Goal: Task Accomplishment & Management: Manage account settings

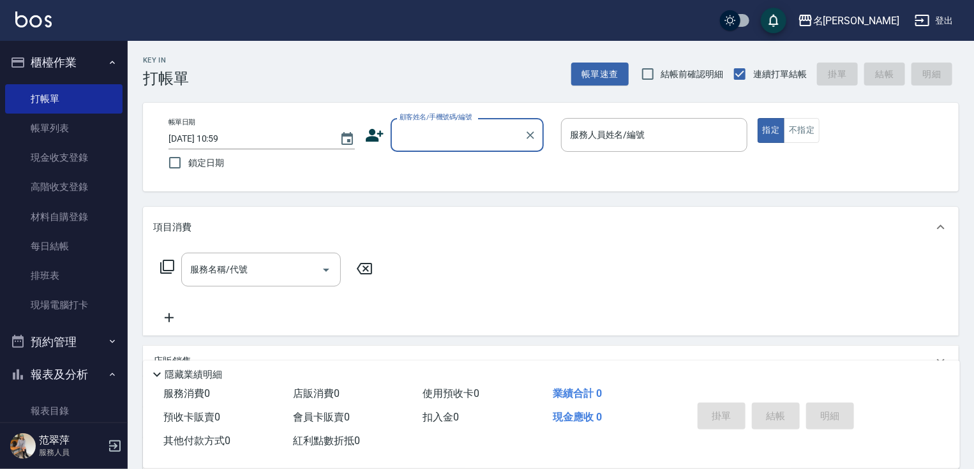
click at [432, 146] on input "顧客姓名/手機號碼/編號" at bounding box center [458, 135] width 123 height 22
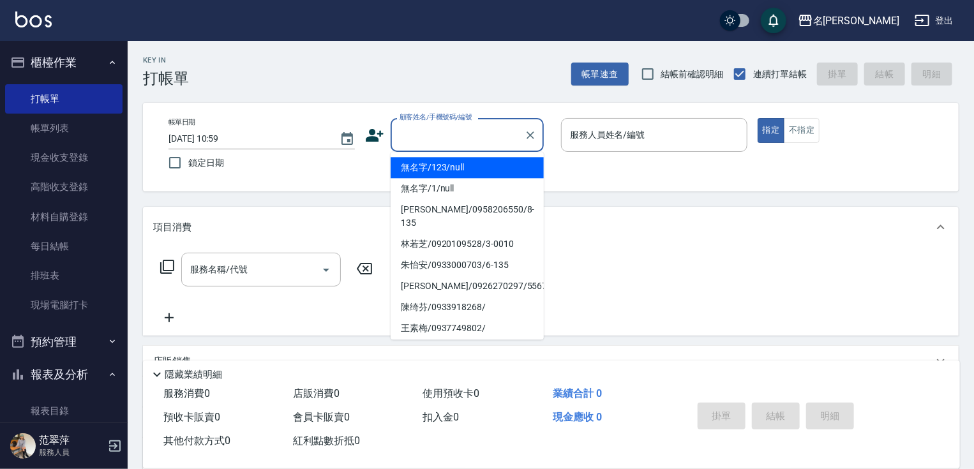
click at [452, 167] on li "無名字/123/null" at bounding box center [467, 167] width 153 height 21
type input "無名字/123/null"
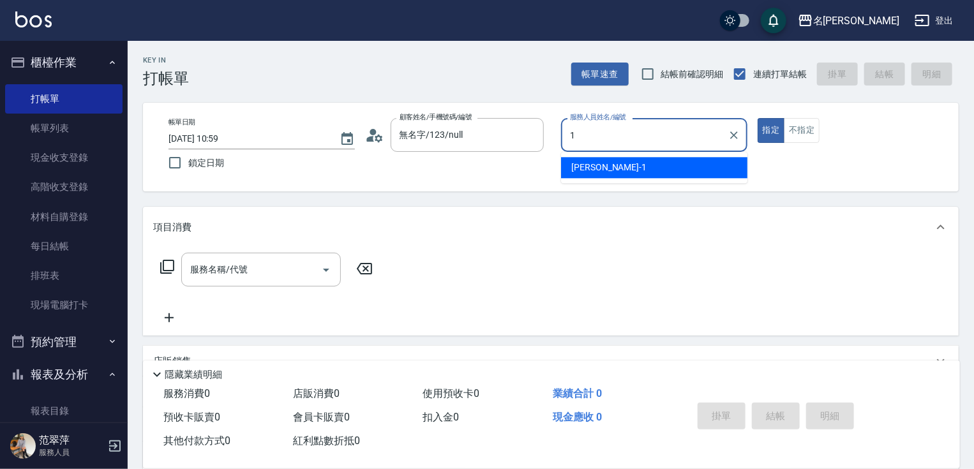
type input "[PERSON_NAME]-1"
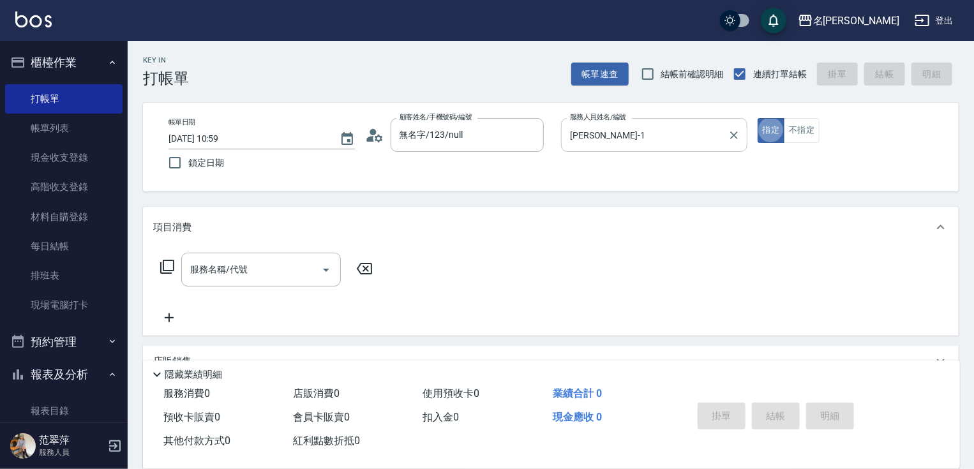
type button "true"
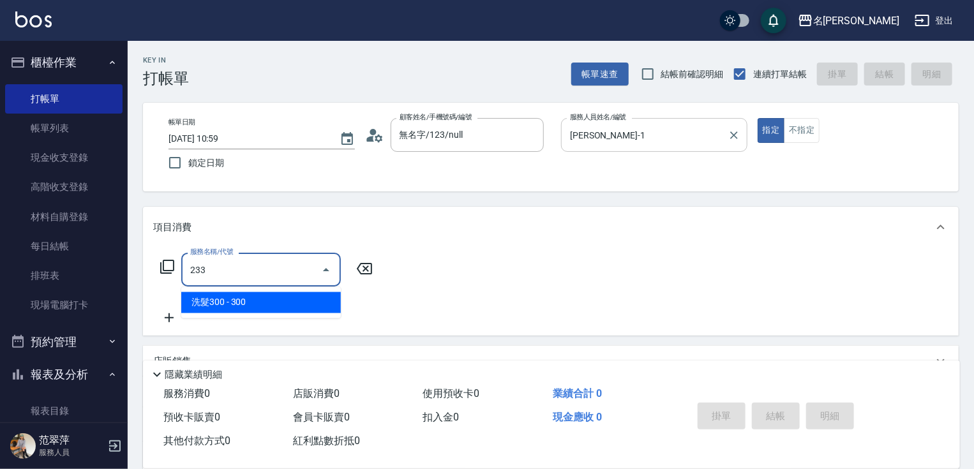
type input "洗髮300(233)"
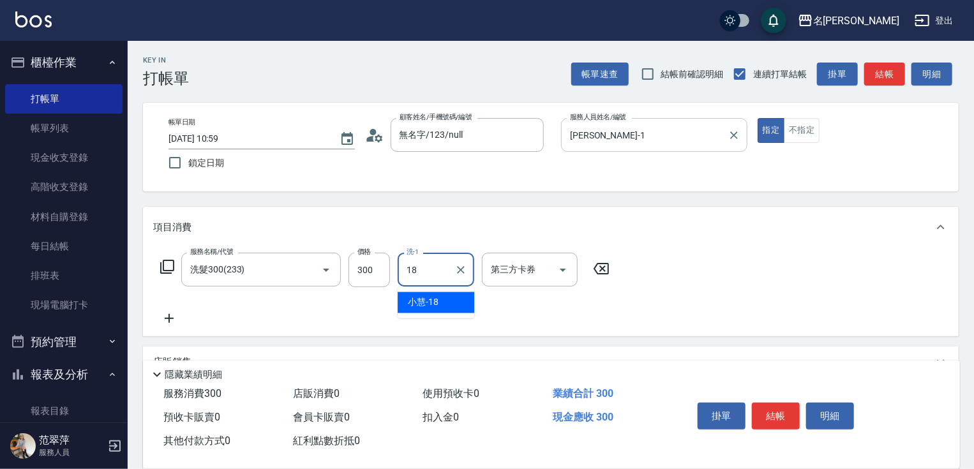
type input "[PERSON_NAME]-18"
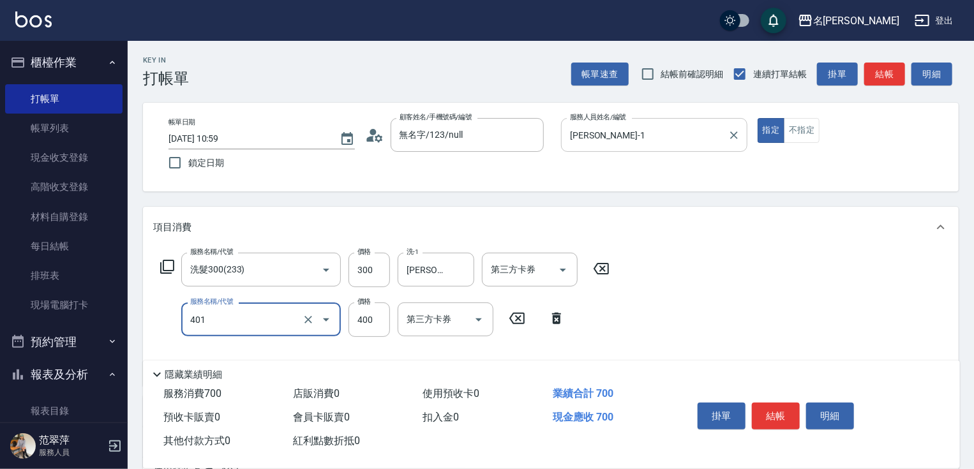
type input "剪髮(400)(401)"
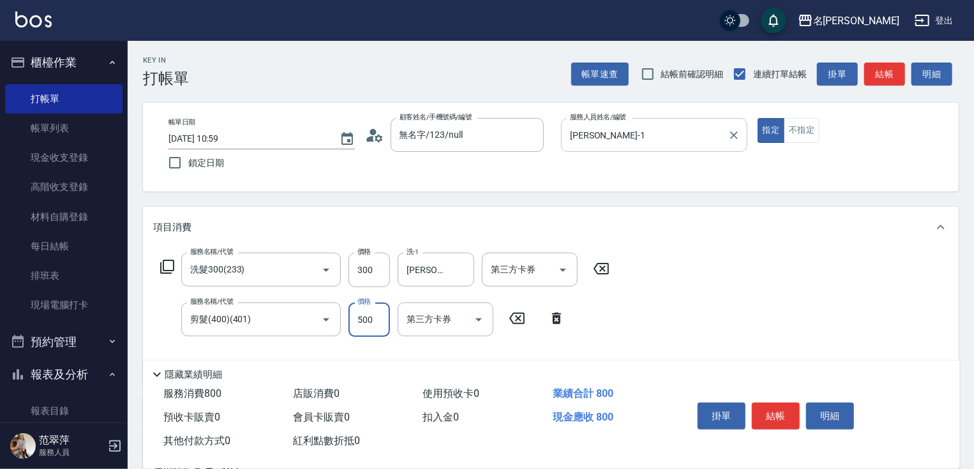
type input "500"
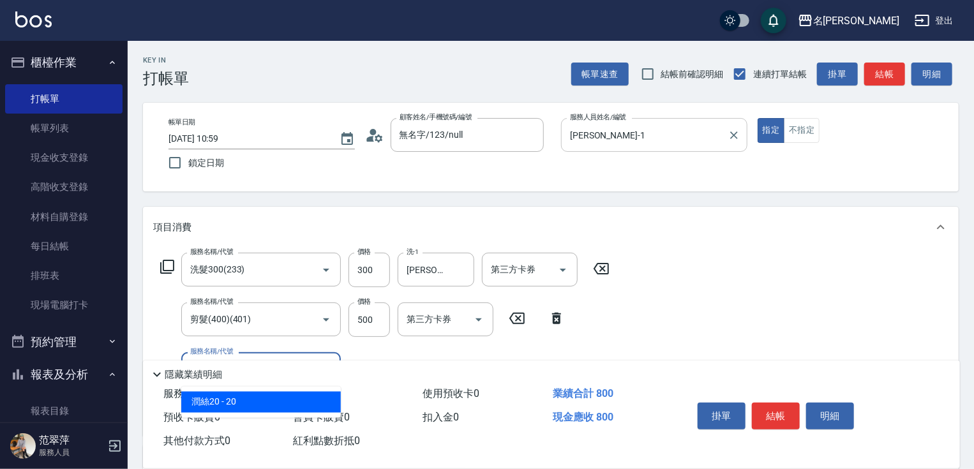
type input "潤絲20(801)"
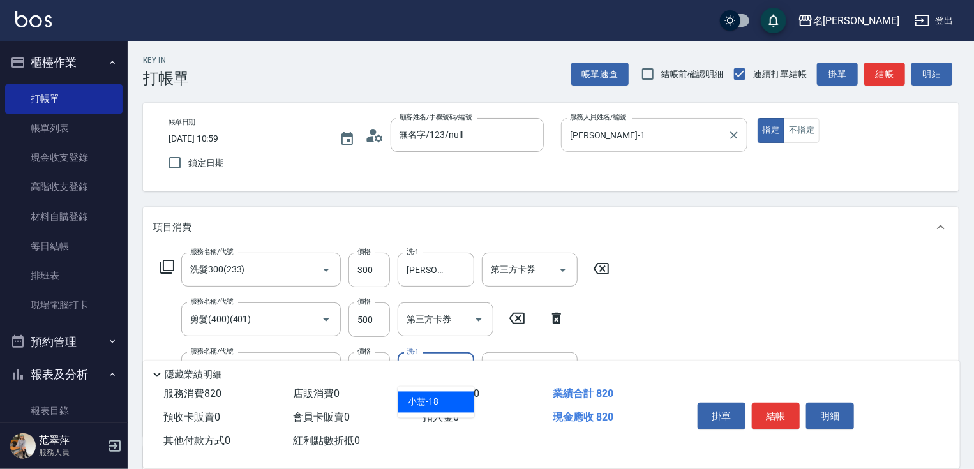
type input "[PERSON_NAME]-18"
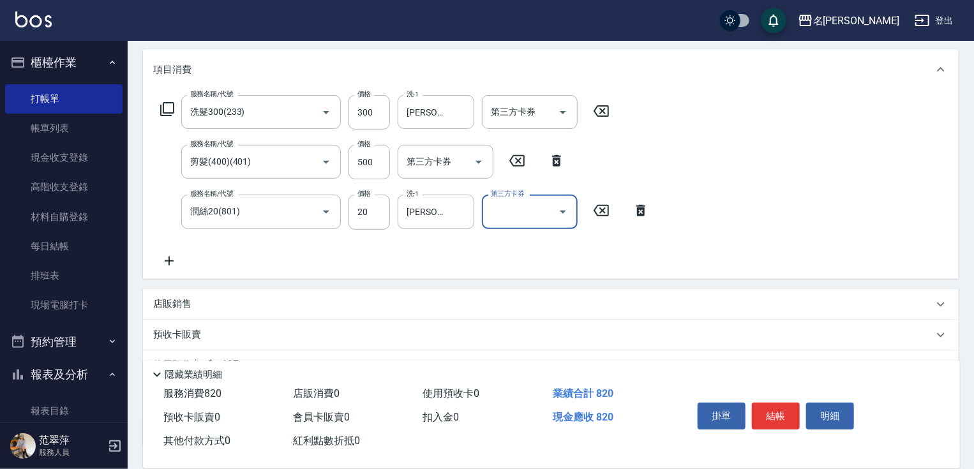
scroll to position [255, 0]
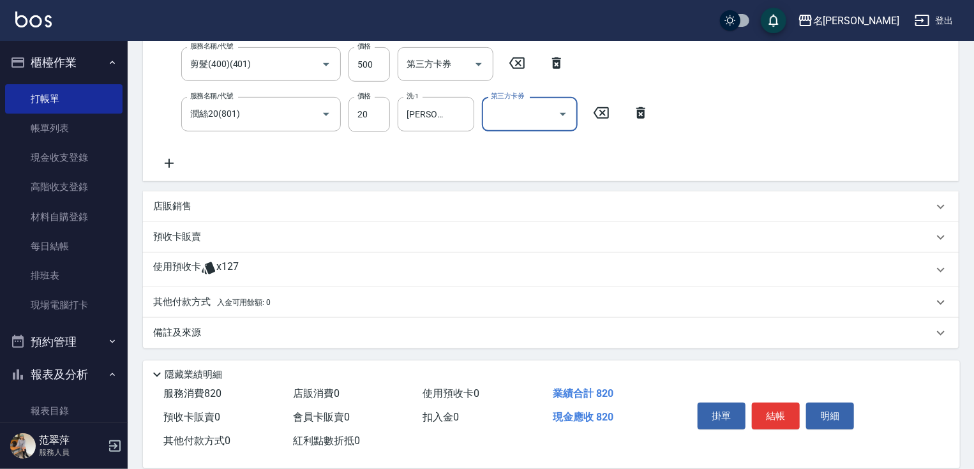
click at [211, 312] on div "其他付款方式 入金可用餘額: 0" at bounding box center [551, 302] width 816 height 31
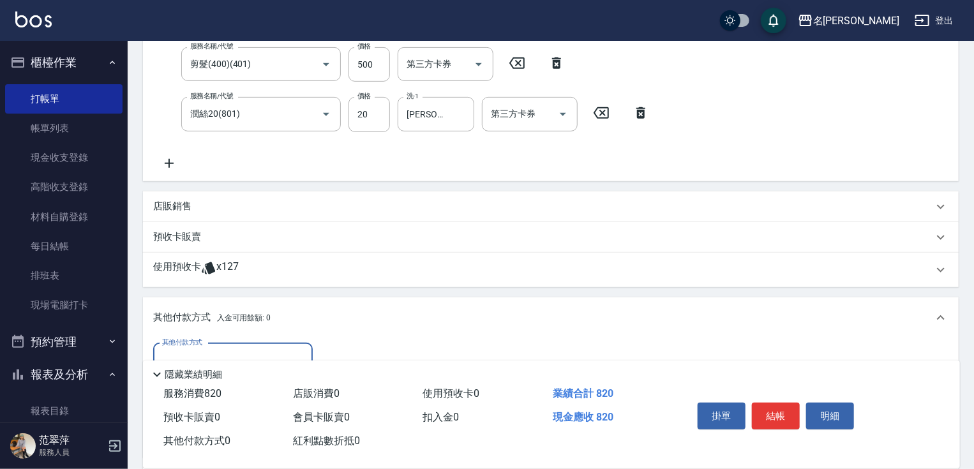
scroll to position [405, 0]
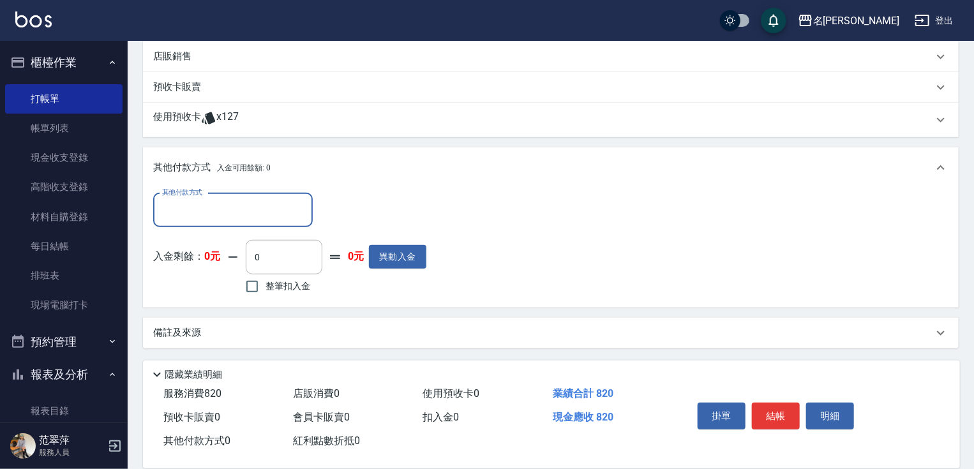
click at [266, 215] on input "其他付款方式" at bounding box center [233, 210] width 148 height 22
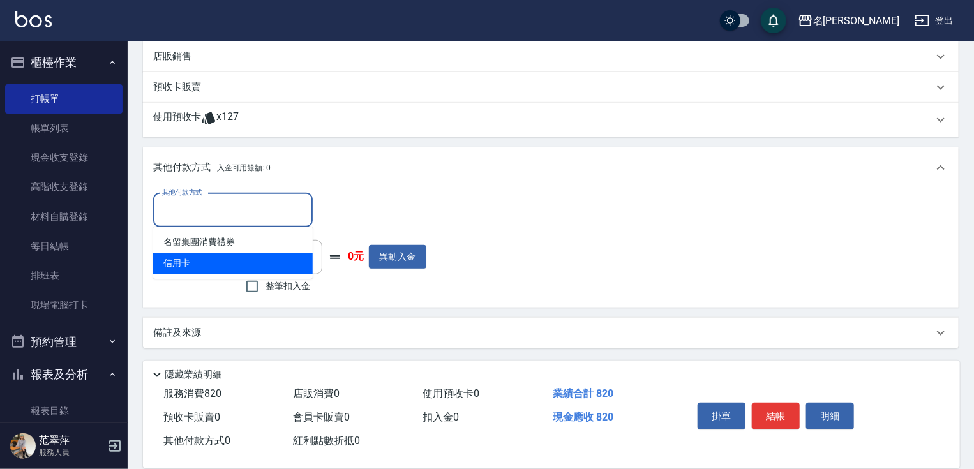
click at [234, 263] on span "信用卡" at bounding box center [233, 263] width 160 height 21
type input "信用卡"
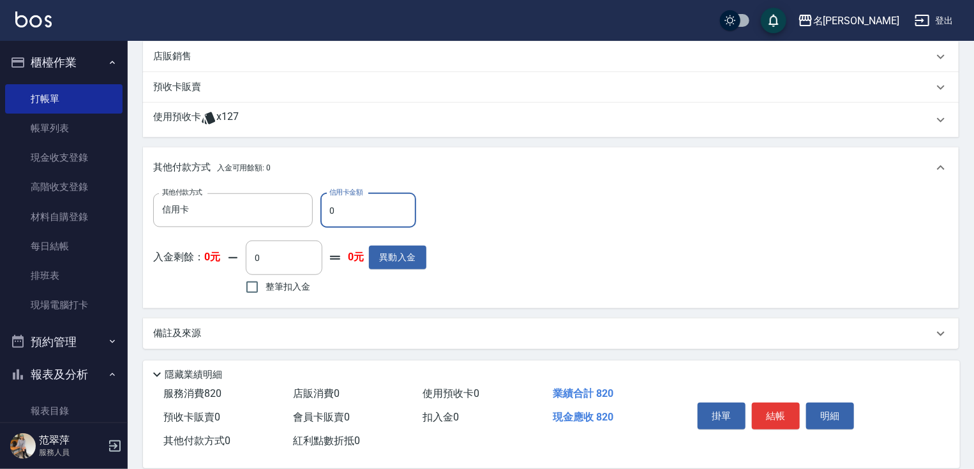
drag, startPoint x: 329, startPoint y: 213, endPoint x: 362, endPoint y: 218, distance: 33.1
click at [344, 216] on input "0" at bounding box center [369, 210] width 96 height 34
type input "820"
click at [770, 407] on button "結帳" at bounding box center [776, 416] width 48 height 27
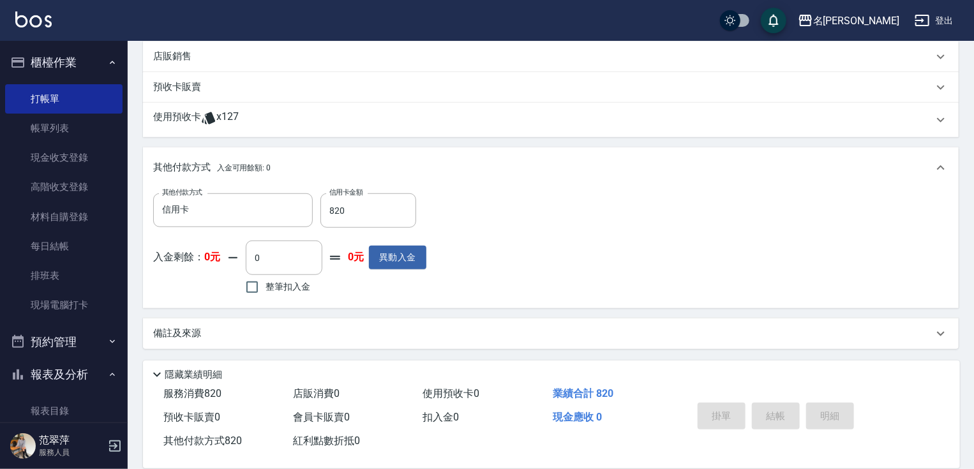
type input "2025/08/23 11:49"
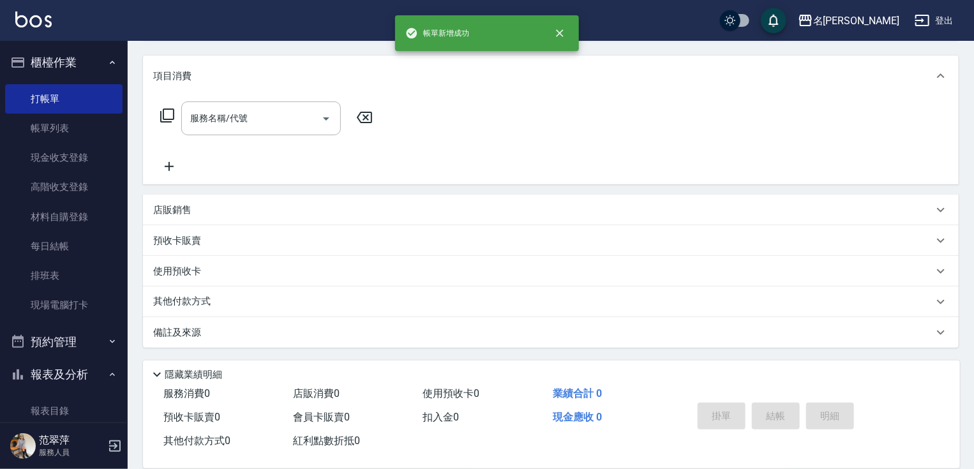
scroll to position [0, 0]
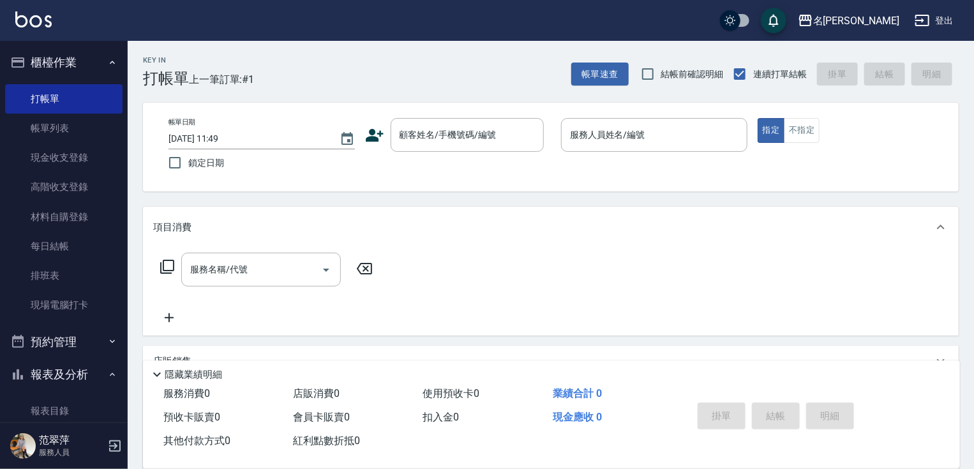
click at [516, 294] on div "服務名稱/代號 服務名稱/代號" at bounding box center [551, 292] width 816 height 88
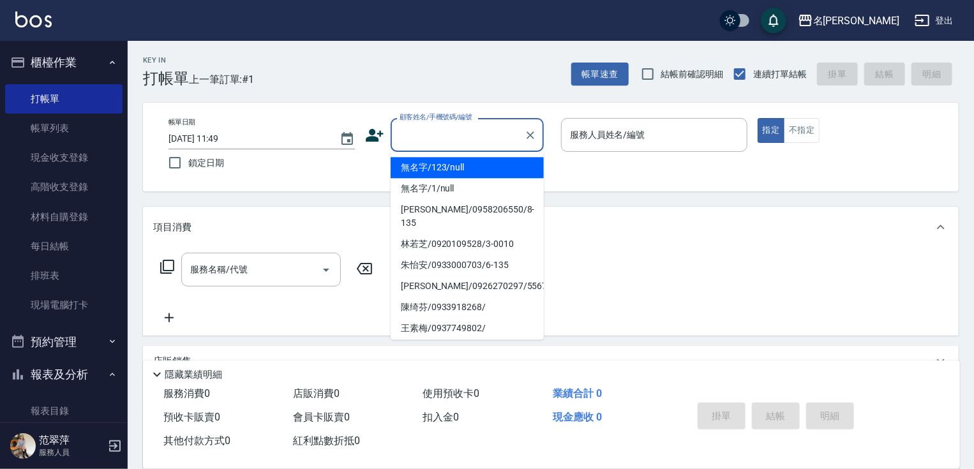
click at [439, 128] on div "顧客姓名/手機號碼/編號 顧客姓名/手機號碼/編號" at bounding box center [467, 135] width 153 height 34
click at [437, 164] on li "無名字/123/null" at bounding box center [467, 167] width 153 height 21
type input "無名字/123/null"
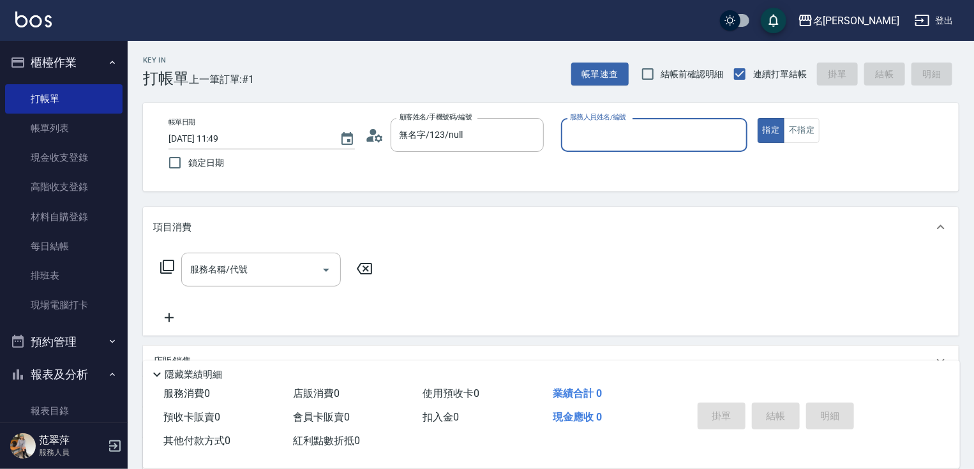
click at [644, 116] on div "帳單日期 2025/08/23 11:49 鎖定日期 顧客姓名/手機號碼/編號 無名字/123/null 顧客姓名/手機號碼/編號 服務人員姓名/編號 服務人…" at bounding box center [551, 147] width 816 height 89
click at [638, 133] on input "服務人員姓名/編號" at bounding box center [654, 135] width 175 height 22
type input "[PERSON_NAME]-1"
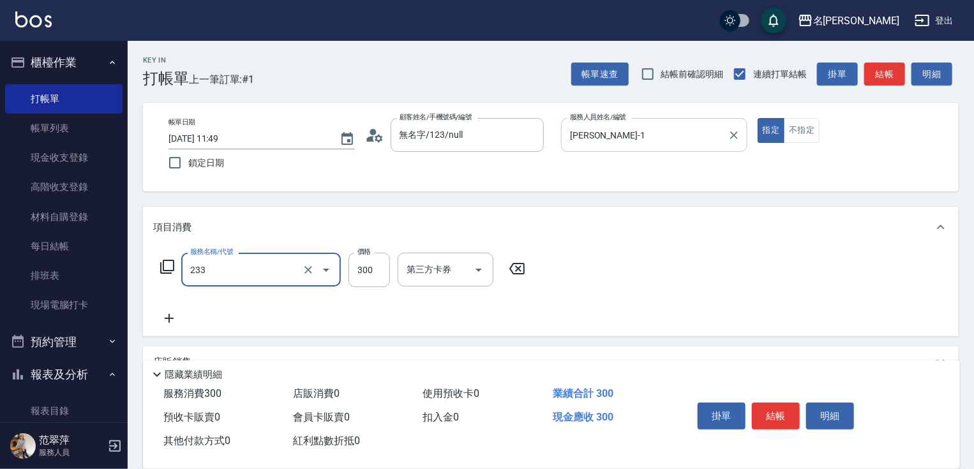
type input "洗髮300(233)"
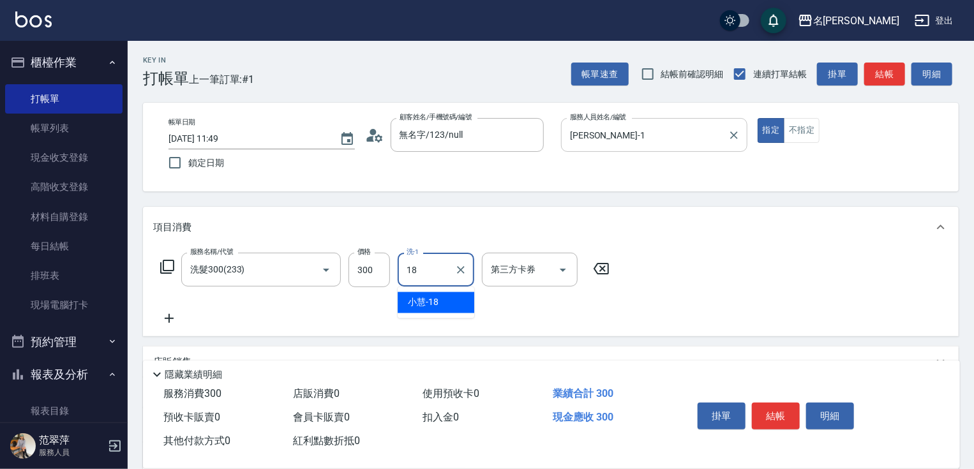
type input "[PERSON_NAME]-18"
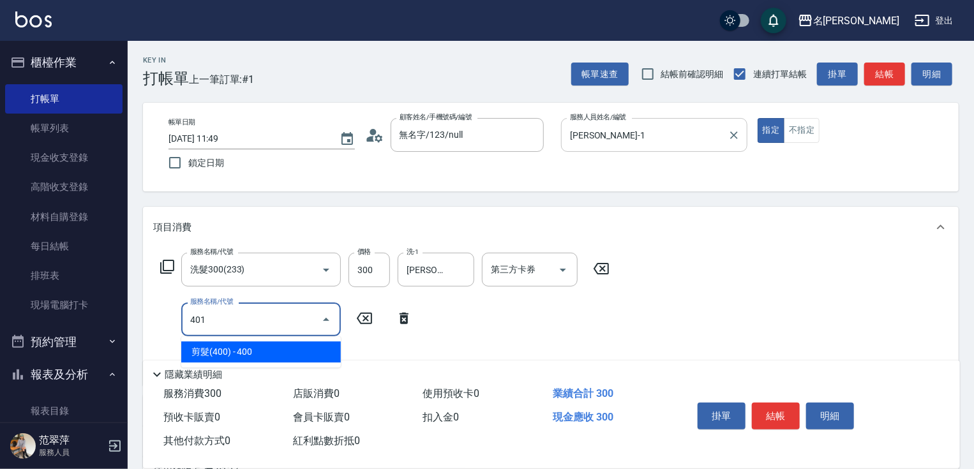
type input "剪髮(400)(401)"
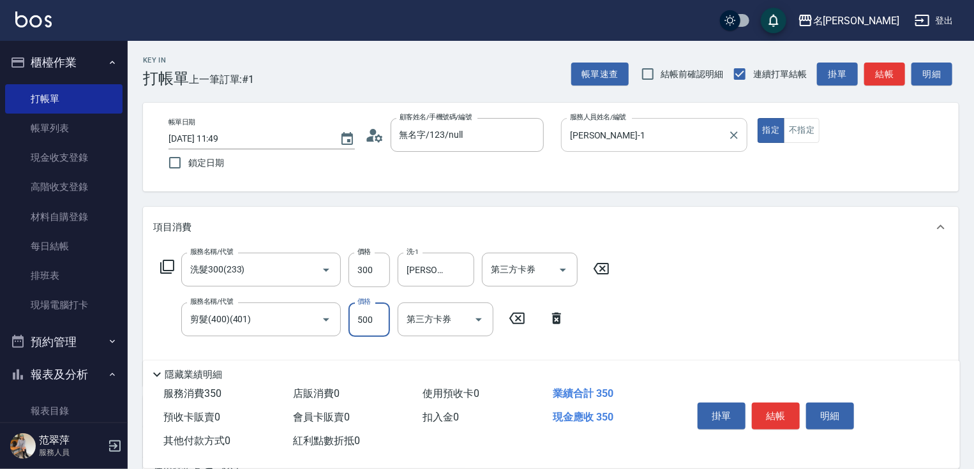
type input "500"
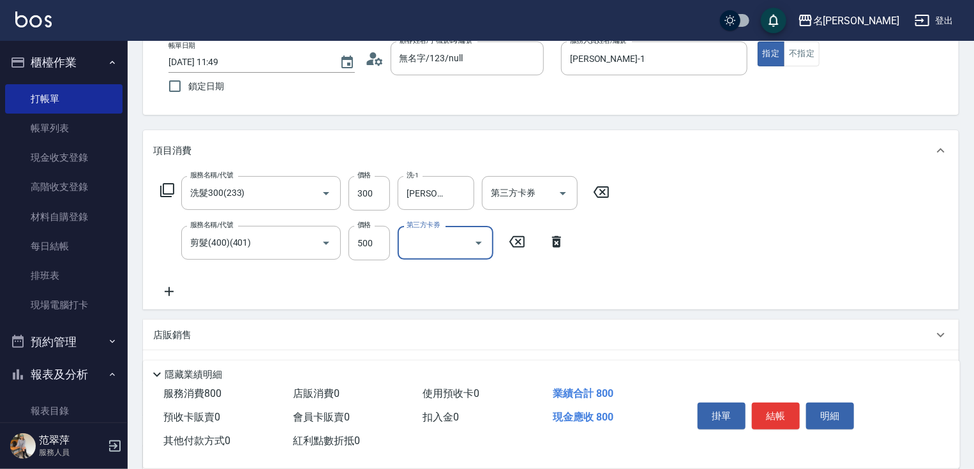
scroll to position [205, 0]
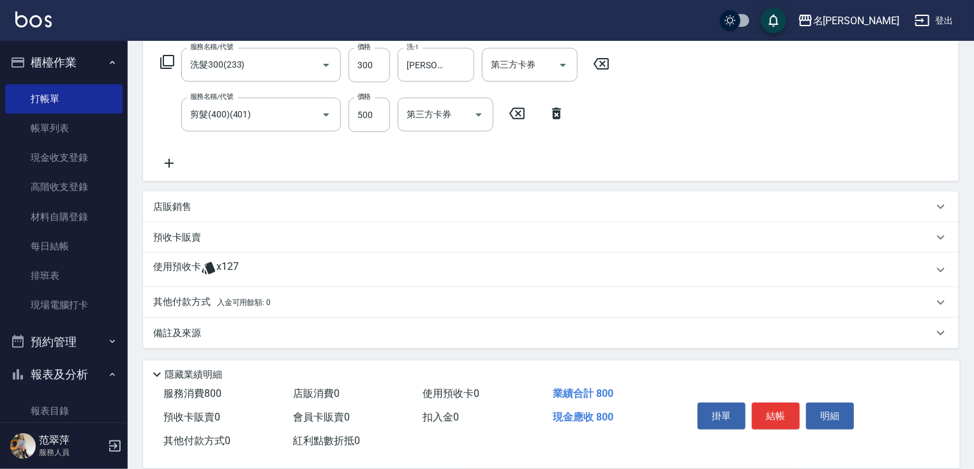
click at [220, 297] on p "其他付款方式 入金可用餘額: 0" at bounding box center [211, 303] width 117 height 14
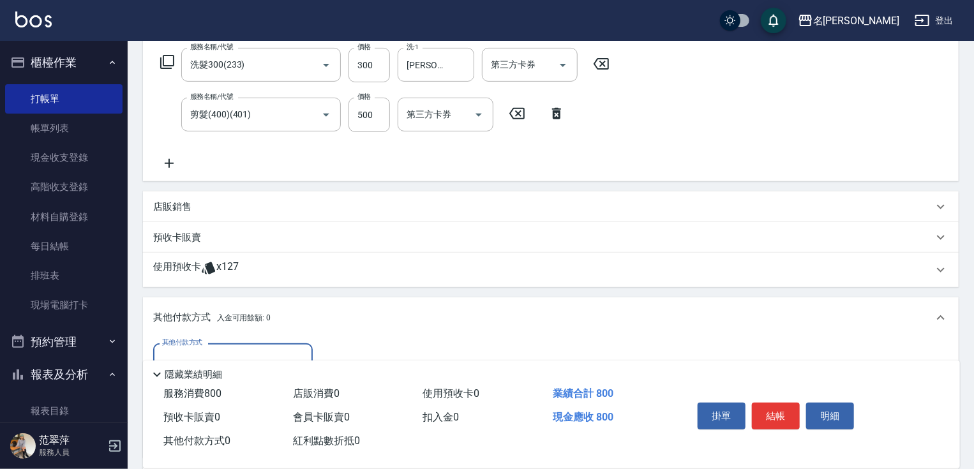
scroll to position [0, 0]
click at [266, 352] on input "其他付款方式" at bounding box center [233, 360] width 148 height 22
click at [215, 404] on span "信用卡" at bounding box center [233, 414] width 160 height 21
type input "信用卡"
drag, startPoint x: 329, startPoint y: 352, endPoint x: 375, endPoint y: 351, distance: 45.3
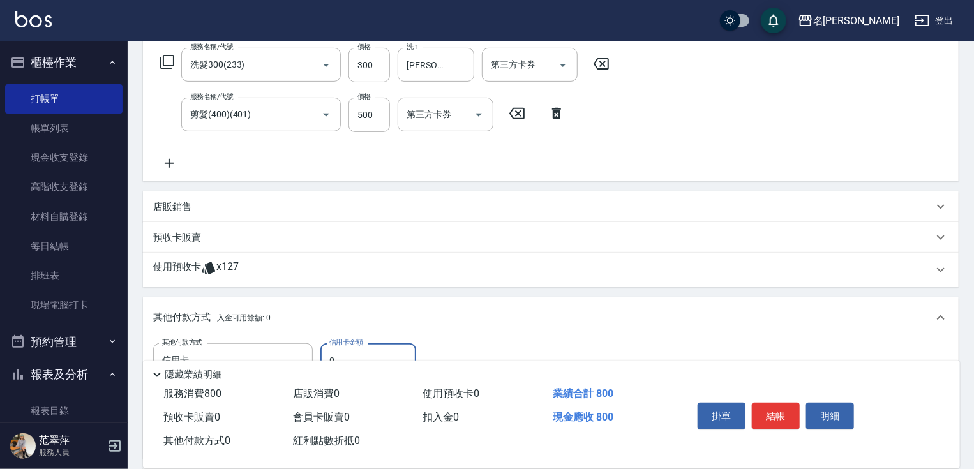
click at [354, 352] on input "0" at bounding box center [369, 361] width 96 height 34
type input "800"
click at [779, 411] on button "結帳" at bounding box center [776, 416] width 48 height 27
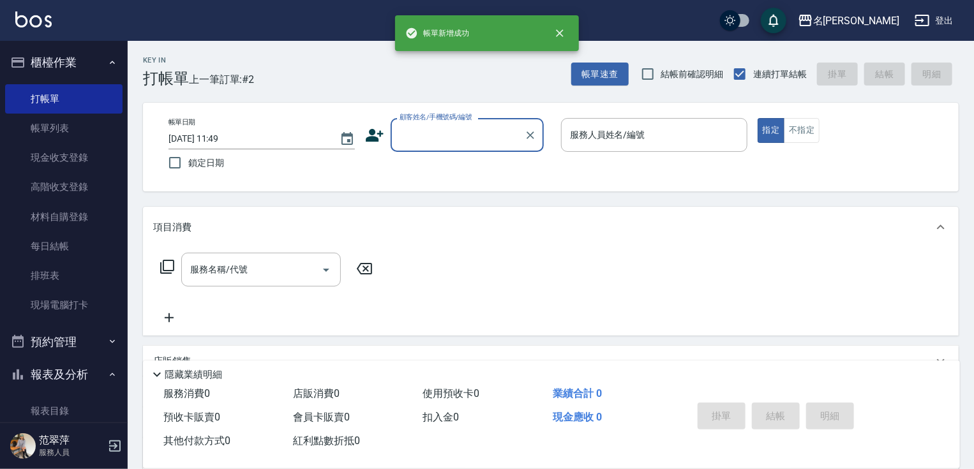
click at [483, 138] on input "顧客姓名/手機號碼/編號" at bounding box center [458, 135] width 123 height 22
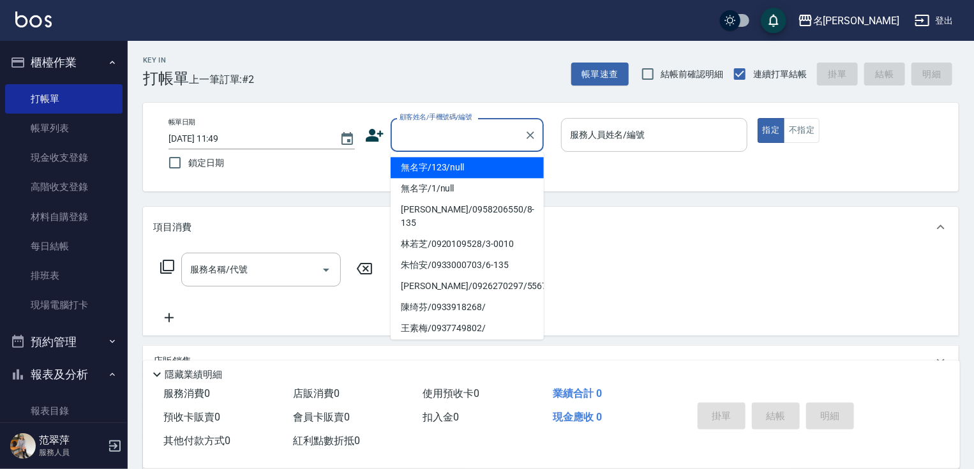
click at [481, 167] on li "無名字/123/null" at bounding box center [467, 167] width 153 height 21
type input "無名字/123/null"
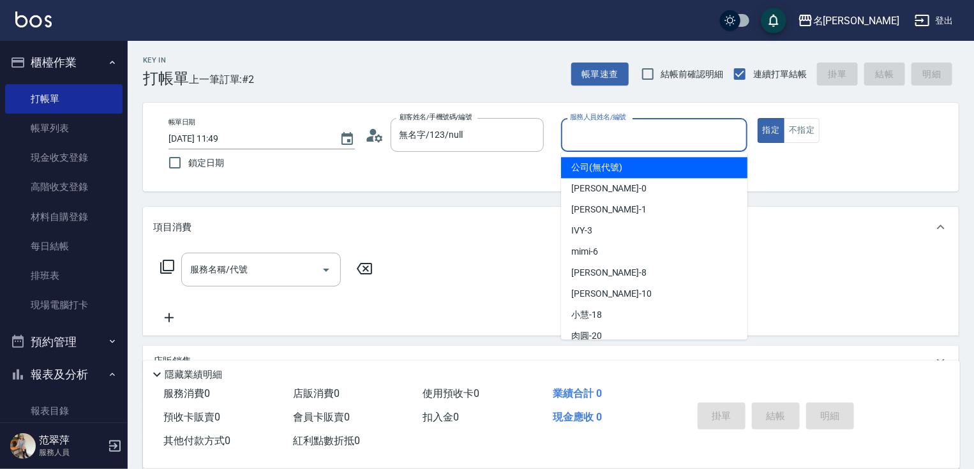
click at [644, 124] on input "服務人員姓名/編號" at bounding box center [654, 135] width 175 height 22
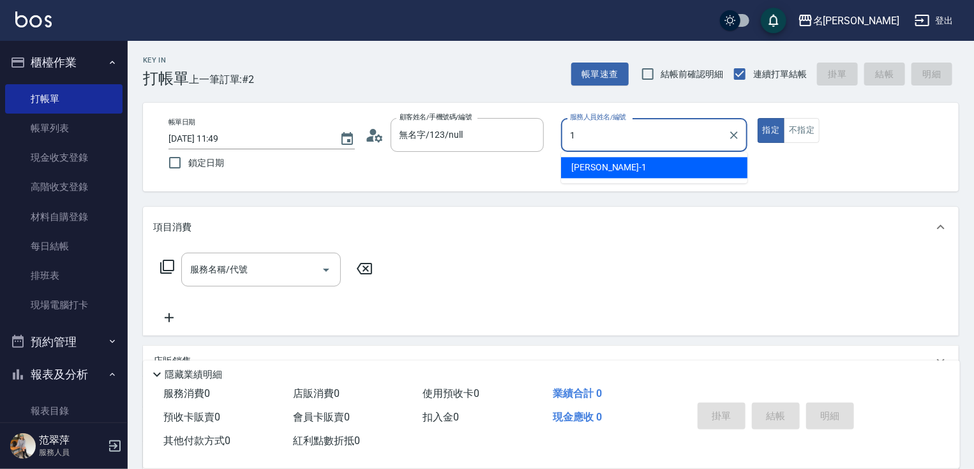
type input "[PERSON_NAME]-1"
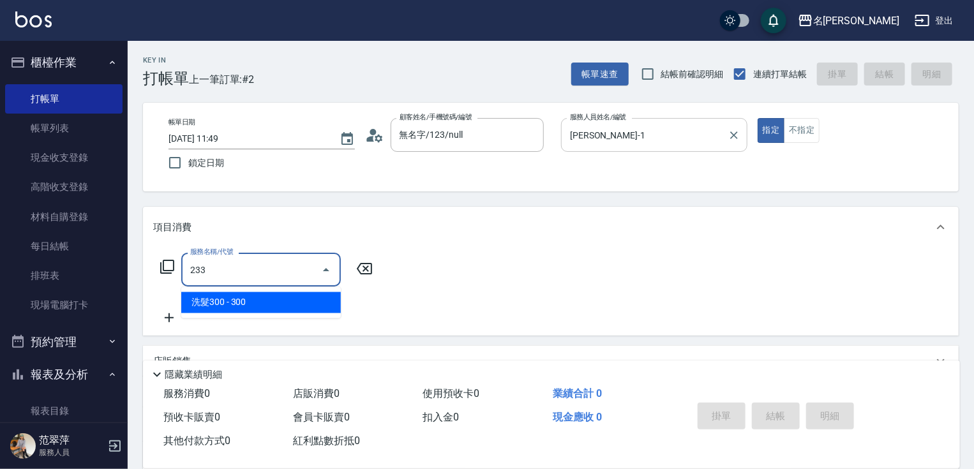
type input "洗髮300(233)"
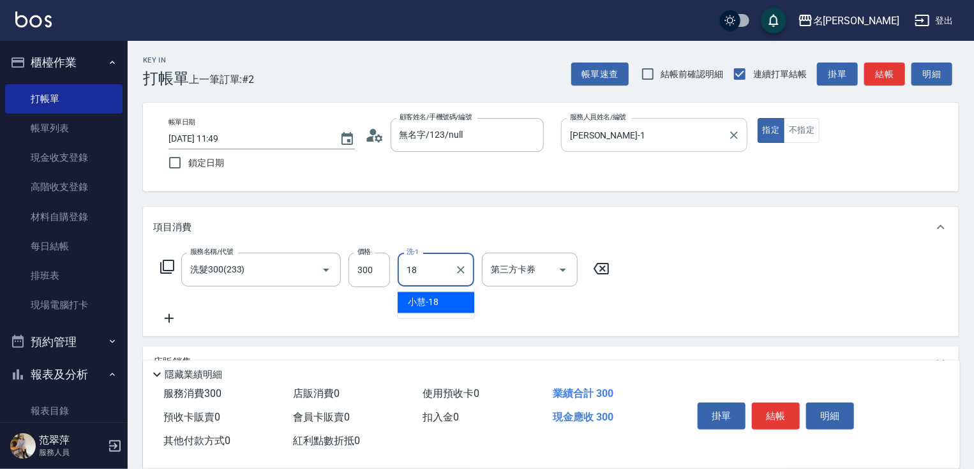
type input "[PERSON_NAME]-18"
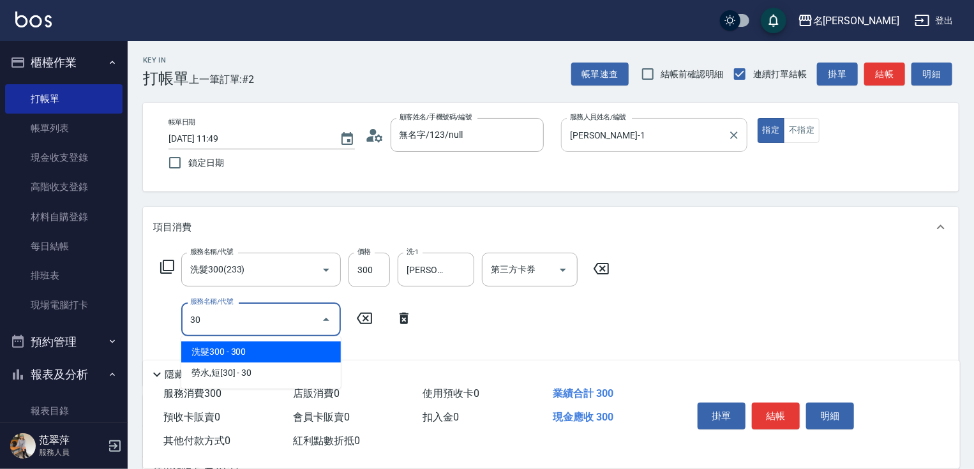
type input "3"
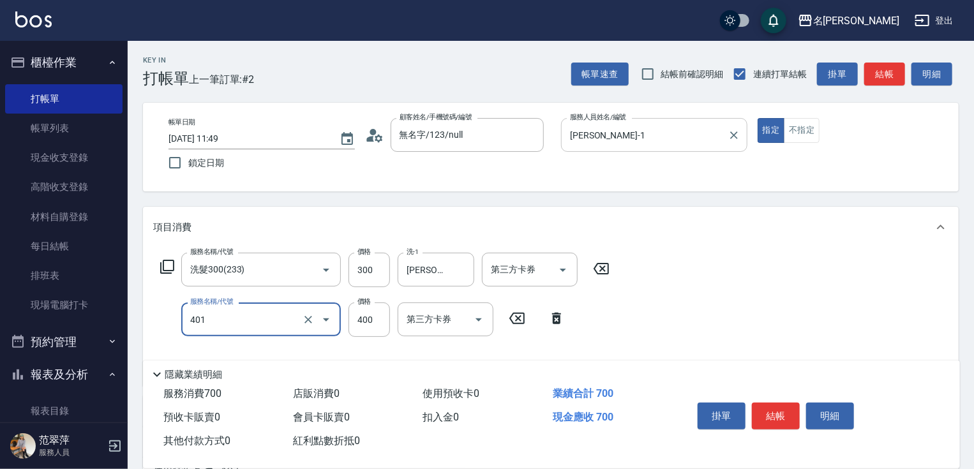
type input "剪髮(400)(401)"
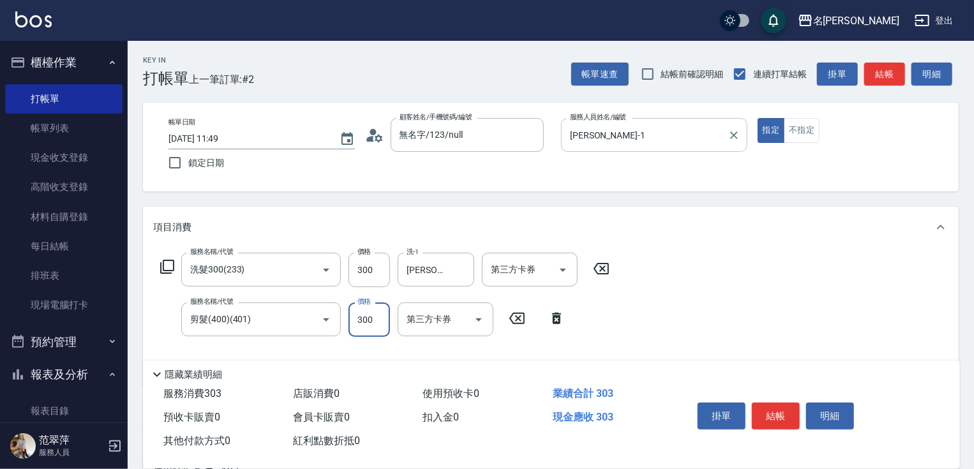
type input "300"
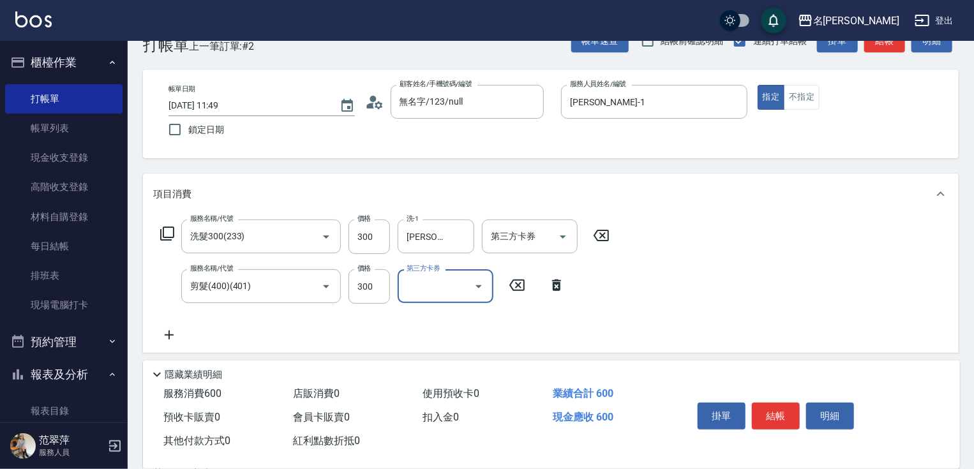
scroll to position [205, 0]
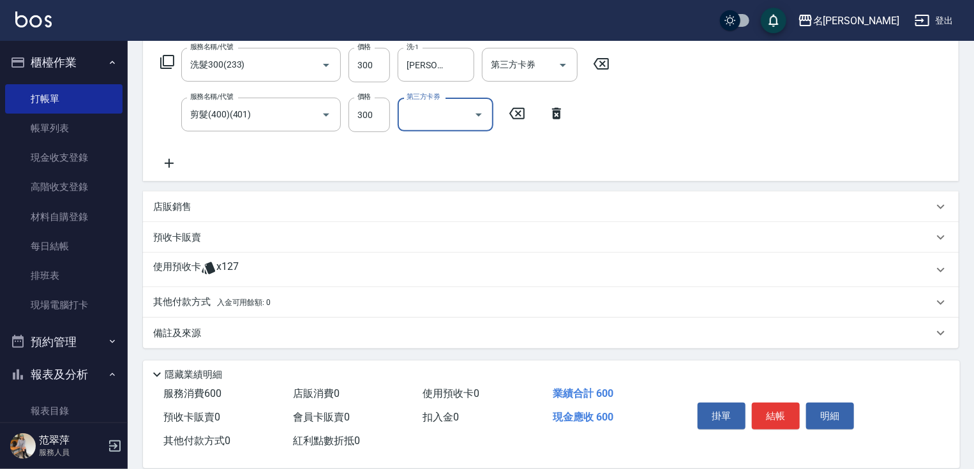
click at [204, 302] on p "其他付款方式 入金可用餘額: 0" at bounding box center [211, 303] width 117 height 14
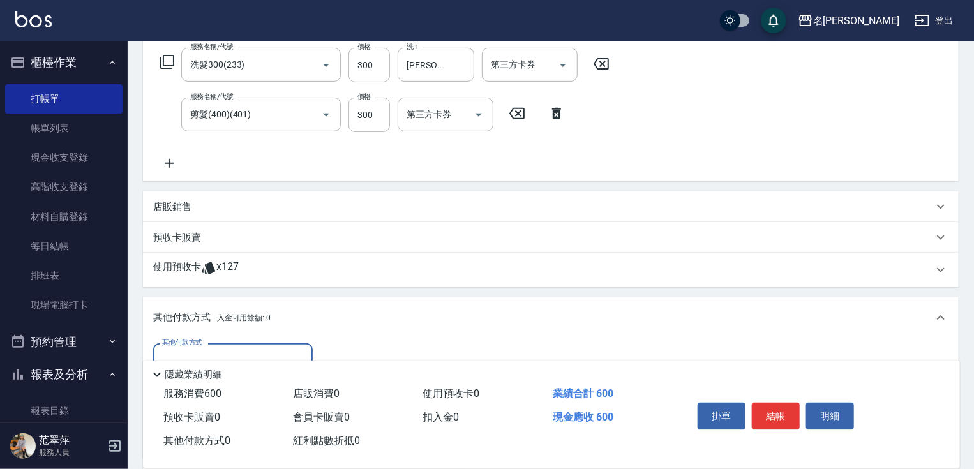
scroll to position [0, 0]
click at [209, 352] on input "其他付款方式" at bounding box center [233, 360] width 148 height 22
click at [202, 414] on span "信用卡" at bounding box center [233, 414] width 160 height 21
type input "信用卡"
drag, startPoint x: 330, startPoint y: 347, endPoint x: 368, endPoint y: 353, distance: 38.7
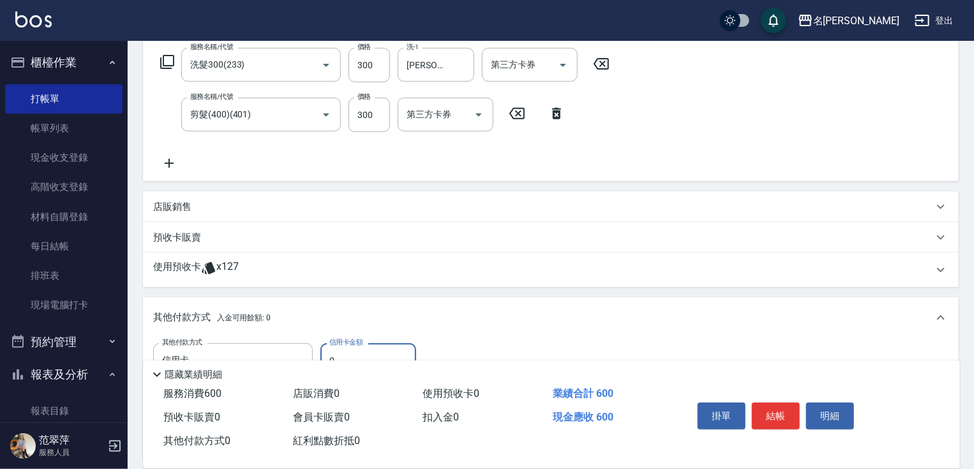
click at [367, 352] on input "0" at bounding box center [369, 361] width 96 height 34
type input "600"
click at [787, 414] on button "結帳" at bounding box center [776, 416] width 48 height 27
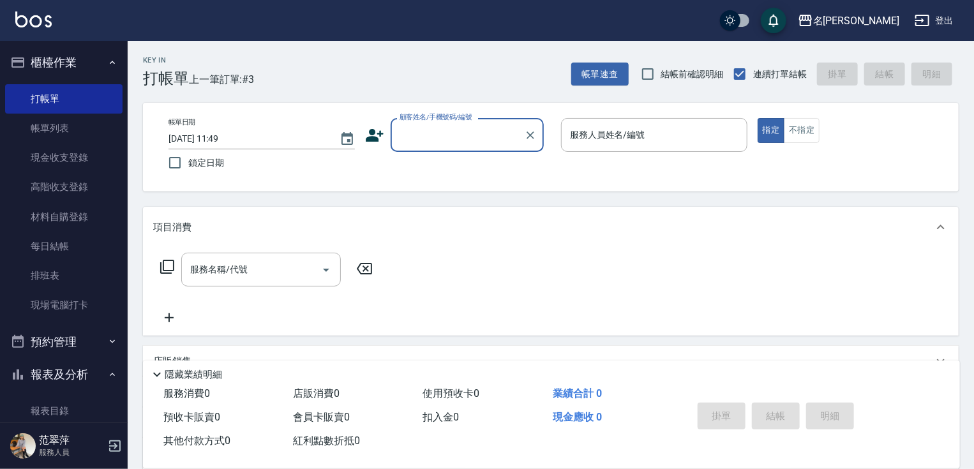
click at [493, 136] on input "顧客姓名/手機號碼/編號" at bounding box center [458, 135] width 123 height 22
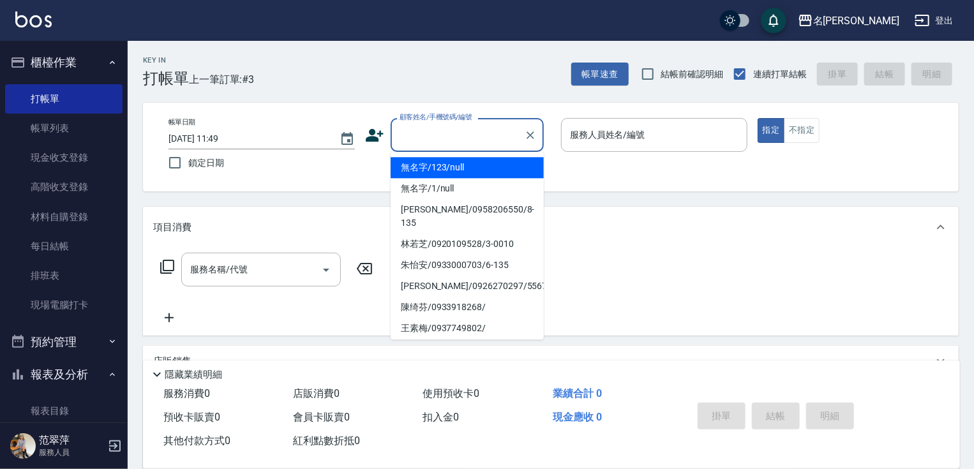
click at [491, 171] on li "無名字/123/null" at bounding box center [467, 167] width 153 height 21
type input "無名字/123/null"
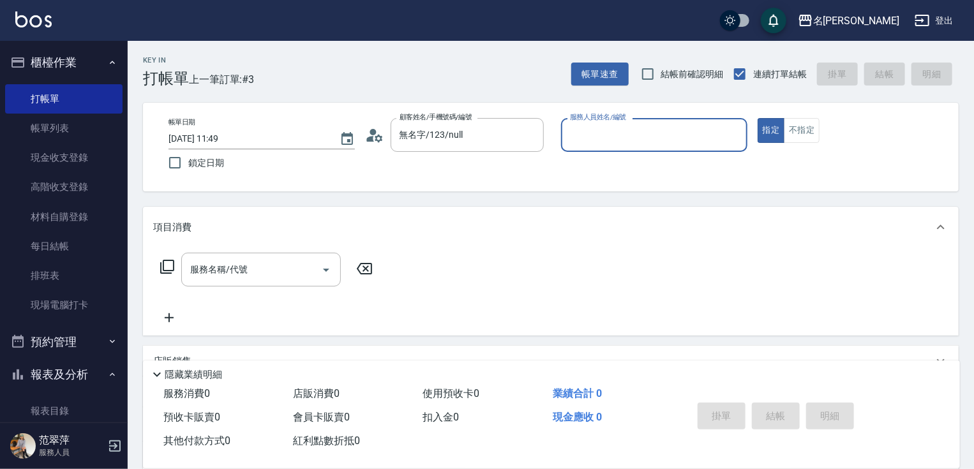
click at [626, 132] on input "服務人員姓名/編號" at bounding box center [654, 135] width 175 height 22
type input "[PERSON_NAME]-1"
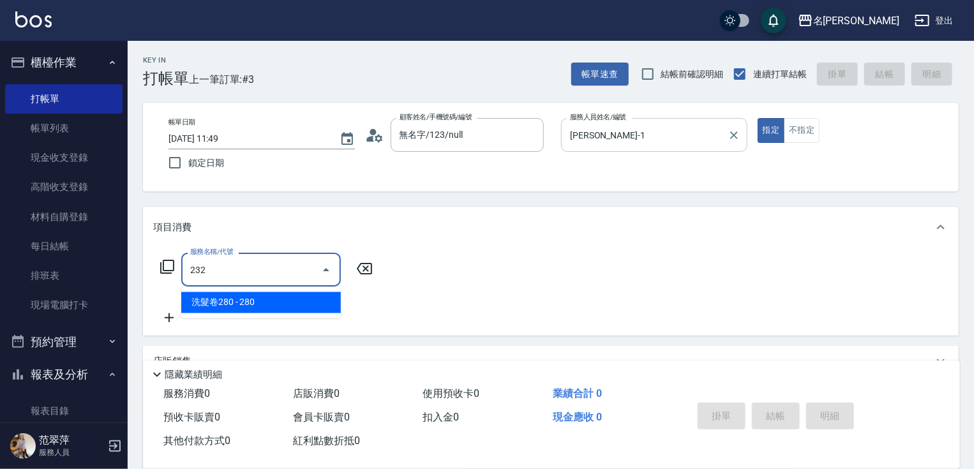
type input "洗髮卷280(232)"
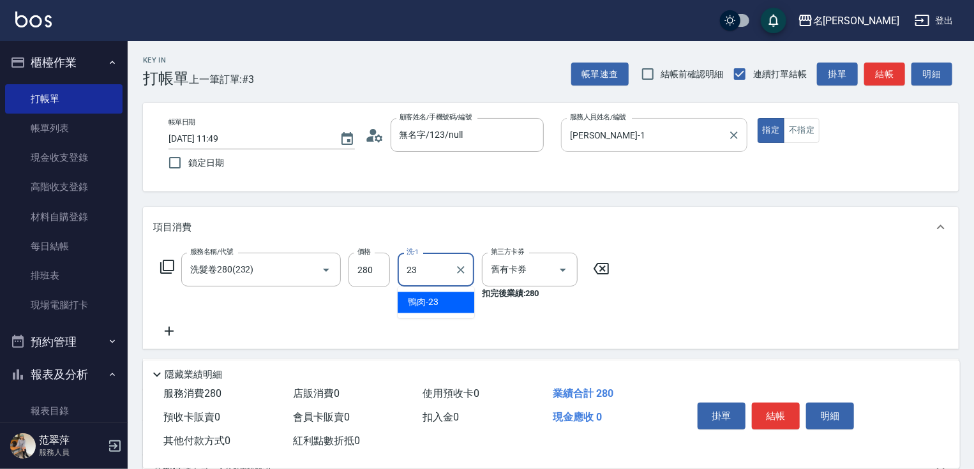
type input "鴨肉-23"
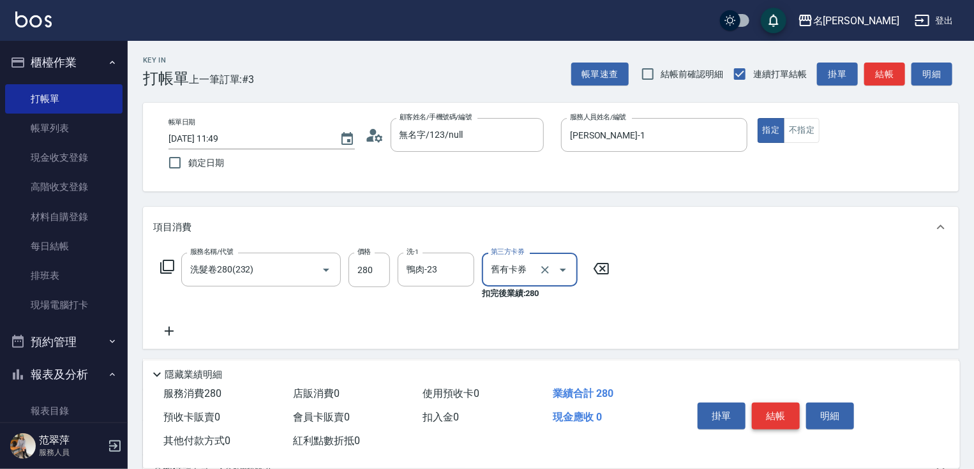
click at [785, 425] on button "結帳" at bounding box center [776, 416] width 48 height 27
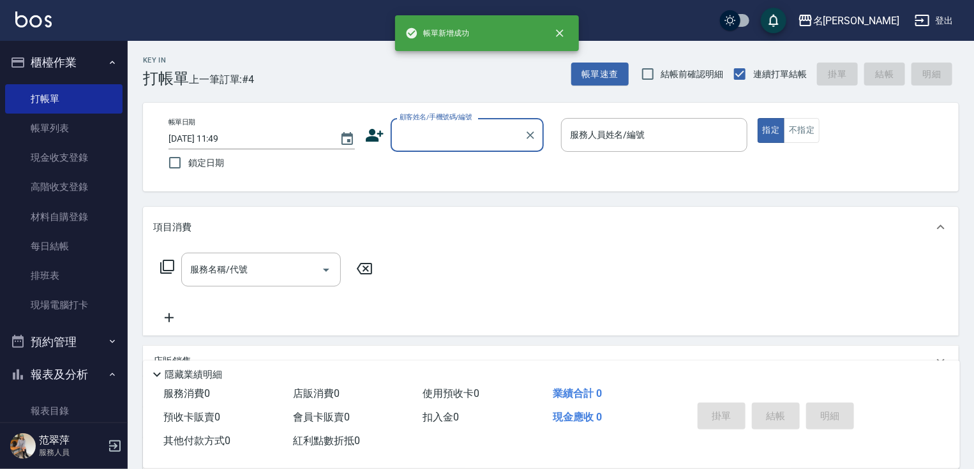
click at [488, 133] on input "顧客姓名/手機號碼/編號" at bounding box center [458, 135] width 123 height 22
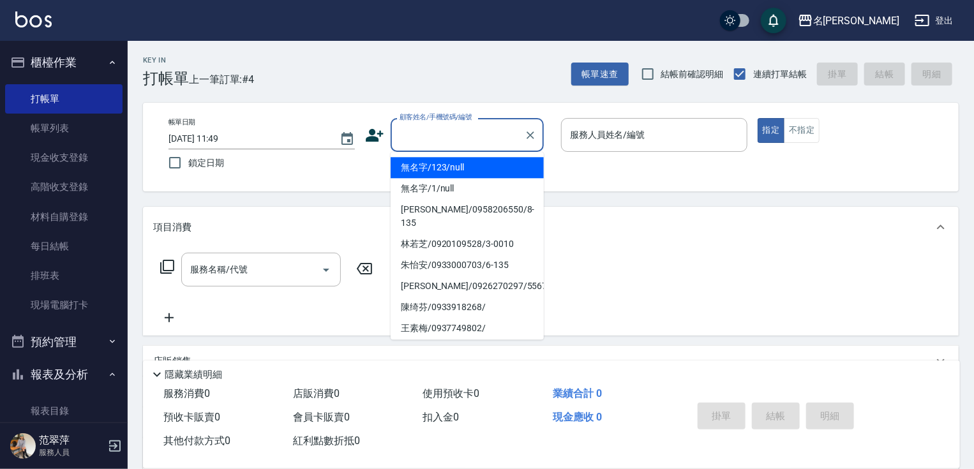
click at [475, 174] on li "無名字/123/null" at bounding box center [467, 167] width 153 height 21
type input "無名字/123/null"
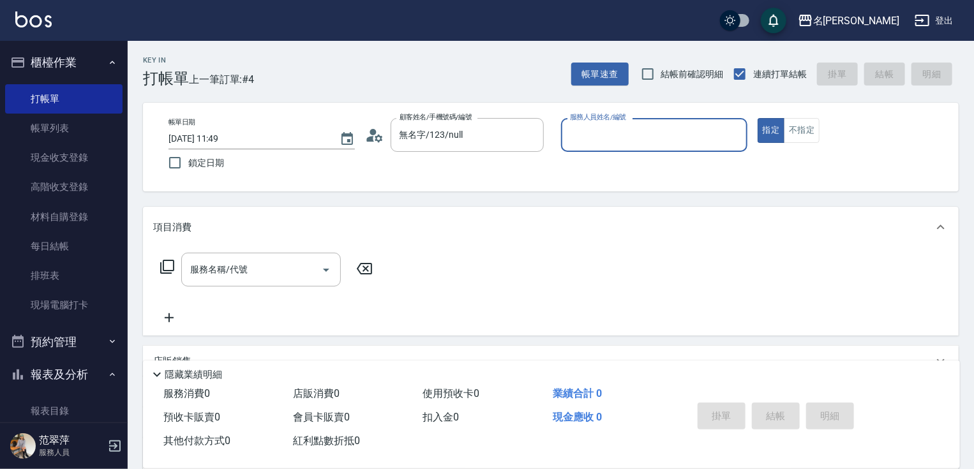
click at [630, 135] on input "服務人員姓名/編號" at bounding box center [654, 135] width 175 height 22
type input "[PERSON_NAME]-1"
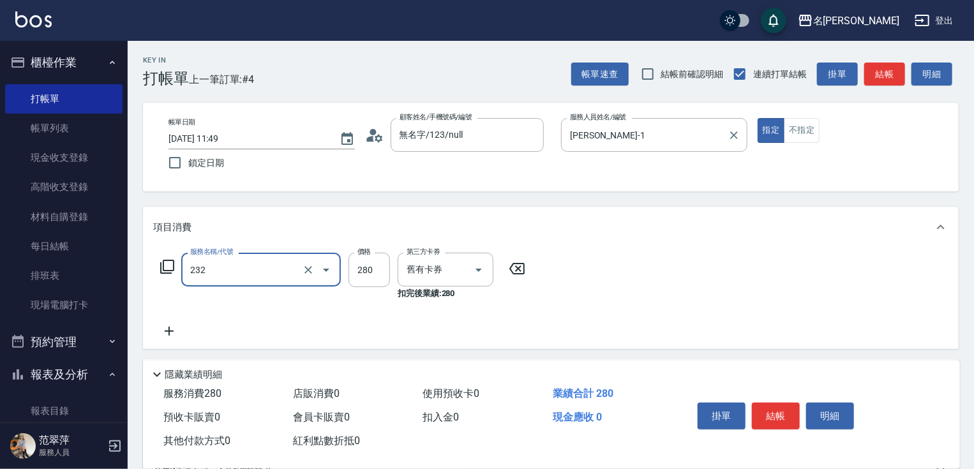
type input "洗髮卷280(232)"
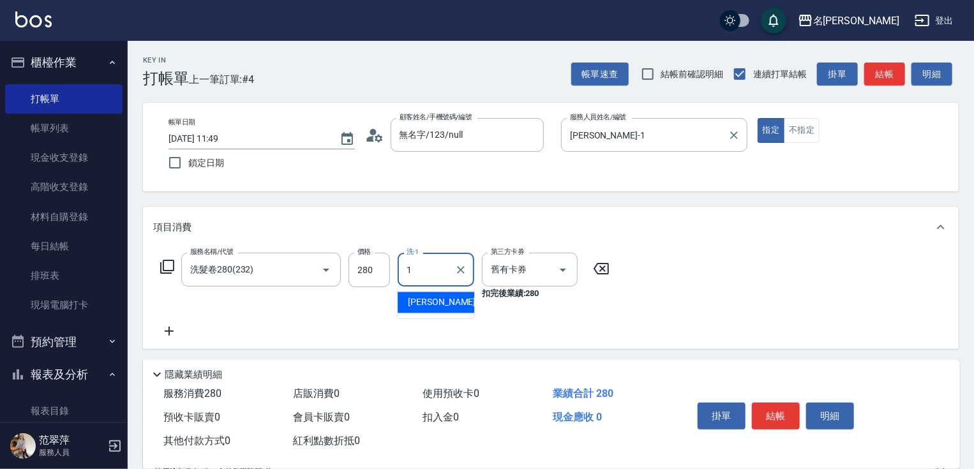
type input "[PERSON_NAME]-1"
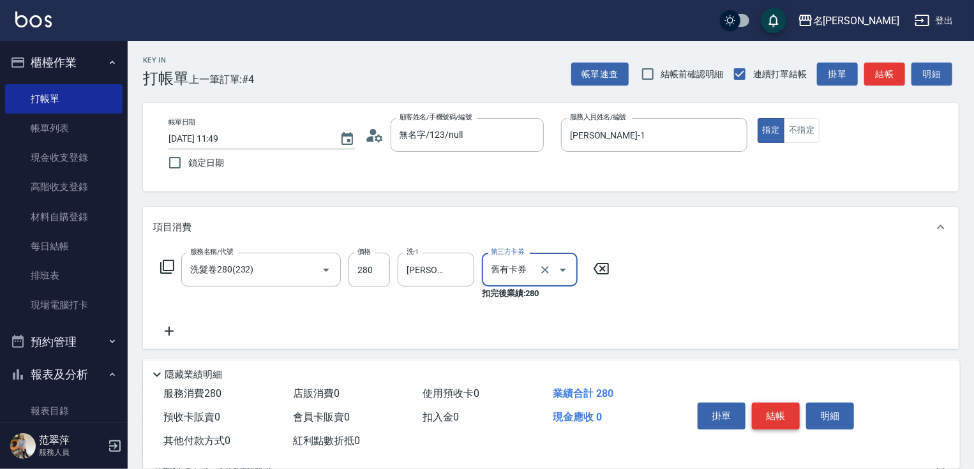
click at [776, 414] on button "結帳" at bounding box center [776, 416] width 48 height 27
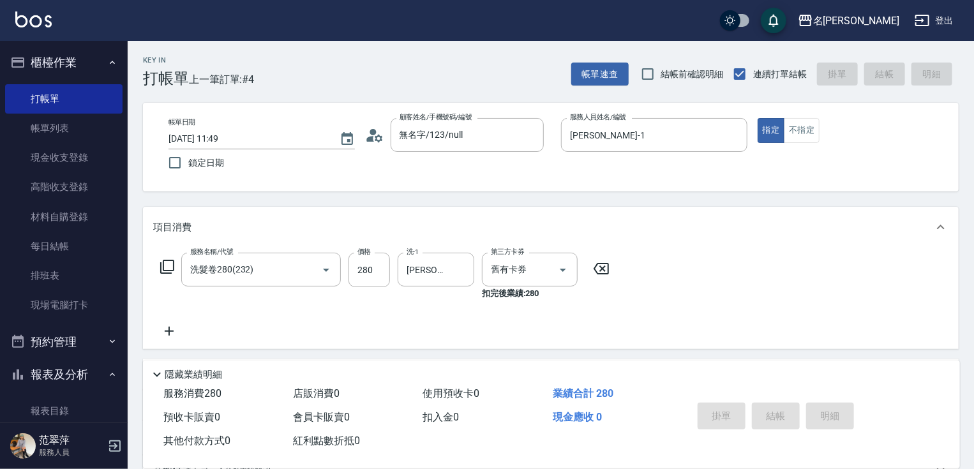
type input "2025/08/23 11:50"
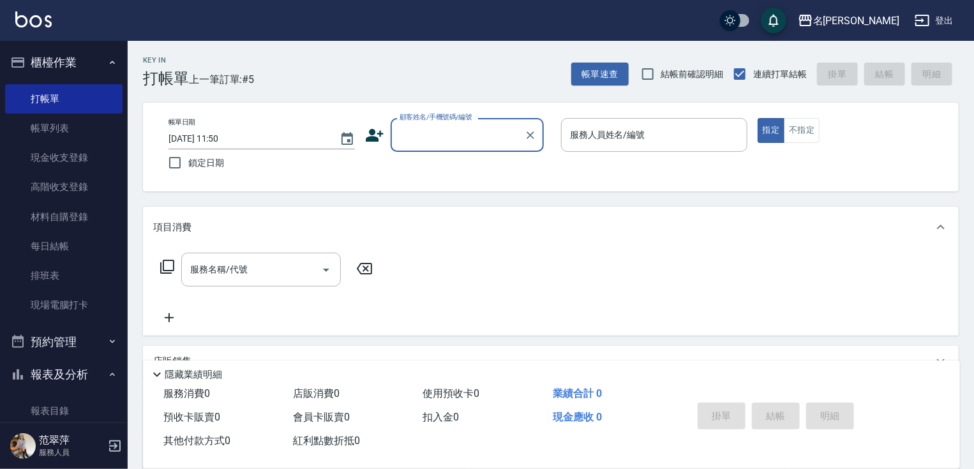
click at [465, 122] on div "顧客姓名/手機號碼/編號" at bounding box center [467, 135] width 153 height 34
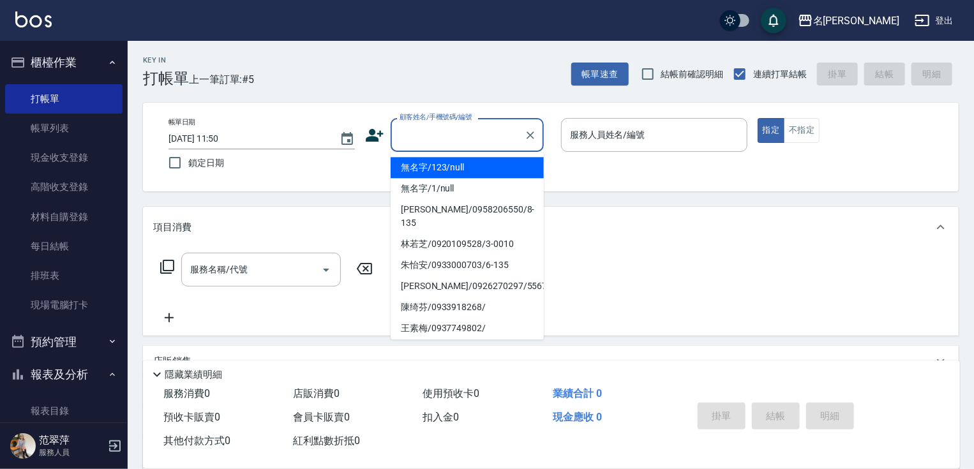
click at [461, 165] on li "無名字/123/null" at bounding box center [467, 167] width 153 height 21
type input "無名字/123/null"
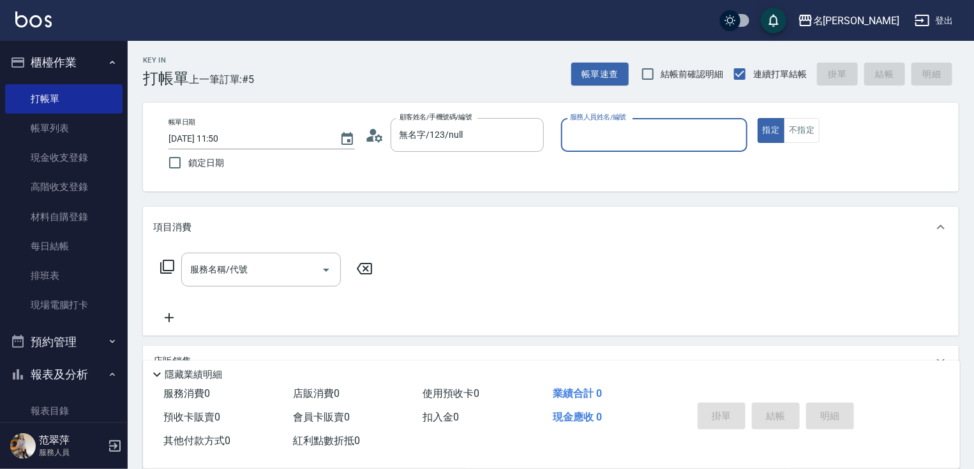
click at [592, 147] on div "服務人員姓名/編號" at bounding box center [654, 135] width 186 height 34
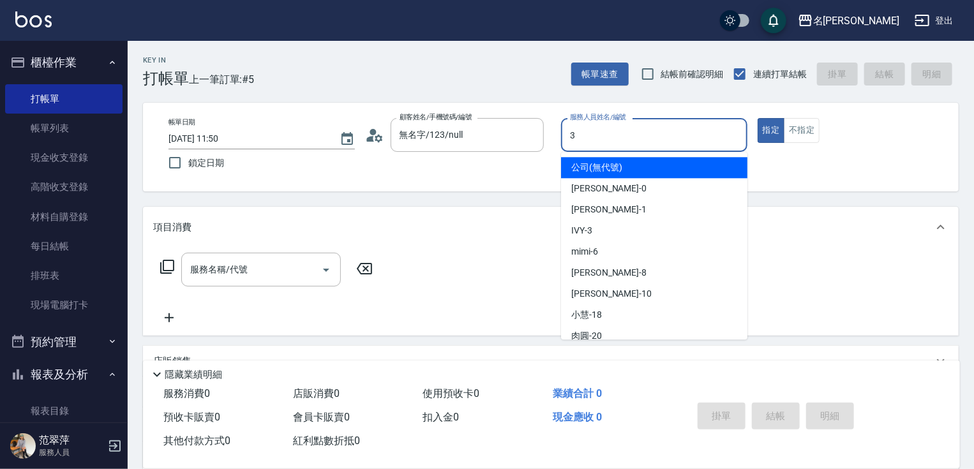
type input "IVY-3"
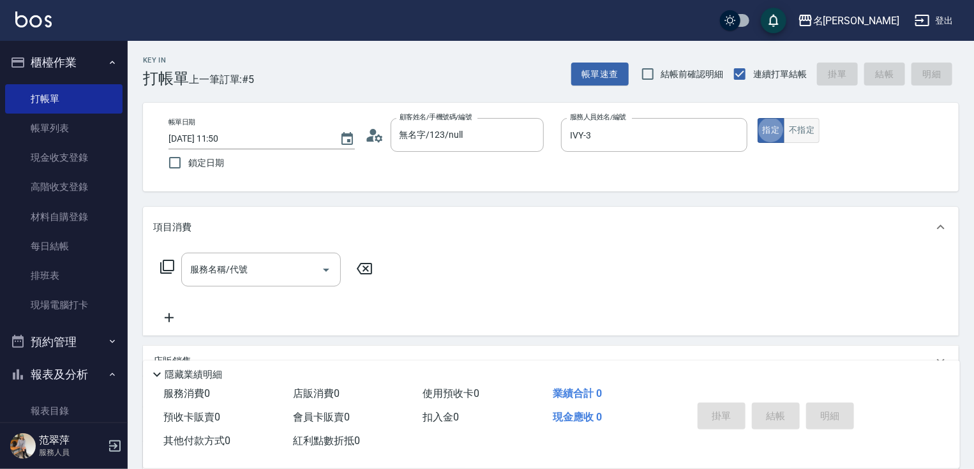
click at [810, 139] on button "不指定" at bounding box center [802, 130] width 36 height 25
click at [238, 276] on div "服務名稱/代號 服務名稱/代號" at bounding box center [261, 270] width 160 height 34
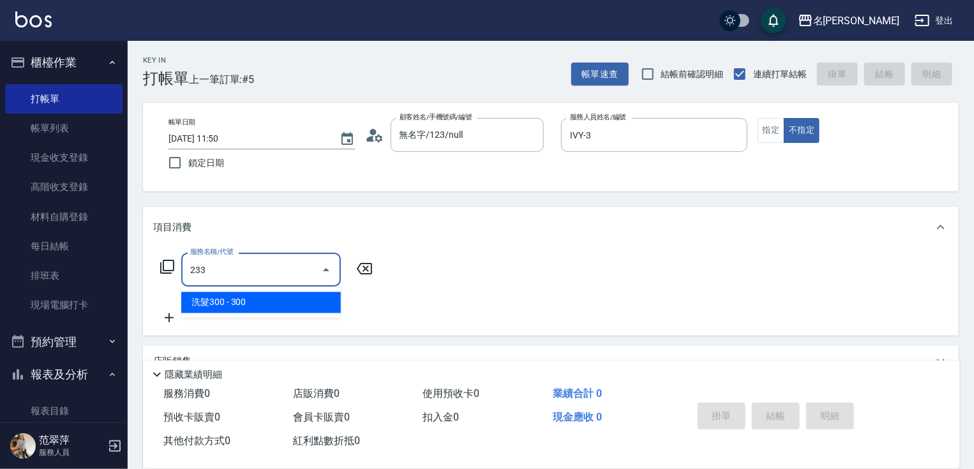
type input "洗髮300(233)"
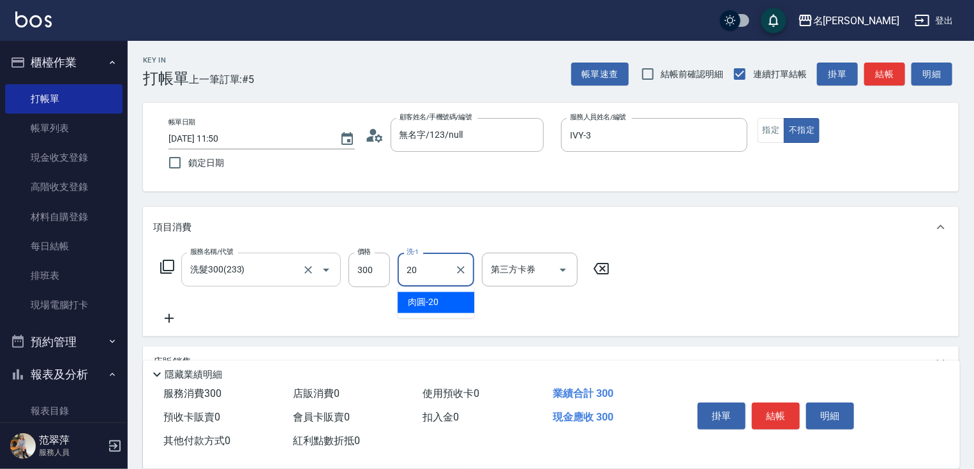
type input "肉圓-20"
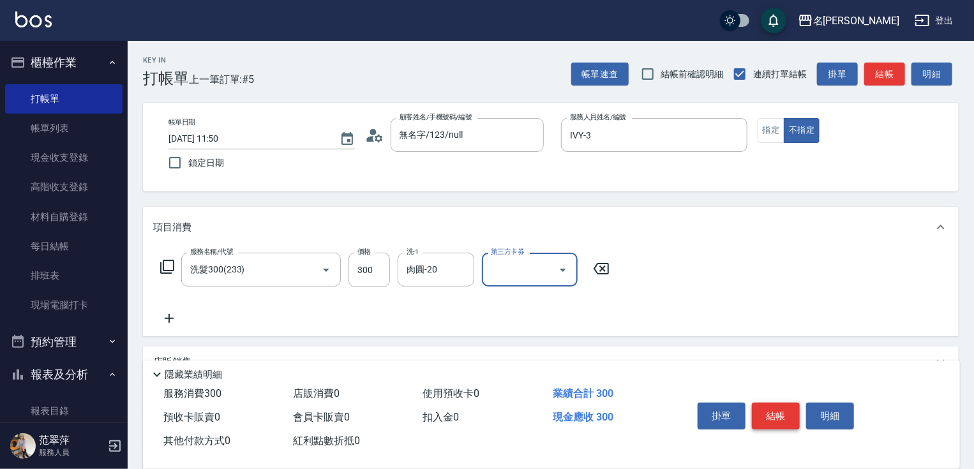
click at [782, 416] on button "結帳" at bounding box center [776, 416] width 48 height 27
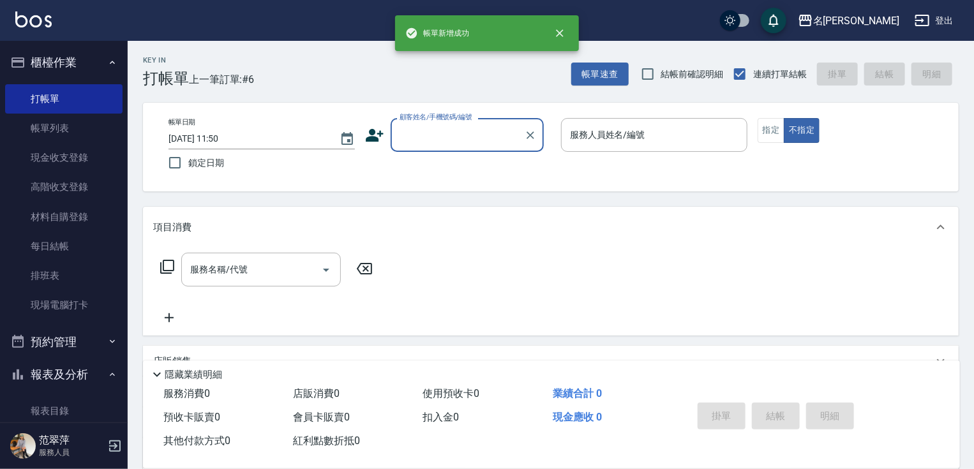
click at [459, 130] on input "顧客姓名/手機號碼/編號" at bounding box center [458, 135] width 123 height 22
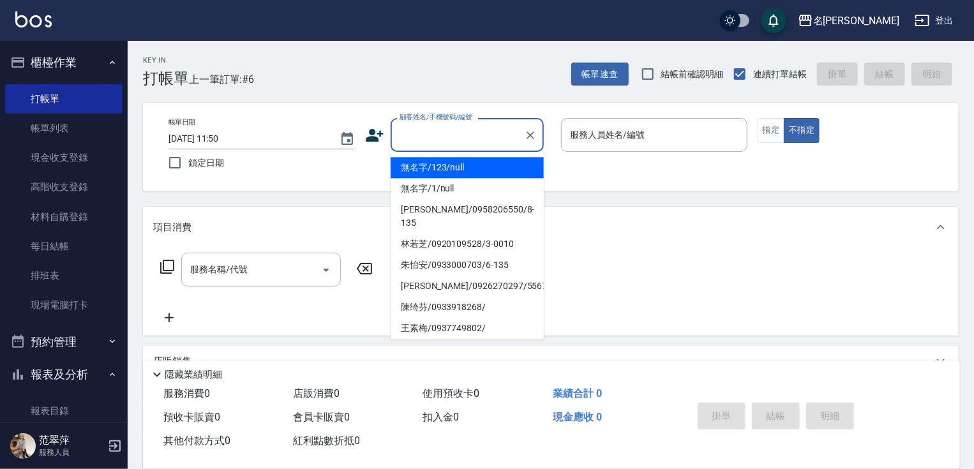
click at [472, 169] on li "無名字/123/null" at bounding box center [467, 167] width 153 height 21
type input "無名字/123/null"
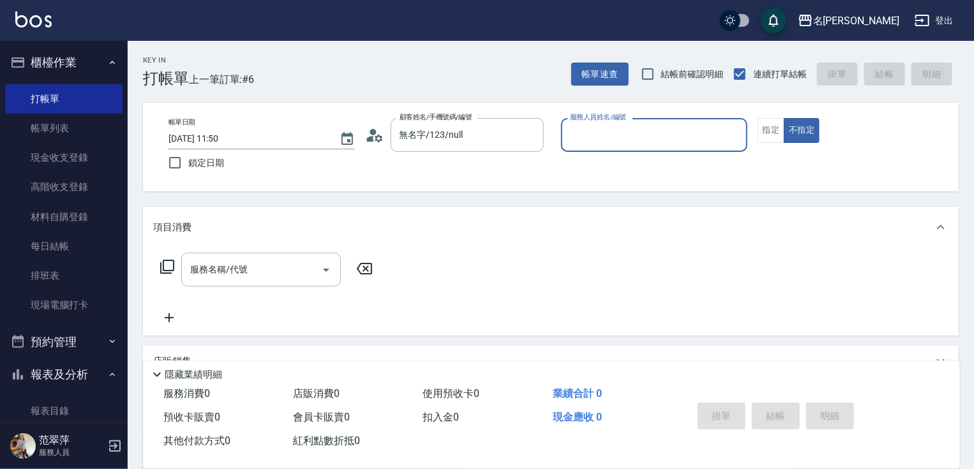
click at [667, 130] on input "服務人員姓名/編號" at bounding box center [654, 135] width 175 height 22
type input "[PERSON_NAME]-1"
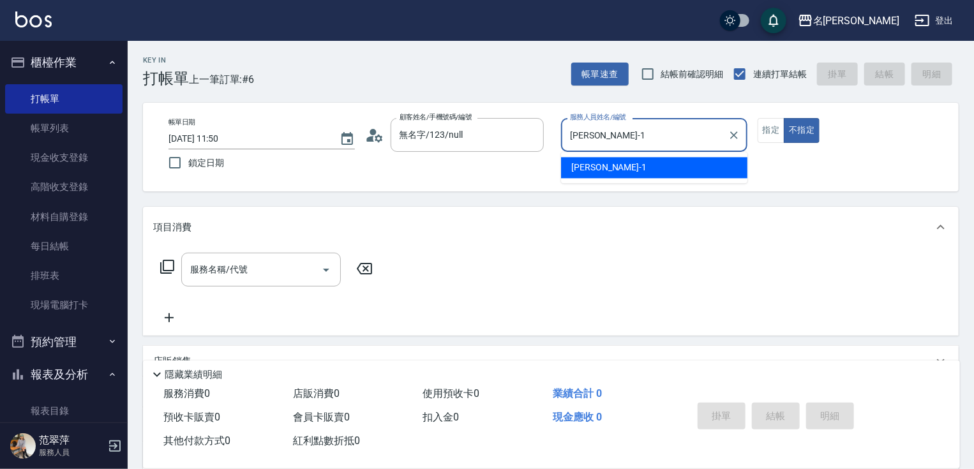
type button "false"
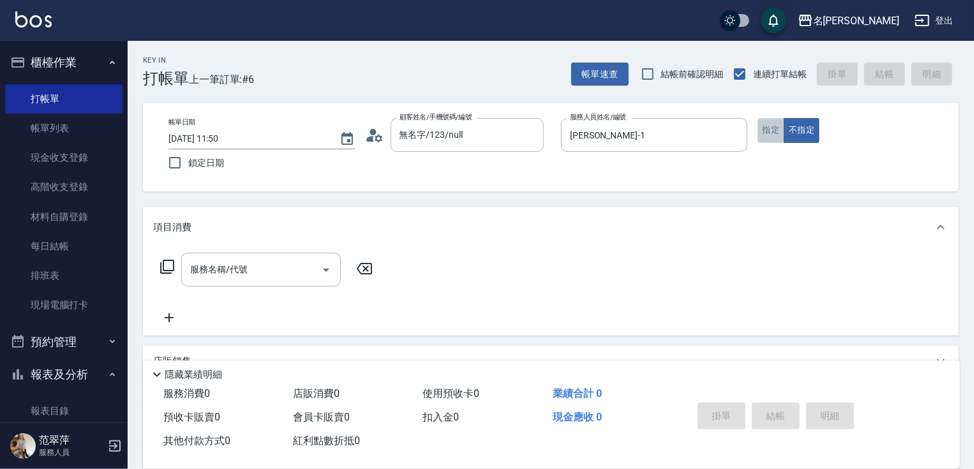
click at [773, 130] on button "指定" at bounding box center [771, 130] width 27 height 25
click at [197, 268] on div "服務名稱/代號 服務名稱/代號" at bounding box center [261, 270] width 160 height 34
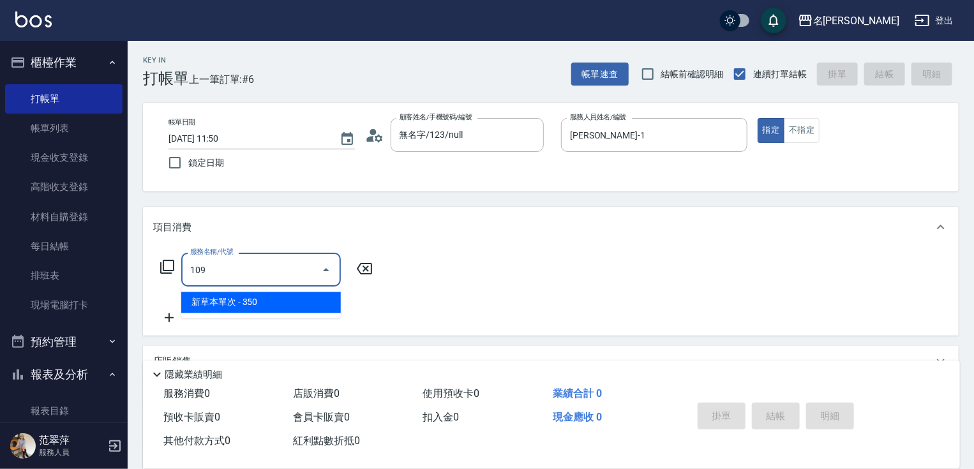
type input "新草本單次(109)"
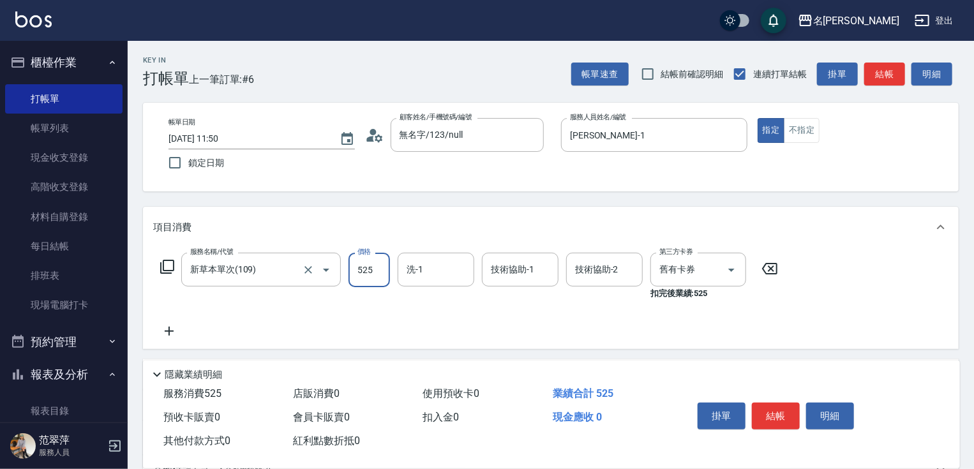
type input "525"
type input "鴨肉-23"
type input "[PERSON_NAME]-1"
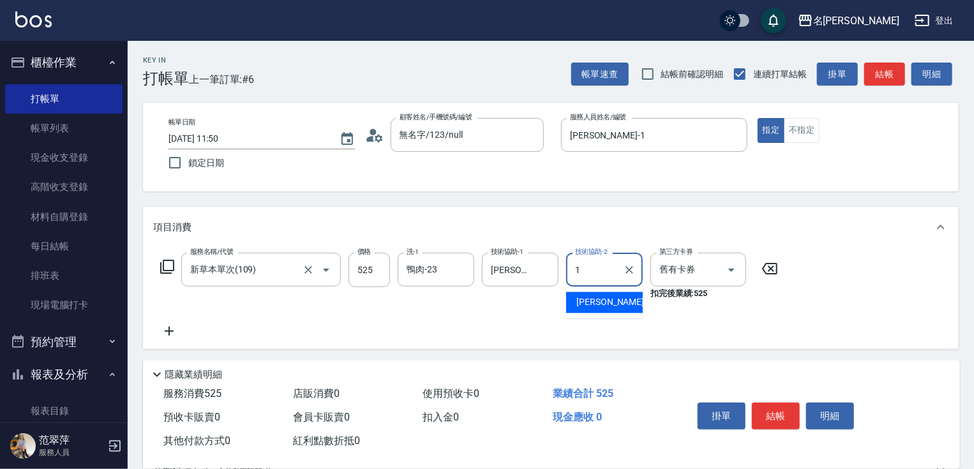
type input "[PERSON_NAME]-1"
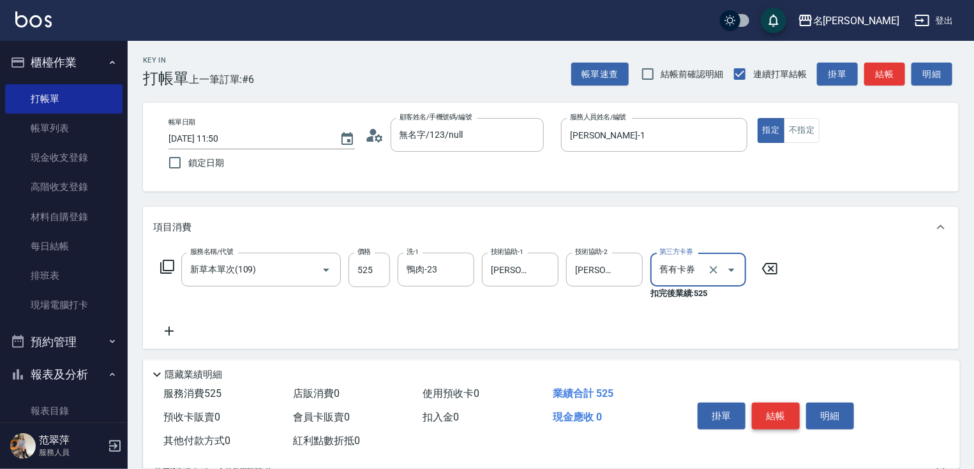
click at [771, 405] on button "結帳" at bounding box center [776, 416] width 48 height 27
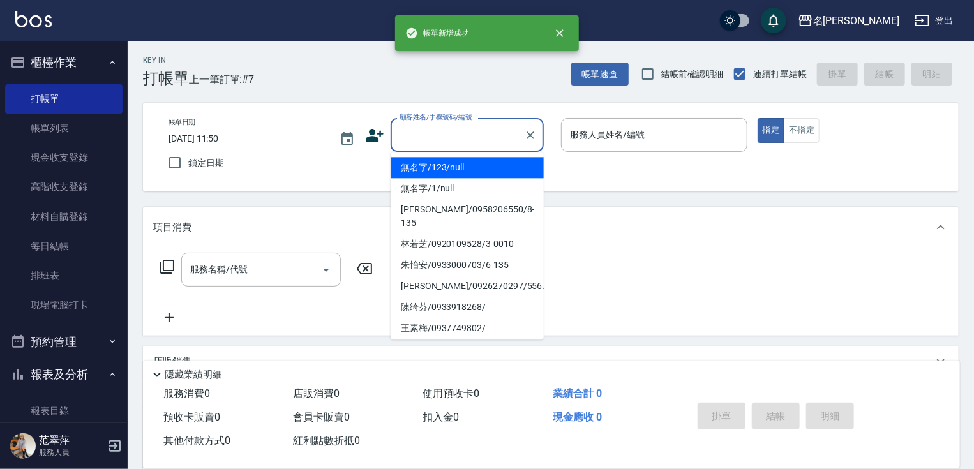
click at [489, 133] on input "顧客姓名/手機號碼/編號" at bounding box center [458, 135] width 123 height 22
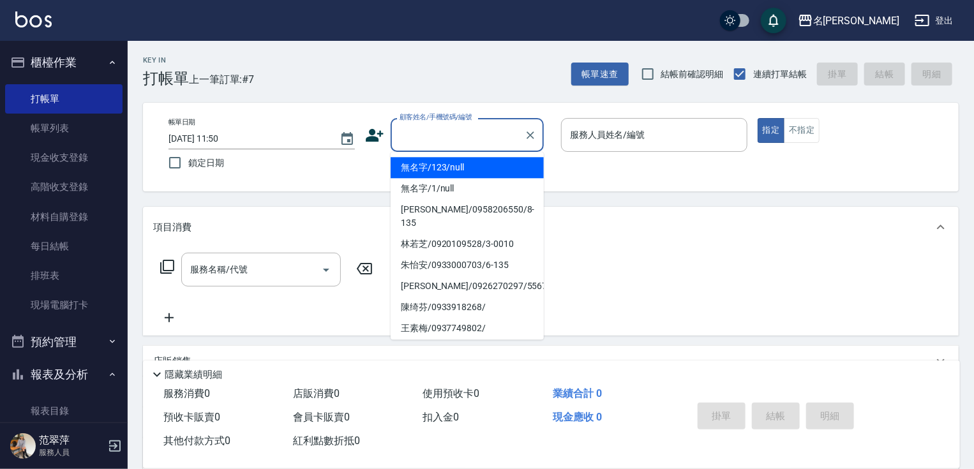
click at [479, 162] on li "無名字/123/null" at bounding box center [467, 167] width 153 height 21
type input "無名字/123/null"
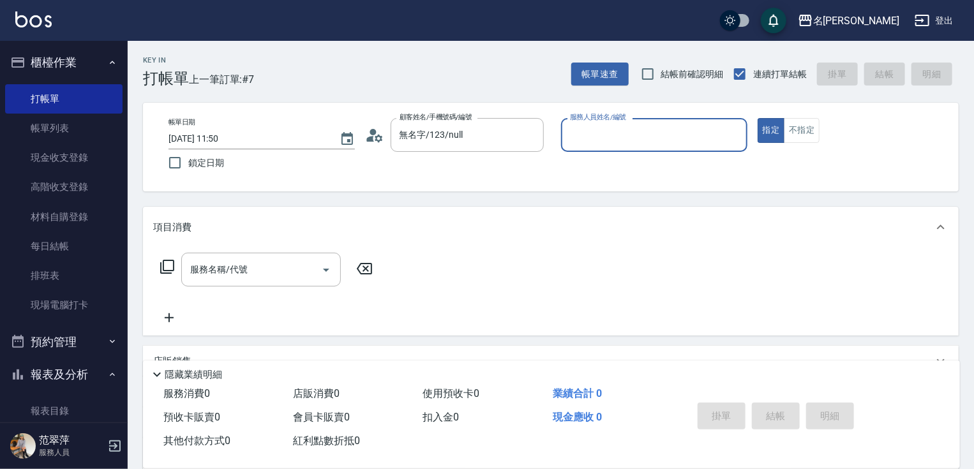
click at [612, 134] on div "服務人員姓名/編號 服務人員姓名/編號" at bounding box center [654, 135] width 186 height 34
type input "[PERSON_NAME]-1"
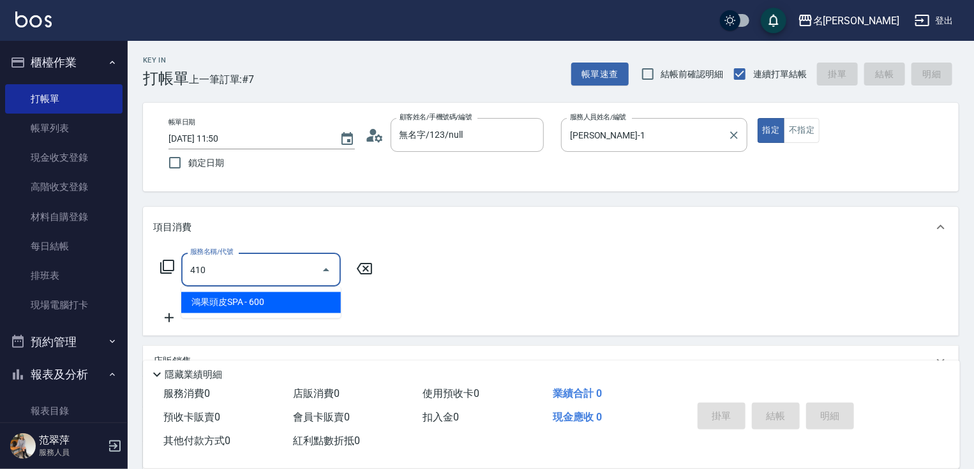
type input "鴻果頭皮SPA(410)"
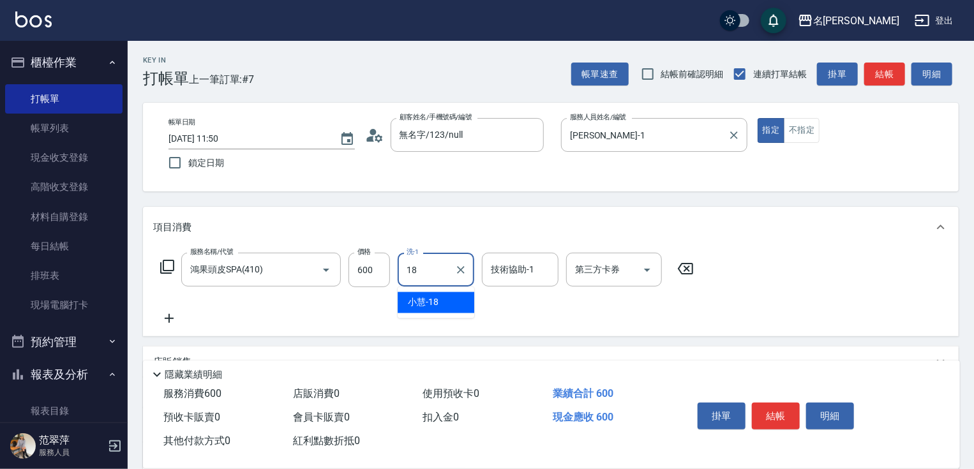
type input "[PERSON_NAME]-18"
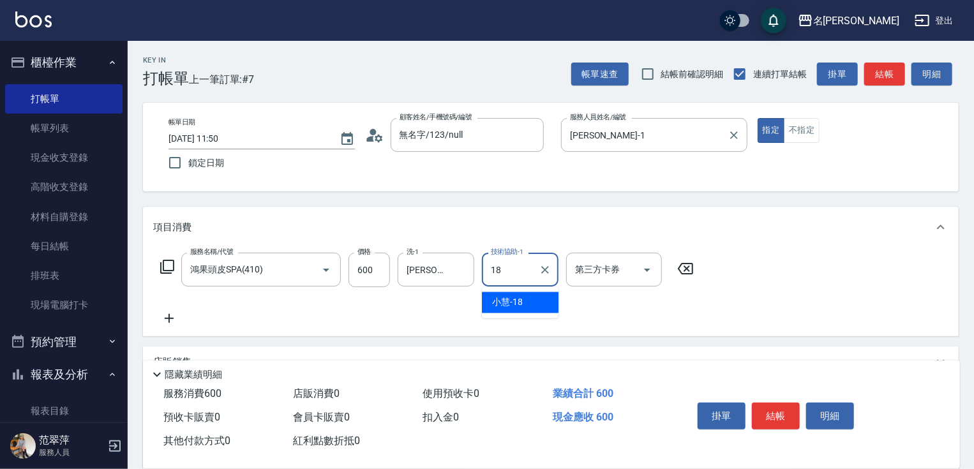
type input "[PERSON_NAME]-18"
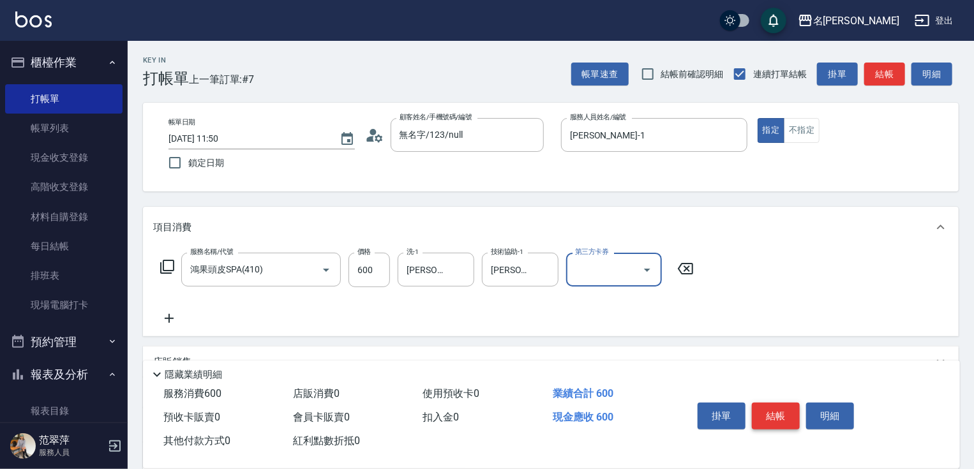
click at [782, 411] on button "結帳" at bounding box center [776, 416] width 48 height 27
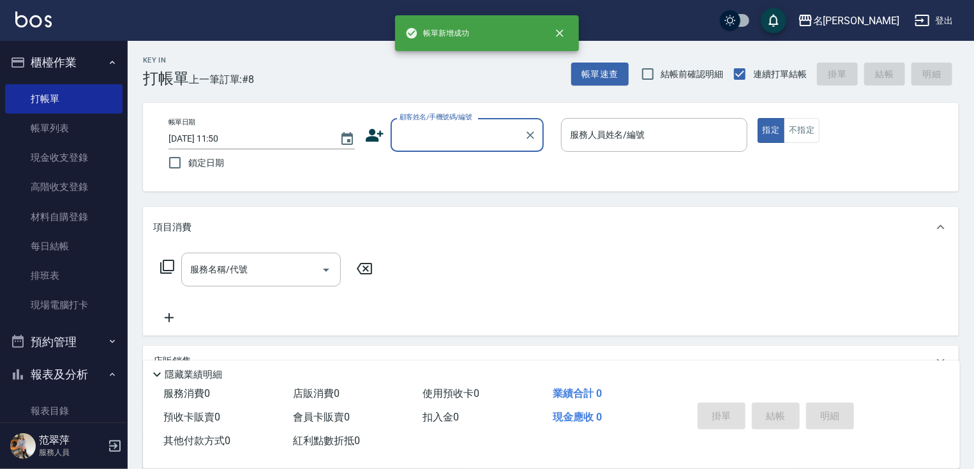
click at [458, 125] on input "顧客姓名/手機號碼/編號" at bounding box center [458, 135] width 123 height 22
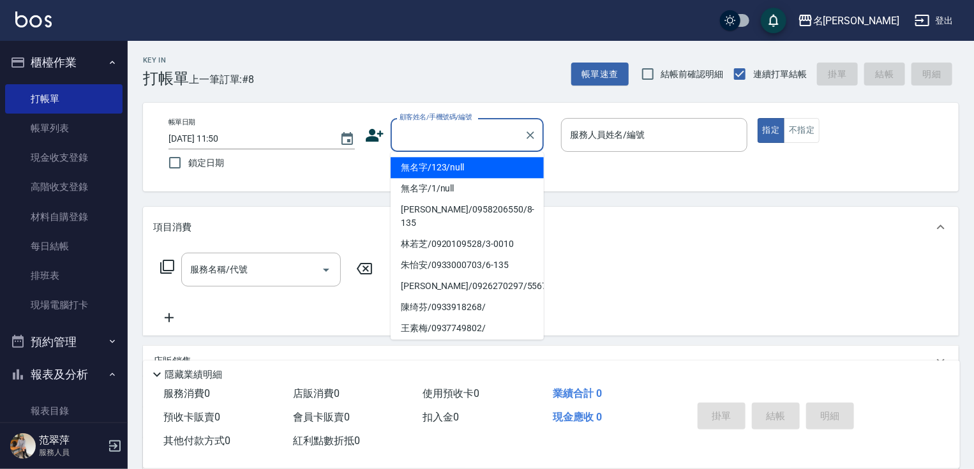
click at [455, 172] on li "無名字/123/null" at bounding box center [467, 167] width 153 height 21
type input "無名字/123/null"
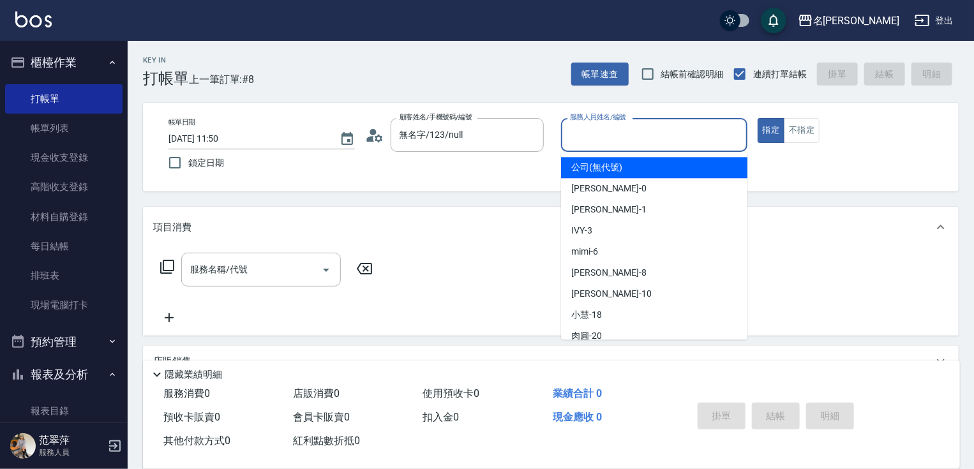
click at [627, 137] on input "服務人員姓名/編號" at bounding box center [654, 135] width 175 height 22
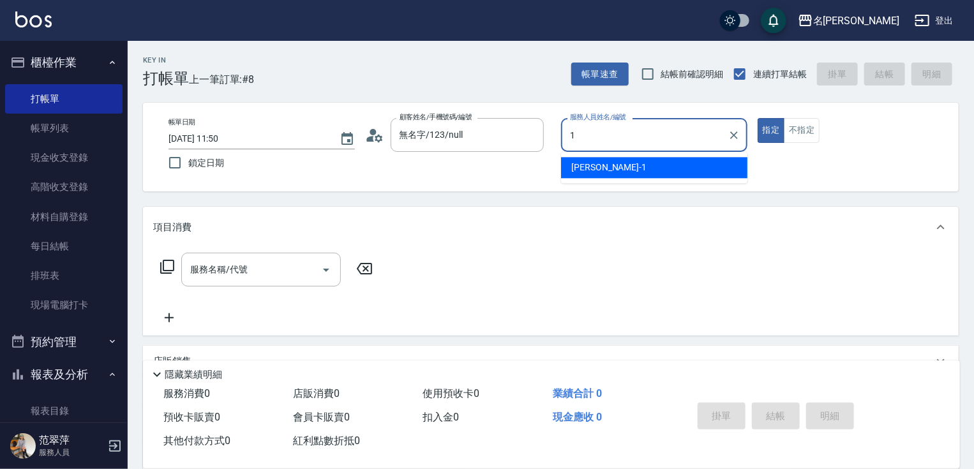
type input "[PERSON_NAME]-1"
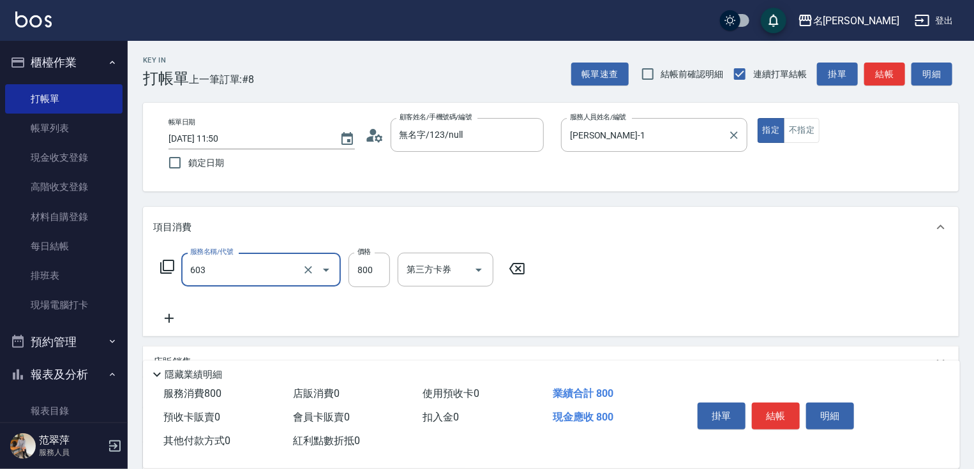
type input "洗+護[800](603)"
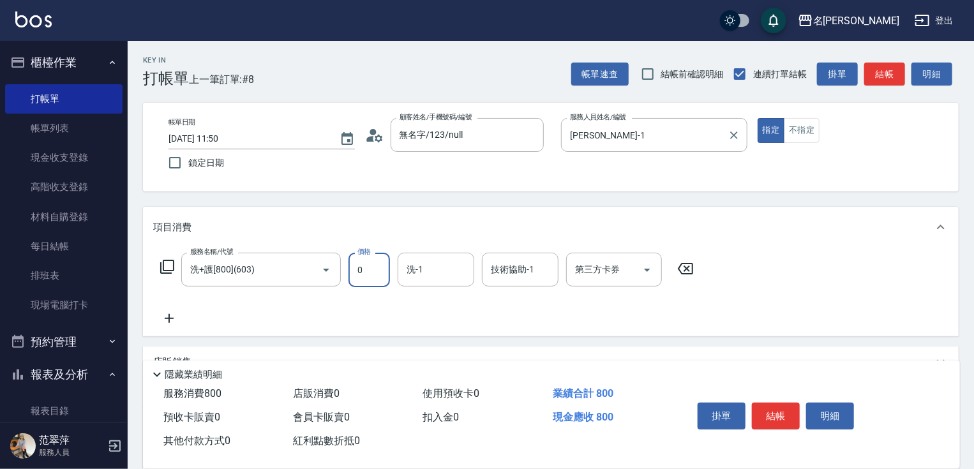
type input "0"
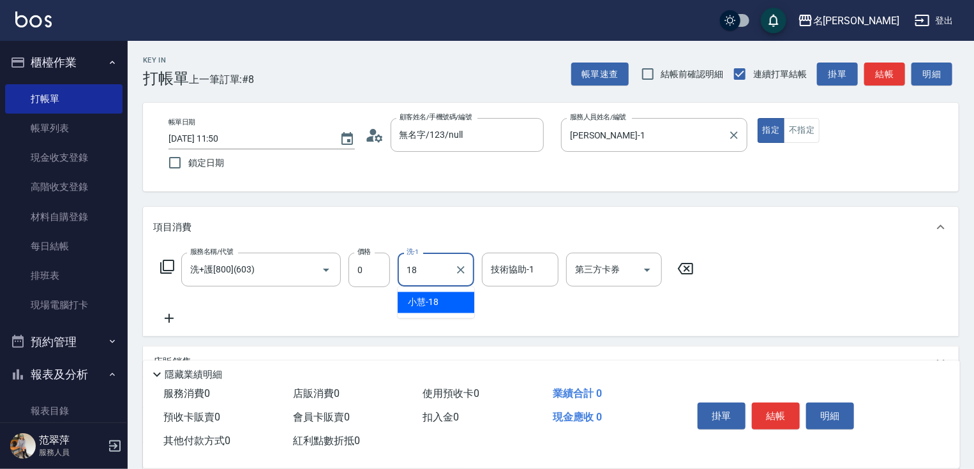
type input "[PERSON_NAME]-18"
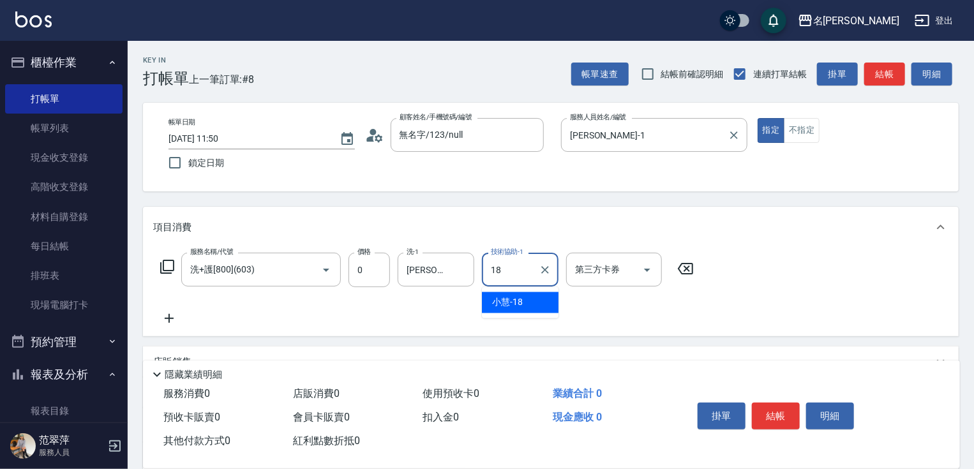
type input "[PERSON_NAME]-18"
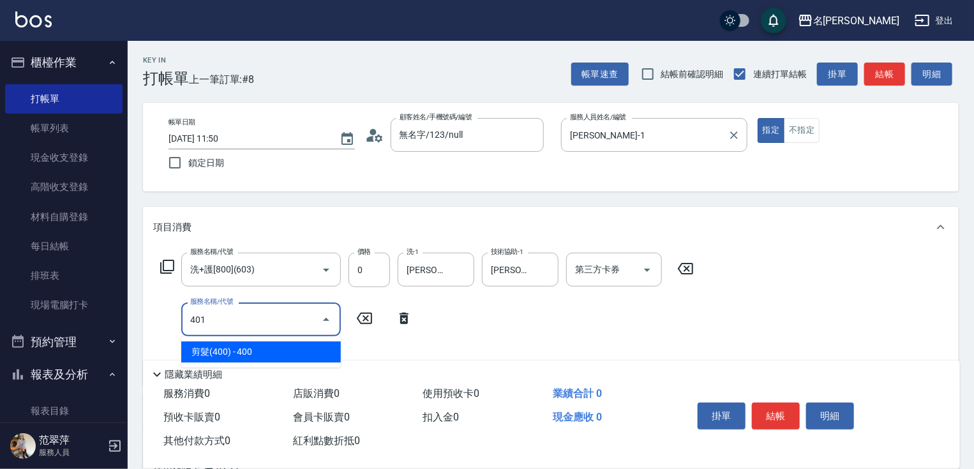
type input "剪髮(400)(401)"
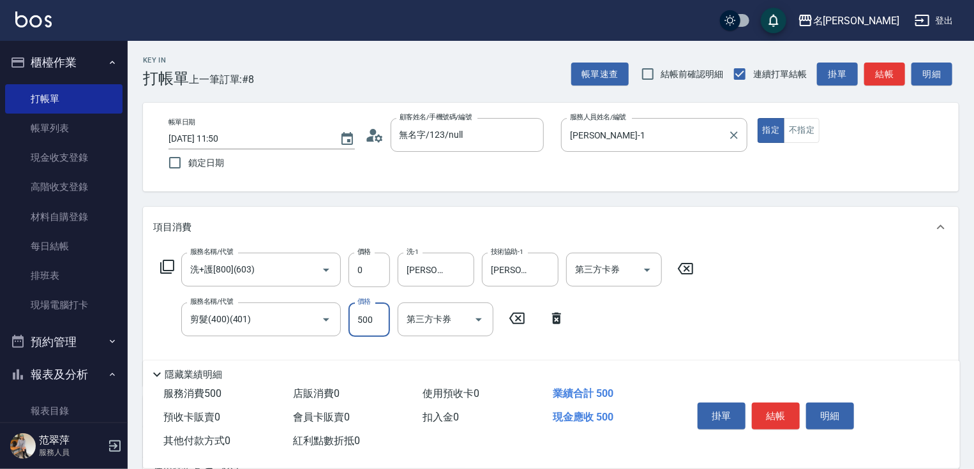
type input "500"
click at [773, 420] on button "結帳" at bounding box center [776, 416] width 48 height 27
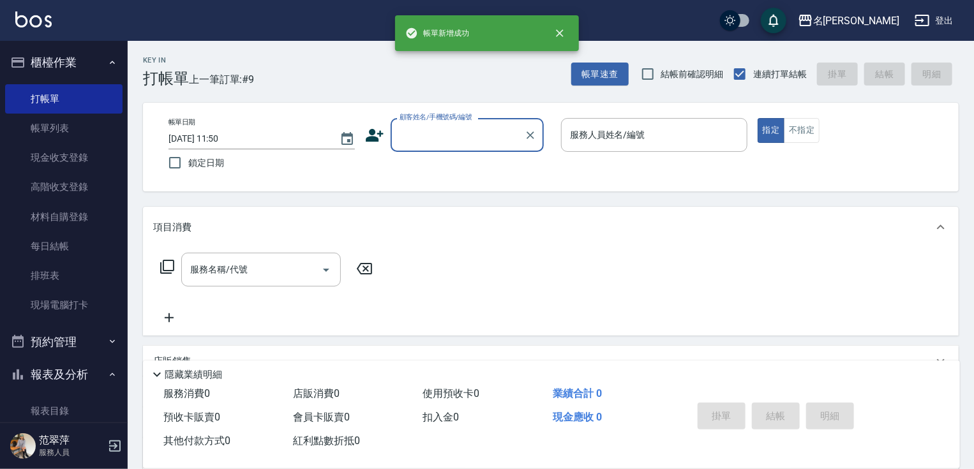
click at [466, 140] on input "顧客姓名/手機號碼/編號" at bounding box center [458, 135] width 123 height 22
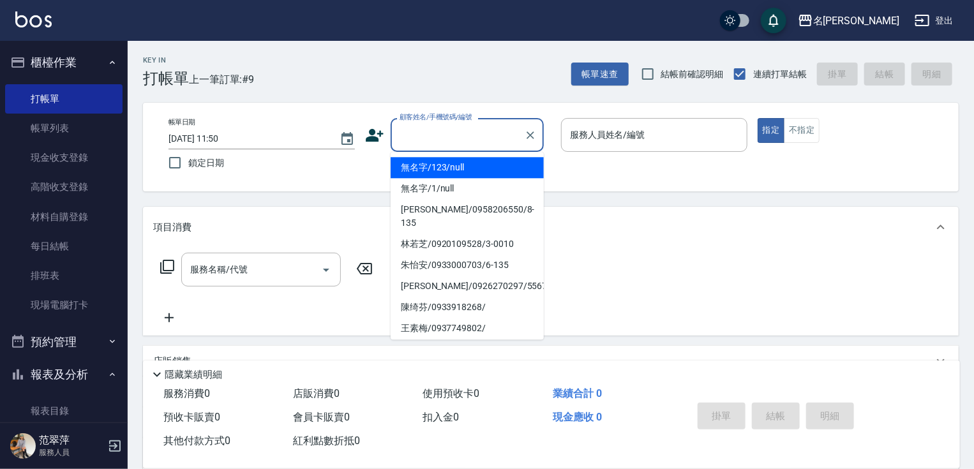
click at [474, 176] on li "無名字/123/null" at bounding box center [467, 167] width 153 height 21
type input "無名字/123/null"
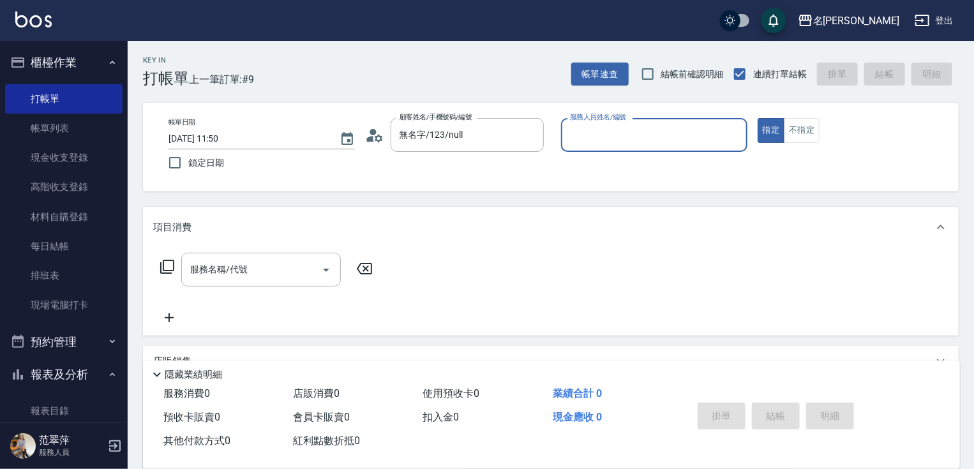
click at [697, 146] on div "服務人員姓名/編號" at bounding box center [654, 135] width 186 height 34
type input "mimi-6"
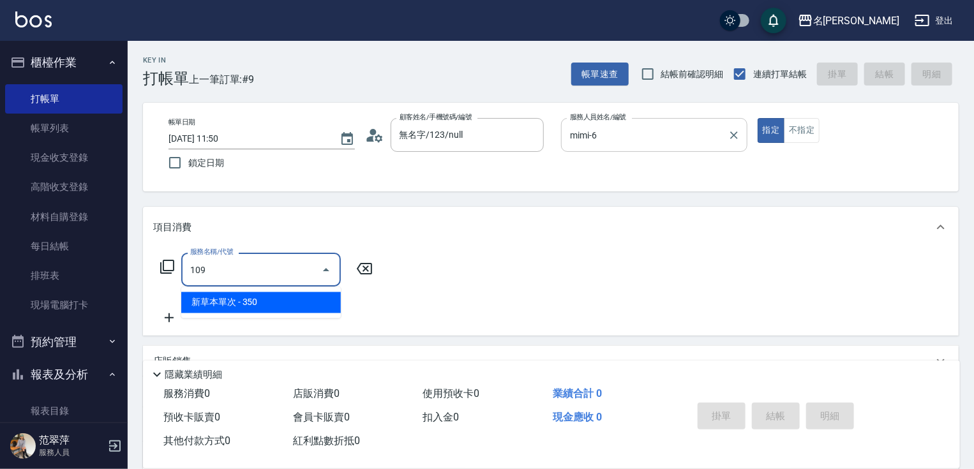
type input "新草本單次(109)"
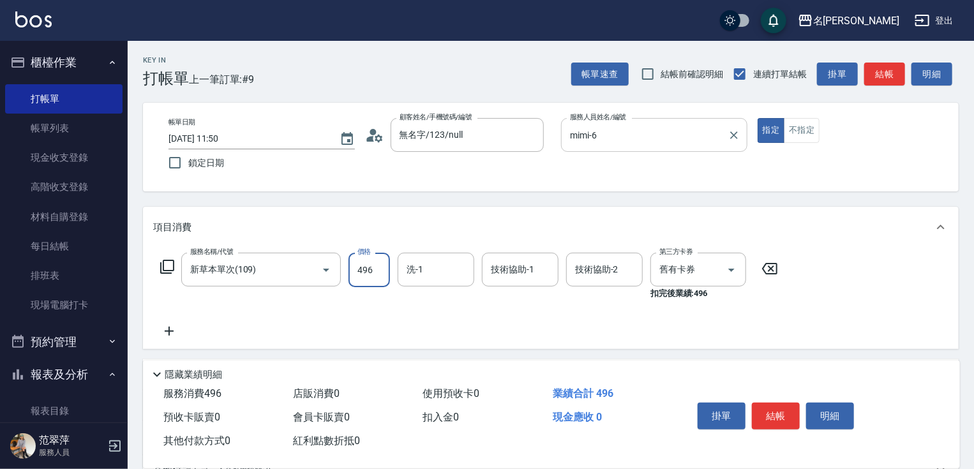
type input "496"
type input "mimi-6"
click at [788, 405] on button "結帳" at bounding box center [776, 416] width 48 height 27
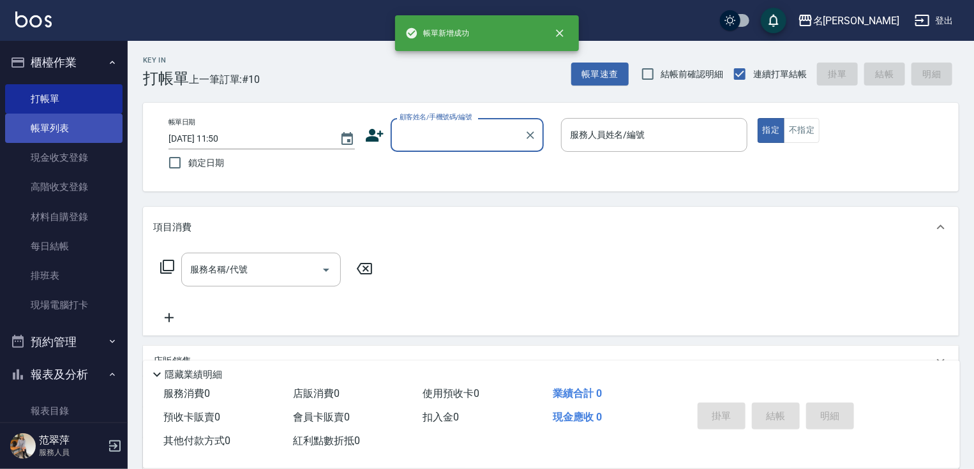
click at [82, 132] on link "帳單列表" at bounding box center [63, 128] width 117 height 29
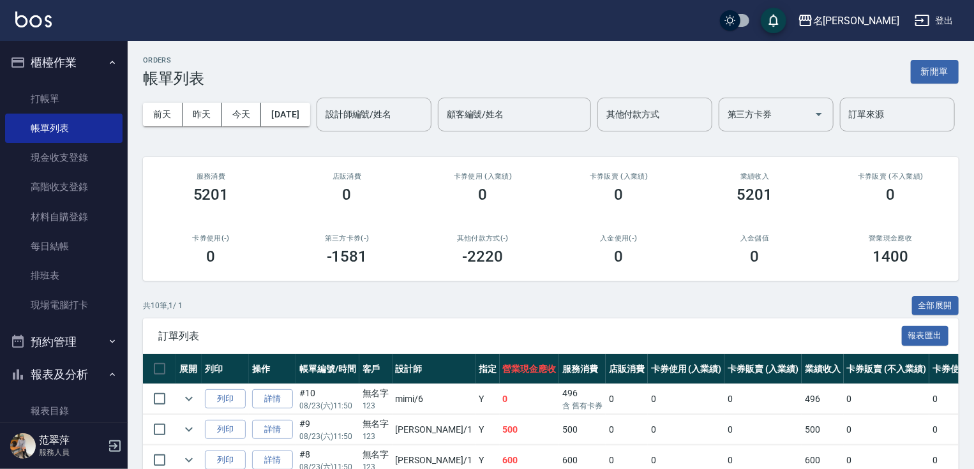
click at [921, 19] on icon "button" at bounding box center [922, 20] width 15 height 15
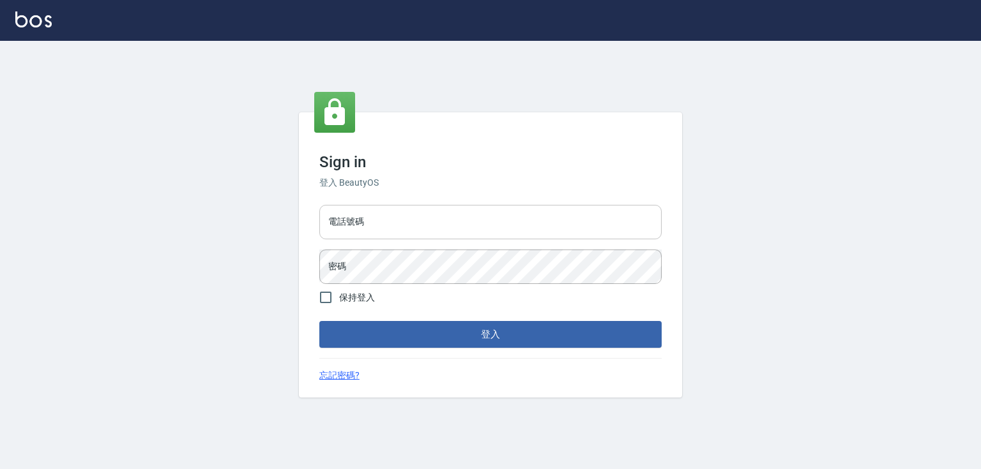
drag, startPoint x: 0, startPoint y: 0, endPoint x: 374, endPoint y: 225, distance: 436.8
click at [374, 225] on input "電話號碼" at bounding box center [490, 222] width 342 height 34
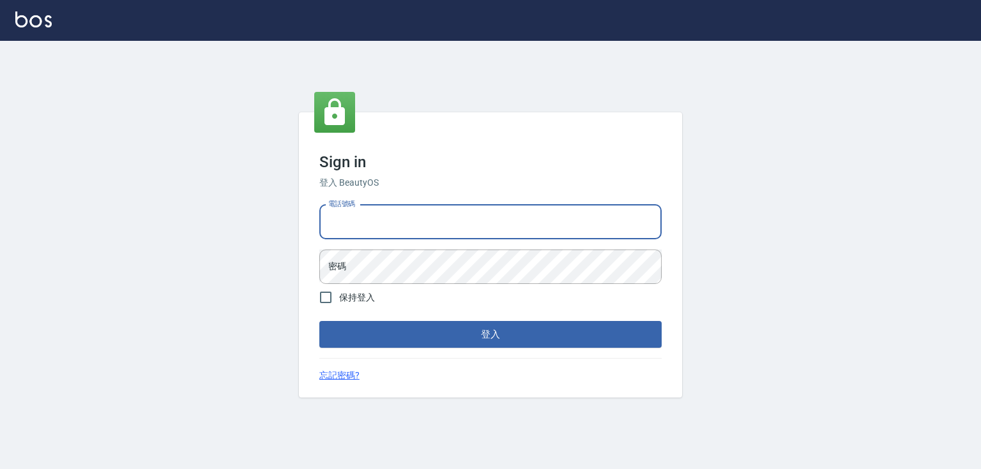
type input "0952331713"
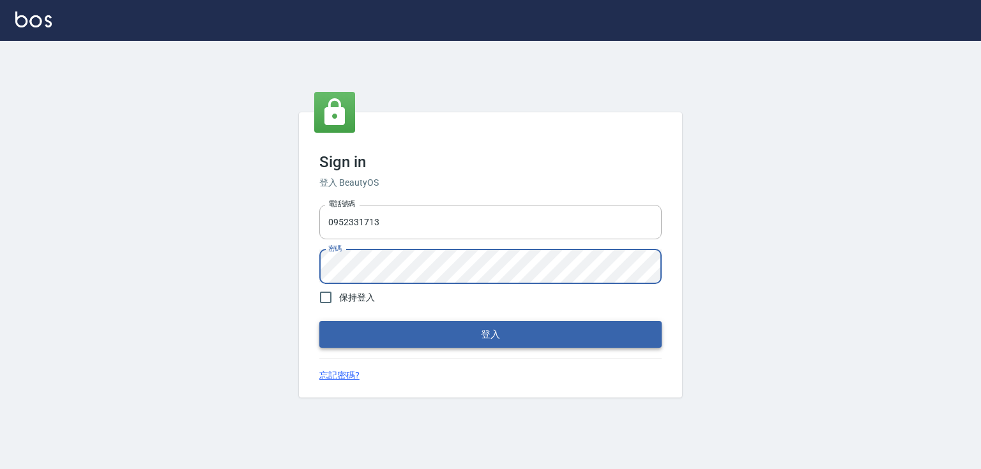
drag, startPoint x: 357, startPoint y: 294, endPoint x: 419, endPoint y: 334, distance: 73.9
click at [358, 295] on span "保持登入" at bounding box center [357, 297] width 36 height 13
click at [339, 295] on input "保持登入" at bounding box center [325, 297] width 27 height 27
checkbox input "true"
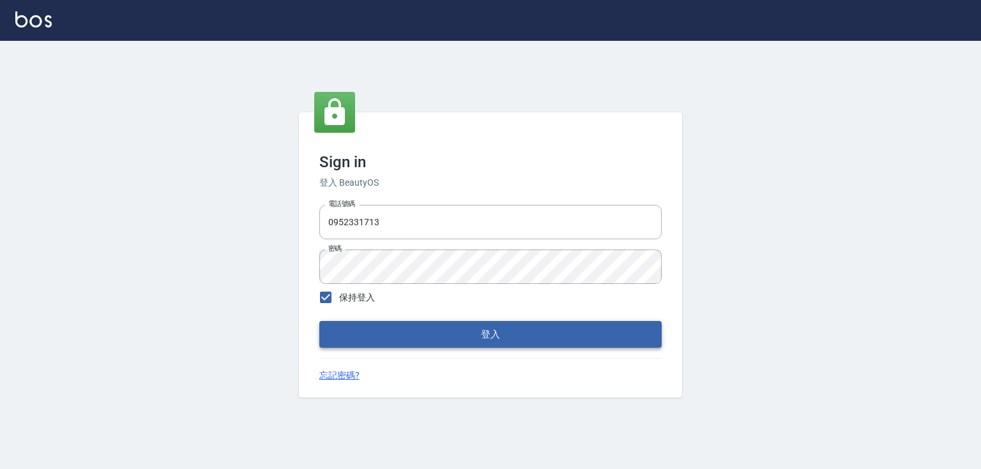
click at [432, 342] on button "登入" at bounding box center [490, 334] width 342 height 27
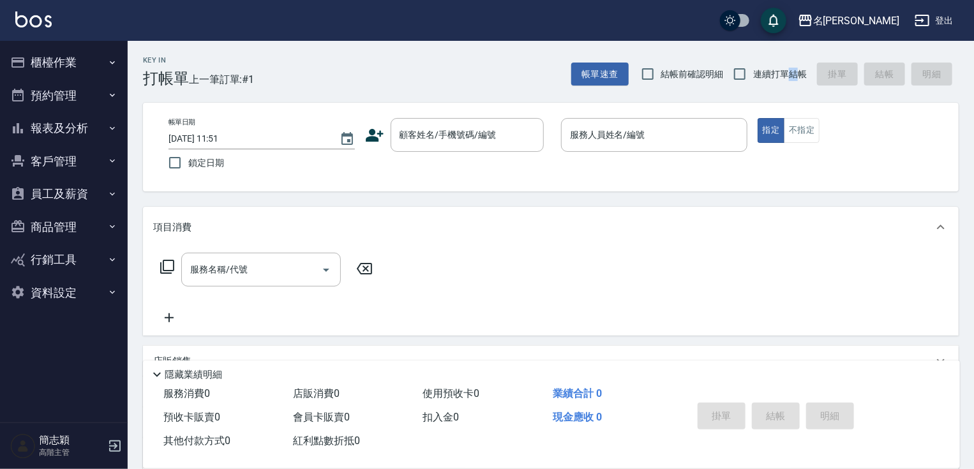
drag, startPoint x: 790, startPoint y: 66, endPoint x: 784, endPoint y: 77, distance: 12.0
click at [787, 70] on label "連續打單結帳" at bounding box center [767, 74] width 80 height 27
click at [784, 77] on span "連續打單結帳" at bounding box center [781, 74] width 54 height 13
click at [754, 77] on input "連續打單結帳" at bounding box center [740, 74] width 27 height 27
checkbox input "true"
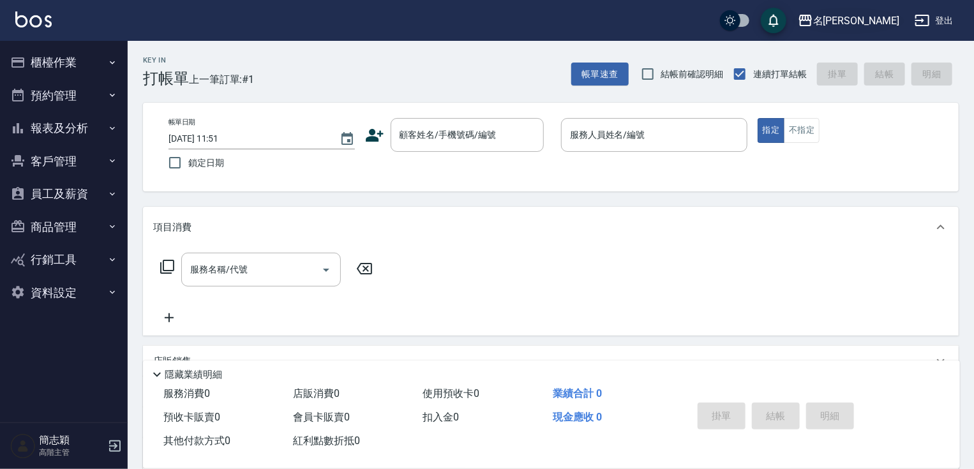
click at [879, 24] on div "名留中和" at bounding box center [857, 21] width 86 height 16
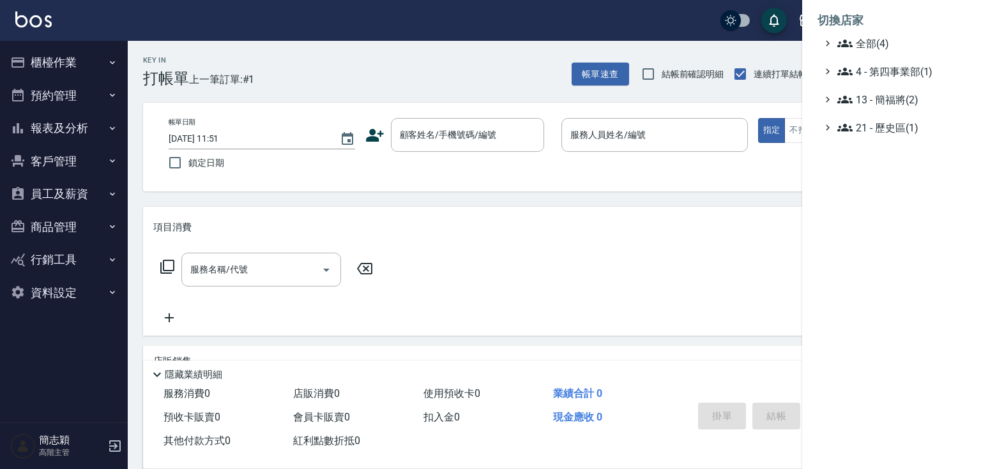
click at [879, 51] on ul "全部(4) 4 - 第四事業部(1) 13 - 簡福將(2) 21 - 歷史區(1)" at bounding box center [891, 86] width 148 height 100
click at [881, 45] on span "全部(4)" at bounding box center [898, 43] width 123 height 15
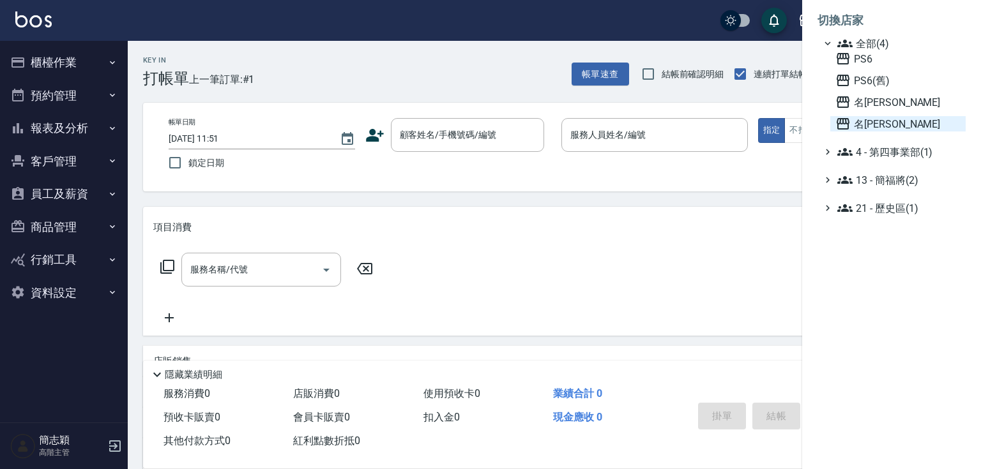
click at [891, 125] on span "名[PERSON_NAME]" at bounding box center [897, 123] width 125 height 15
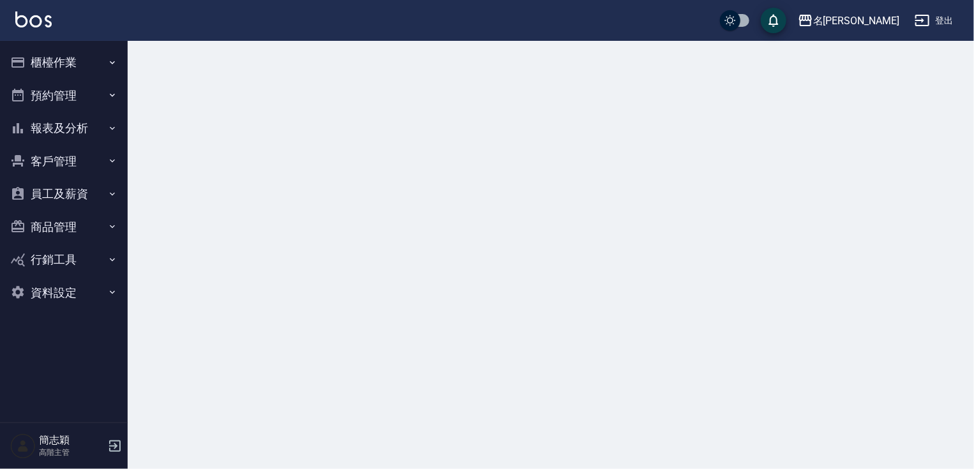
click at [71, 127] on button "報表及分析" at bounding box center [63, 128] width 117 height 33
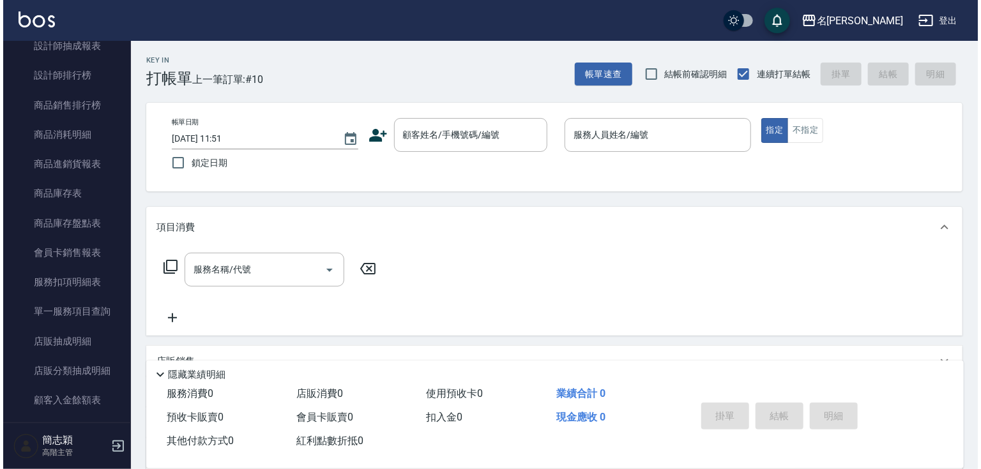
scroll to position [978, 0]
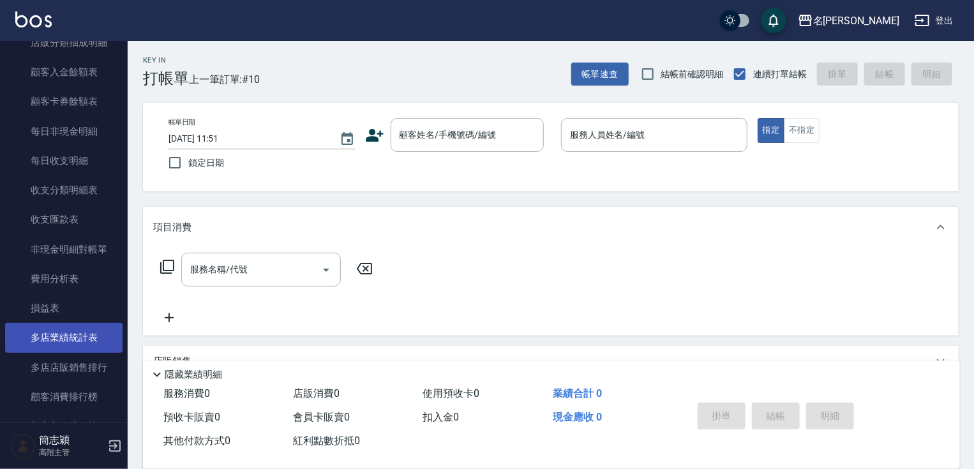
click at [109, 340] on link "多店業績統計表" at bounding box center [63, 337] width 117 height 29
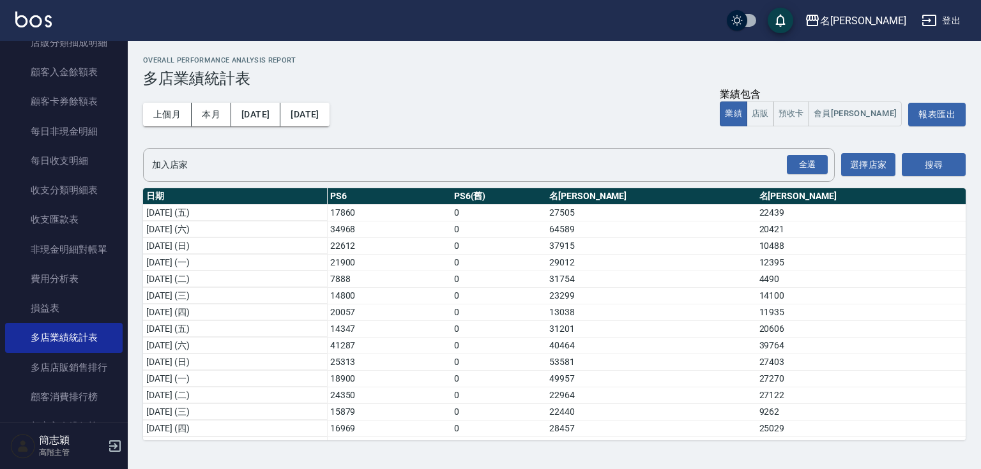
click at [118, 59] on nav "櫃檯作業 打帳單 帳單列表 掛單列表 座位開單 營業儀表板 現金收支登錄 高階收支登錄 材料自購登錄 每日結帳 排班表 現場電腦打卡 掃碼打卡 預約管理 預約…" at bounding box center [64, 232] width 128 height 382
click at [128, 50] on div "名留竹林 登出 櫃檯作業 打帳單 帳單列表 掛單列表 座位開單 營業儀表板 現金收支登錄 高階收支登錄 材料自購登錄 每日結帳 排班表 現場電腦打卡 掃碼打卡…" at bounding box center [490, 234] width 981 height 469
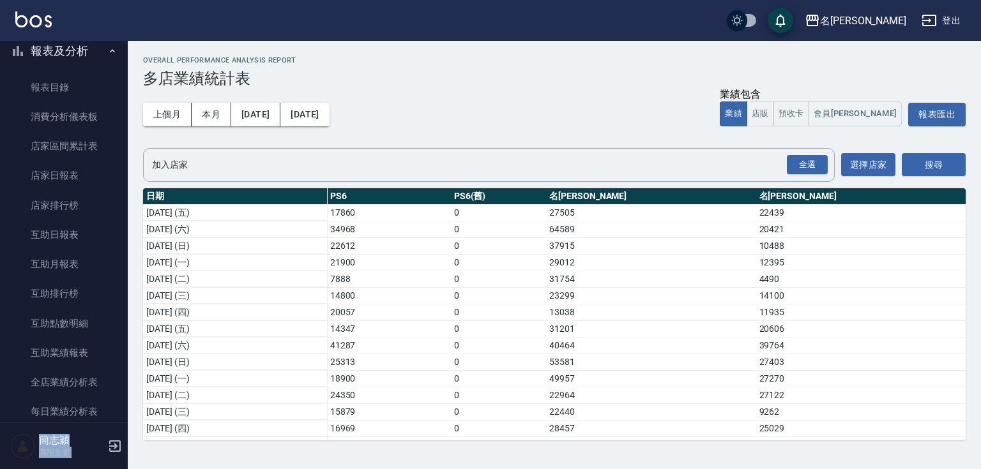
scroll to position [64, 0]
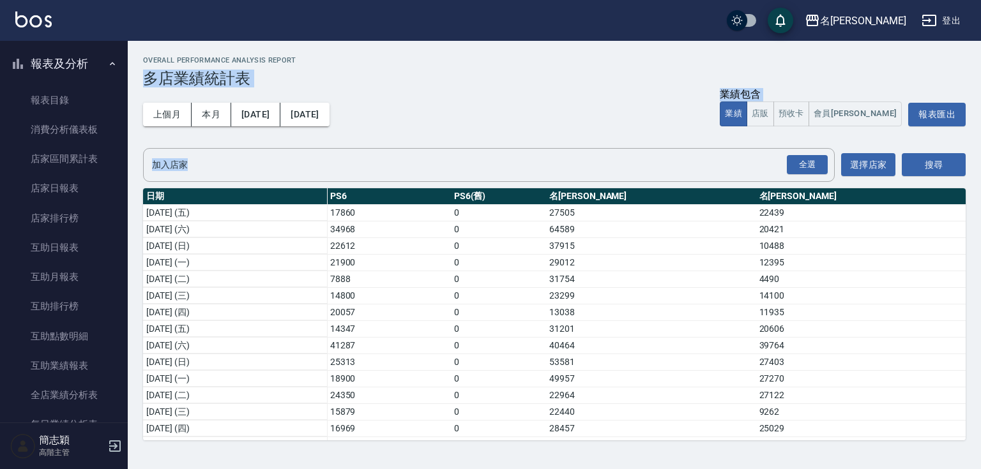
drag, startPoint x: 130, startPoint y: 73, endPoint x: 136, endPoint y: 151, distance: 78.2
click at [135, 202] on div "Overall Performance Analysis Report 多店業績統計表 上個月 本月 [DATE] [DATE] 業績包含 業績 店販 預收卡…" at bounding box center [554, 248] width 853 height 415
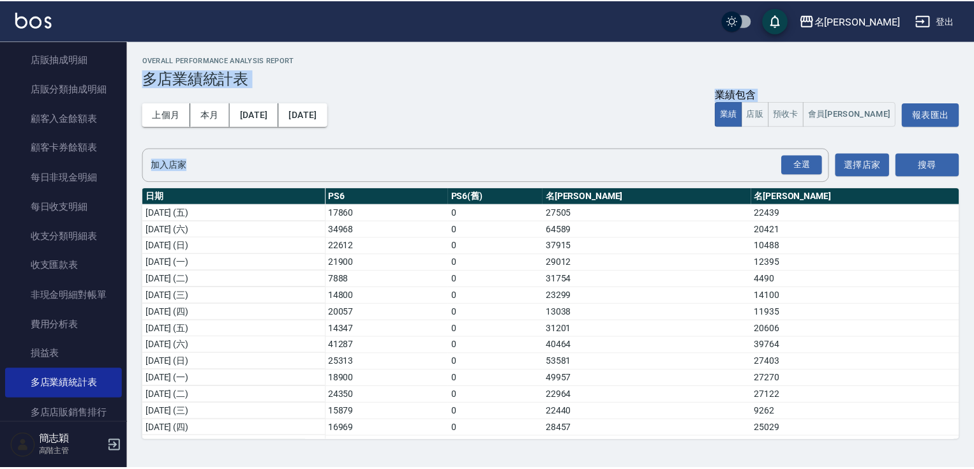
scroll to position [937, 0]
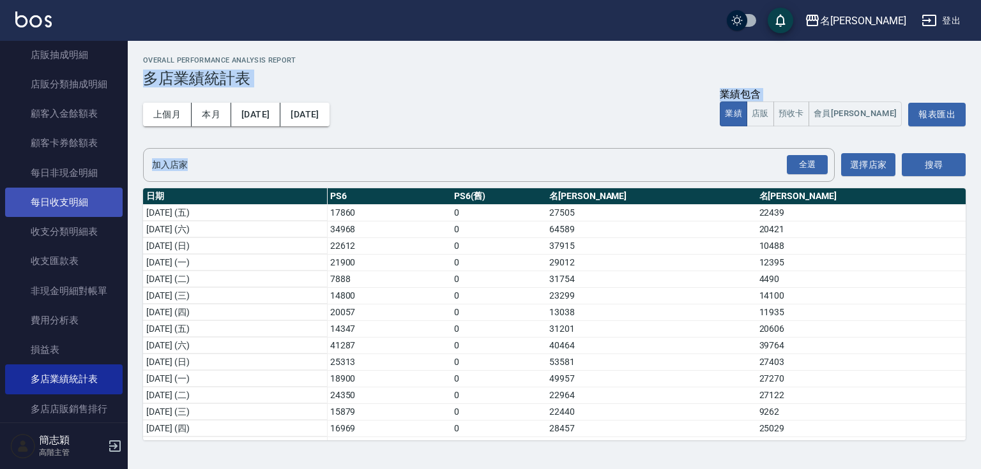
click at [92, 215] on link "每日收支明細" at bounding box center [63, 202] width 117 height 29
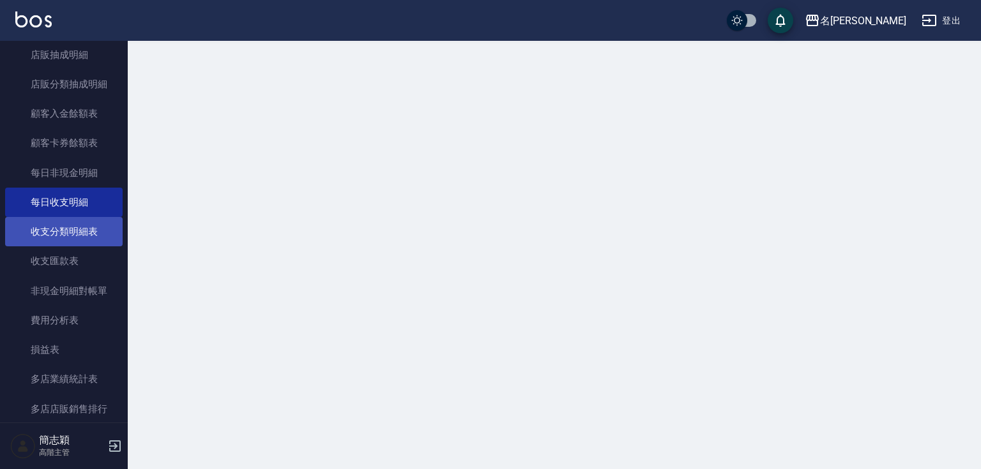
click at [89, 223] on link "收支分類明細表" at bounding box center [63, 231] width 117 height 29
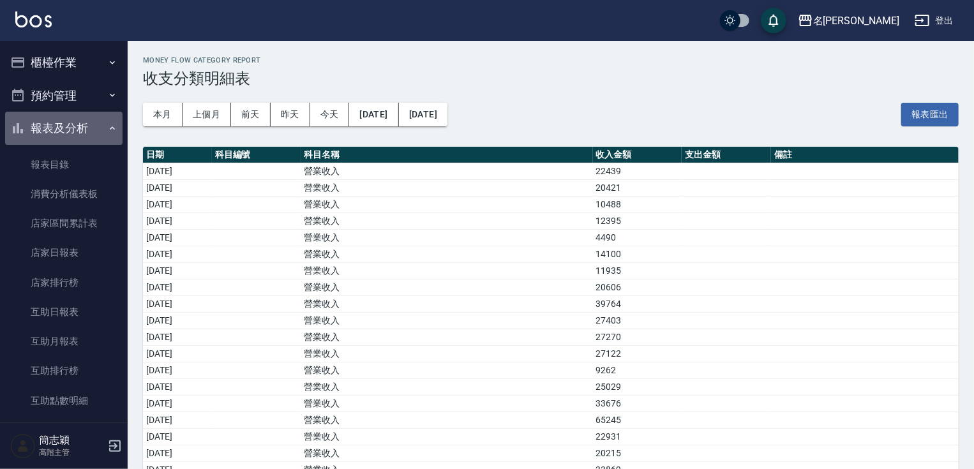
click at [70, 125] on button "報表及分析" at bounding box center [63, 128] width 117 height 33
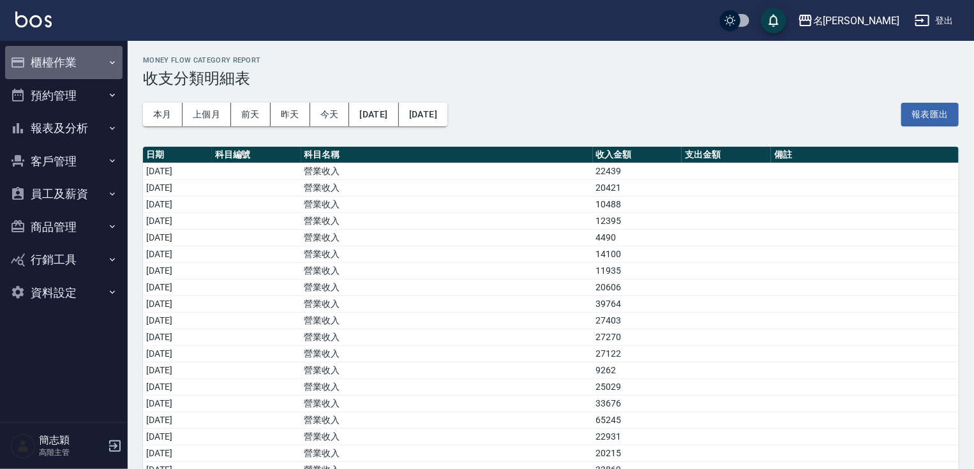
click at [75, 64] on button "櫃檯作業" at bounding box center [63, 62] width 117 height 33
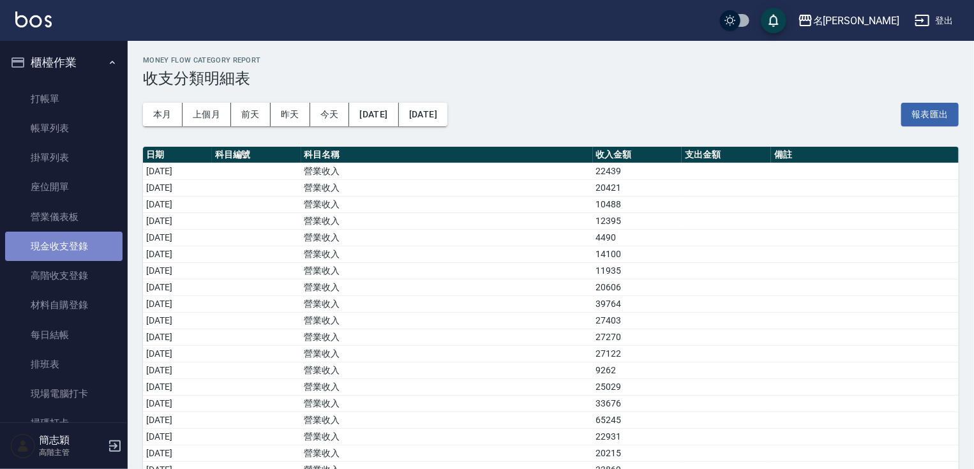
click at [76, 240] on link "現金收支登錄" at bounding box center [63, 246] width 117 height 29
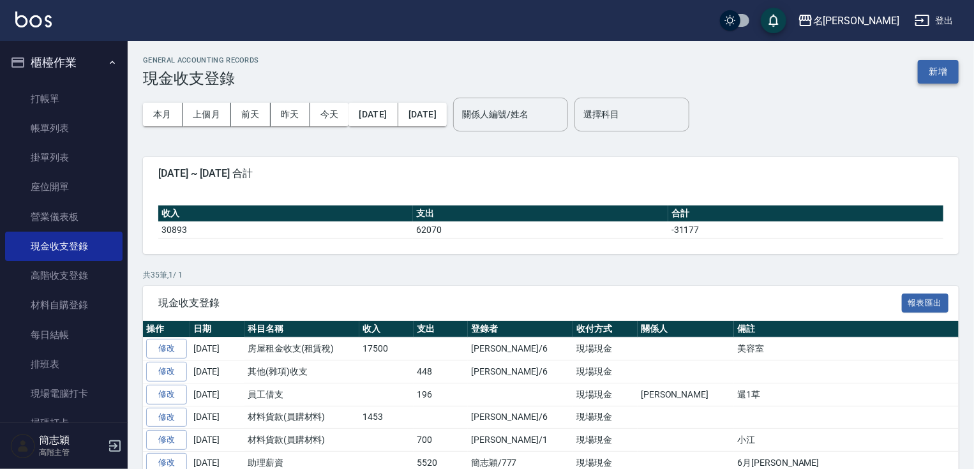
click at [943, 77] on button "新增" at bounding box center [938, 72] width 41 height 24
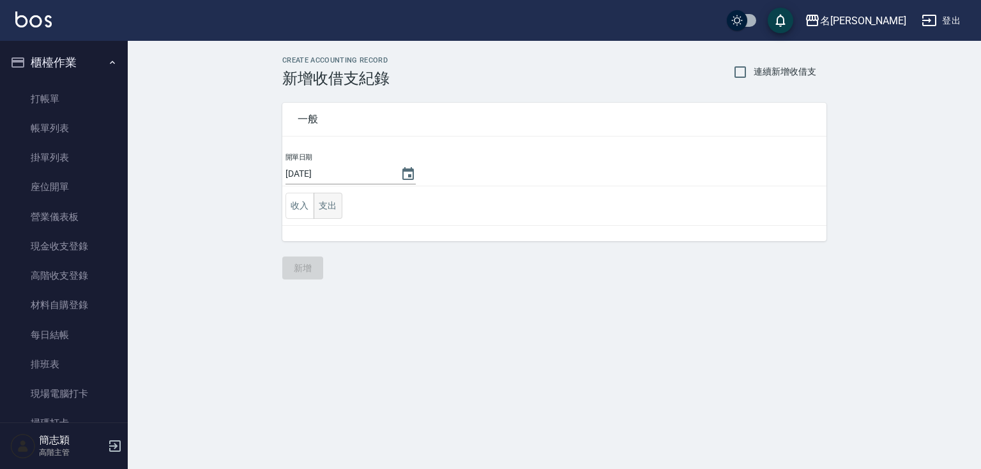
click at [330, 209] on button "支出" at bounding box center [328, 206] width 29 height 26
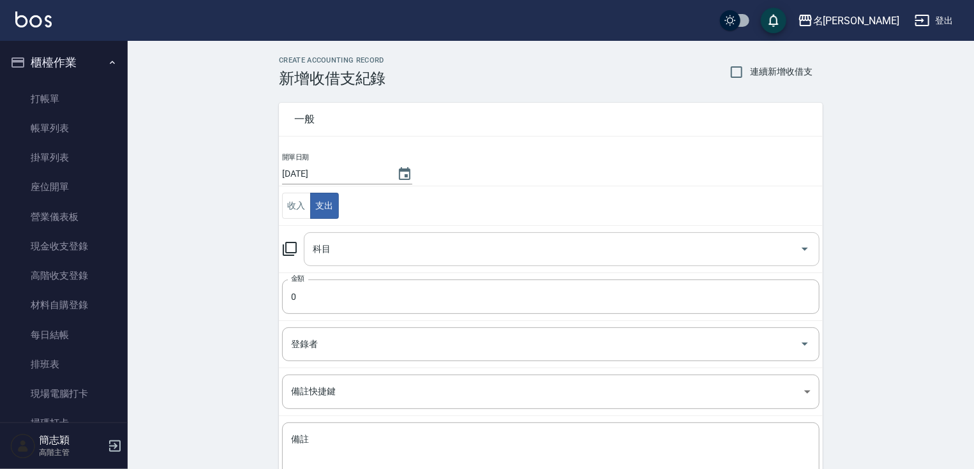
click at [369, 241] on input "科目" at bounding box center [552, 249] width 485 height 22
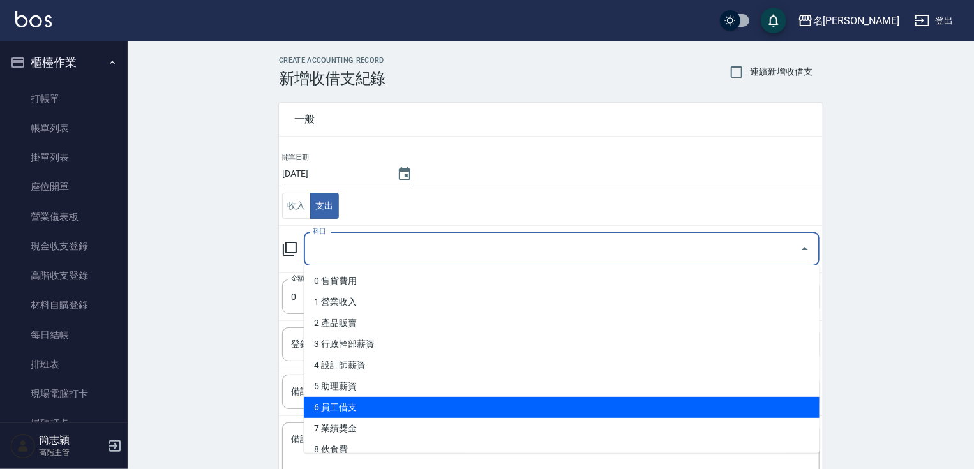
click at [386, 408] on li "6 員工借支" at bounding box center [562, 407] width 516 height 21
type input "6 員工借支"
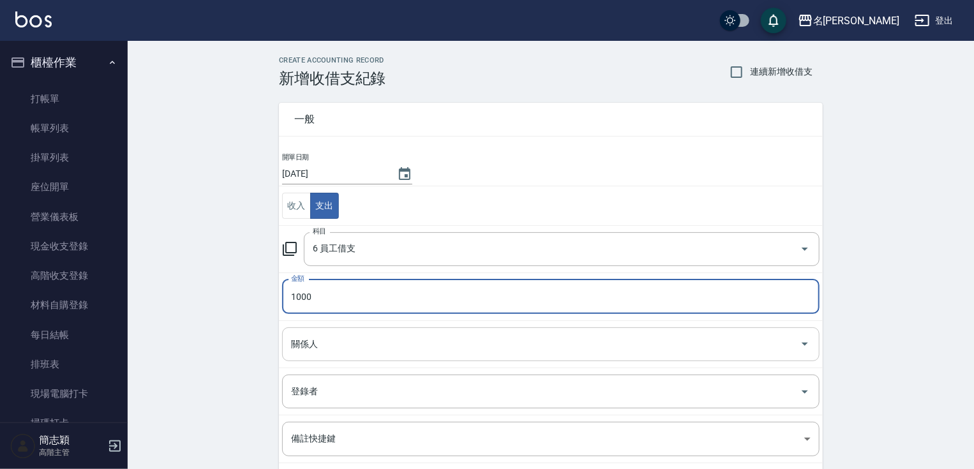
type input "1000"
click at [370, 345] on input "關係人" at bounding box center [541, 344] width 507 height 22
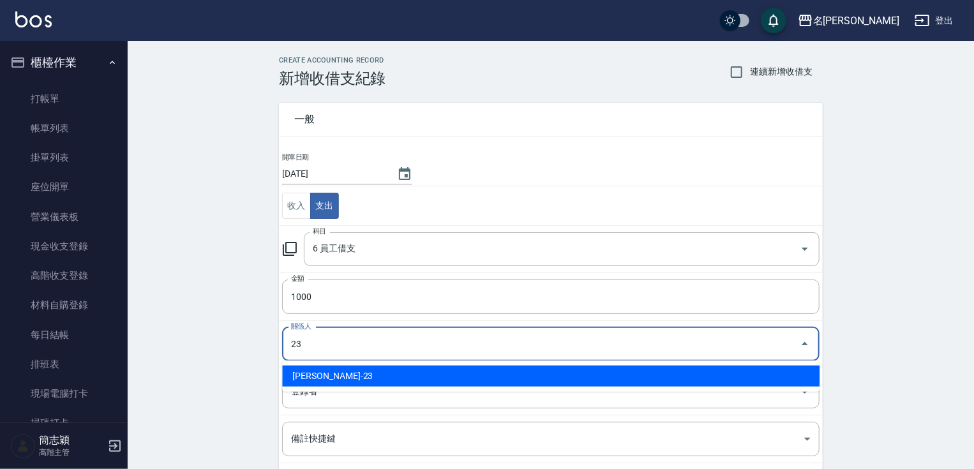
type input "[PERSON_NAME]-23"
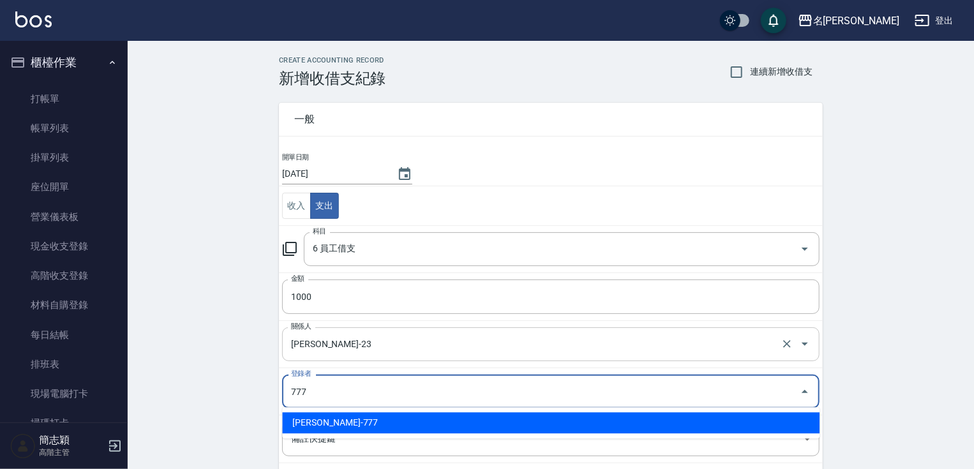
type input "[PERSON_NAME]-777"
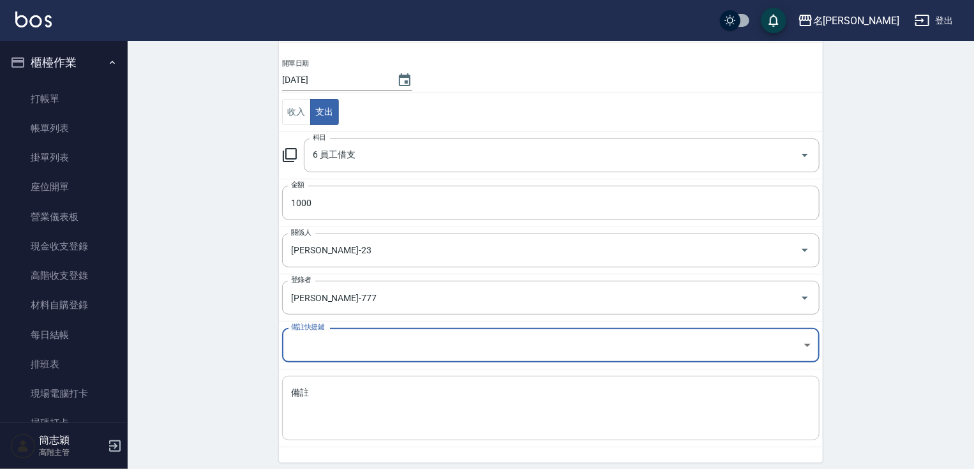
scroll to position [140, 0]
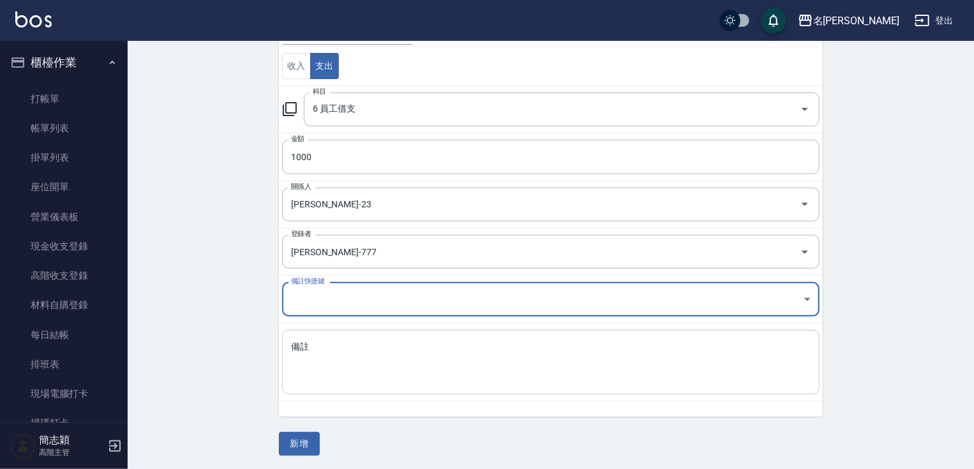
click at [395, 344] on textarea "備註" at bounding box center [551, 362] width 520 height 43
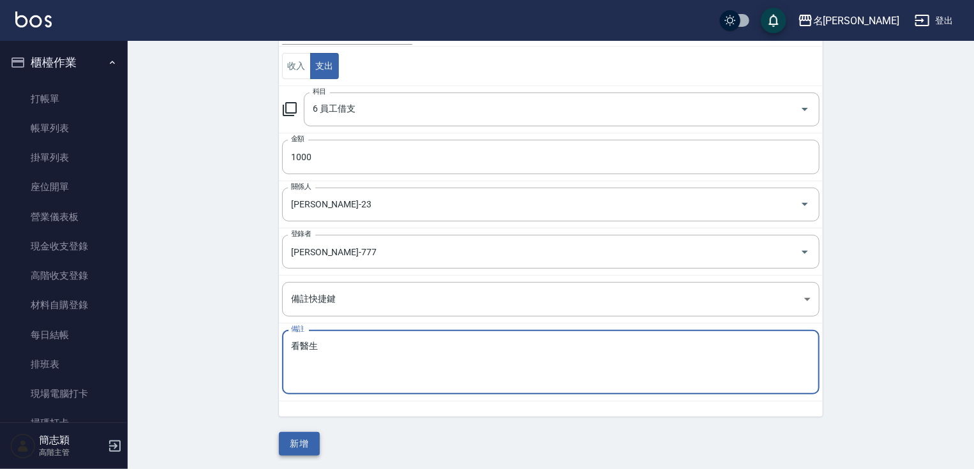
type textarea "看醫生"
click at [307, 447] on button "新增" at bounding box center [299, 444] width 41 height 24
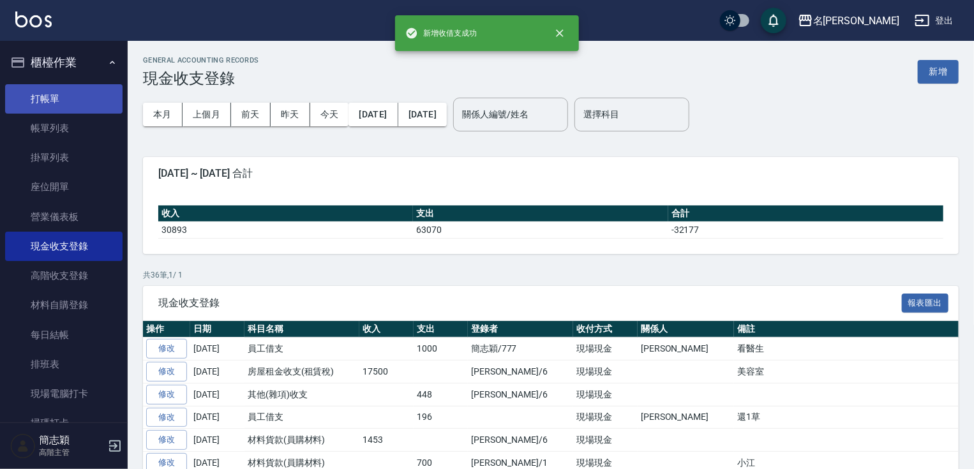
click at [63, 104] on link "打帳單" at bounding box center [63, 98] width 117 height 29
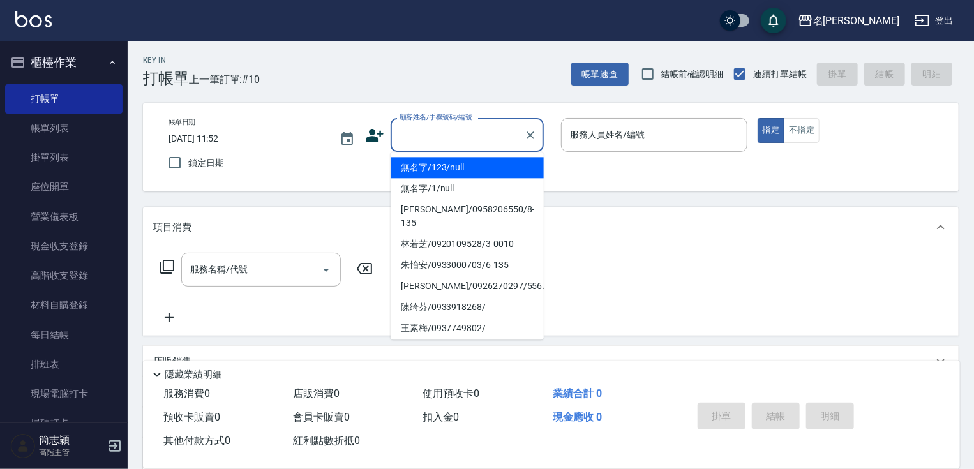
click at [470, 140] on input "顧客姓名/手機號碼/編號" at bounding box center [458, 135] width 123 height 22
click at [467, 170] on li "無名字/123/null" at bounding box center [467, 167] width 153 height 21
type input "無名字/123/null"
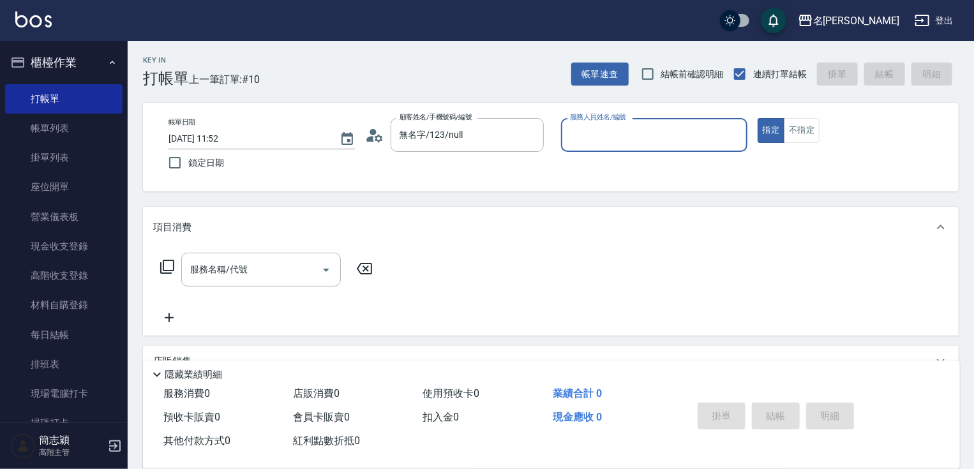
click at [633, 138] on input "服務人員姓名/編號" at bounding box center [654, 135] width 175 height 22
type input "[PERSON_NAME]-1"
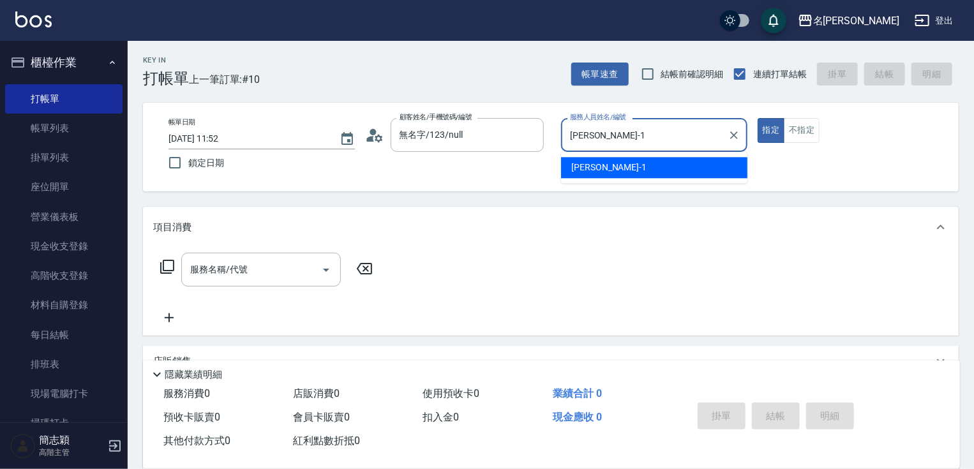
type button "true"
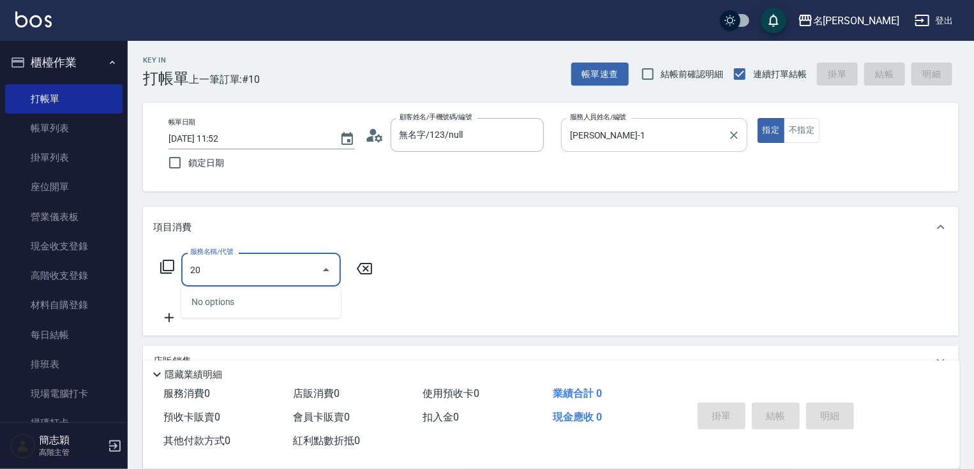
type input "2"
type input "洗髮[220](201)"
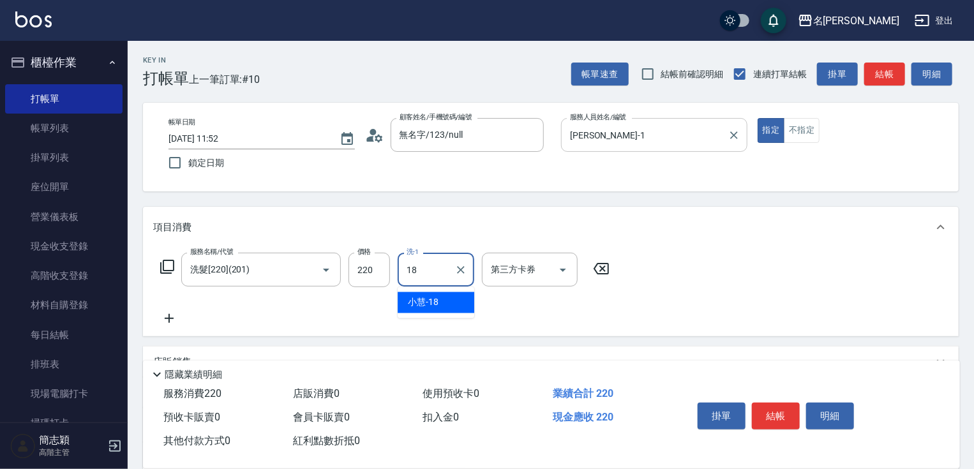
type input "[PERSON_NAME]-18"
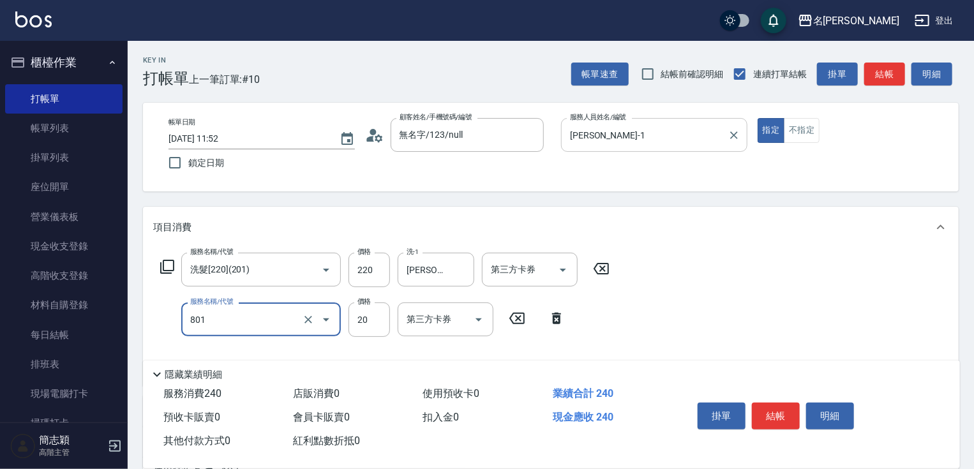
type input "潤絲20(801)"
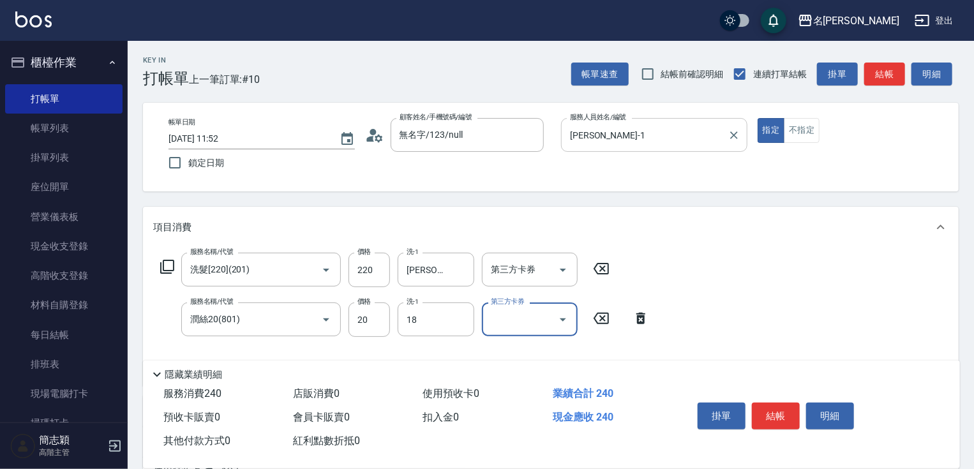
type input "[PERSON_NAME]-18"
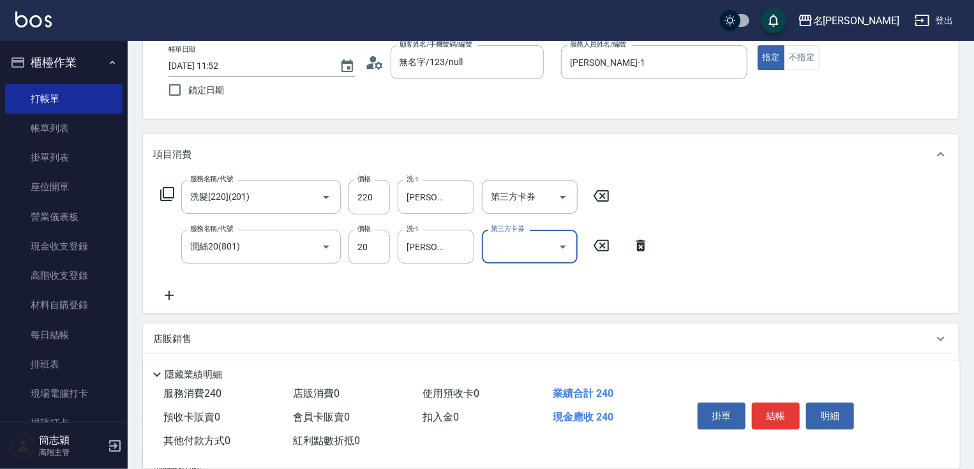
scroll to position [205, 0]
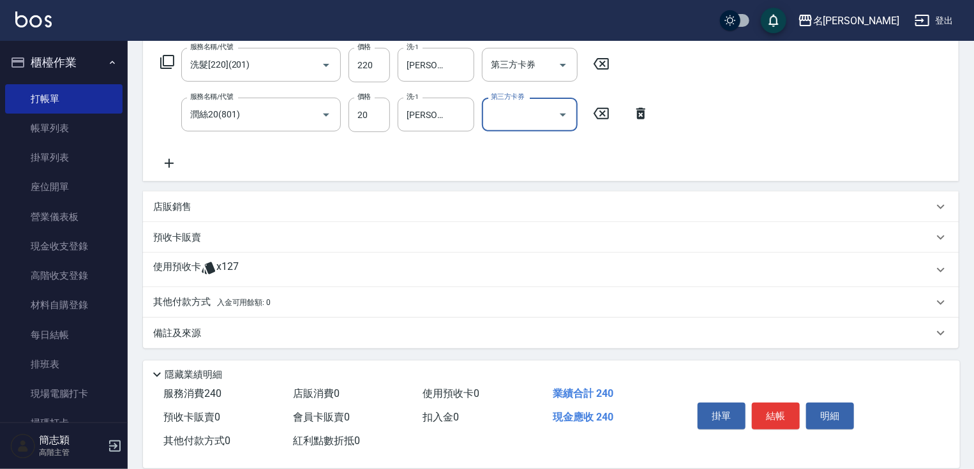
click at [192, 307] on p "其他付款方式 入金可用餘額: 0" at bounding box center [211, 303] width 117 height 14
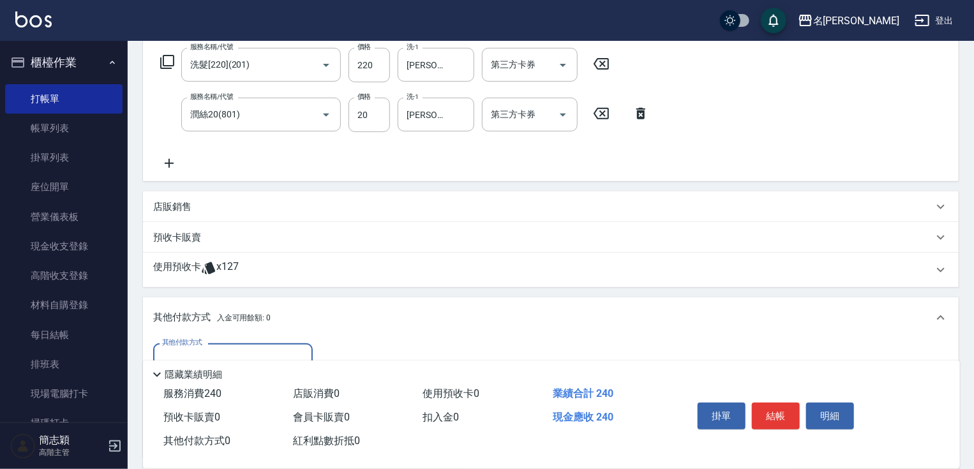
scroll to position [0, 0]
click at [193, 351] on input "其他付款方式" at bounding box center [233, 360] width 148 height 22
click at [197, 411] on span "信用卡" at bounding box center [233, 414] width 160 height 21
type input "信用卡"
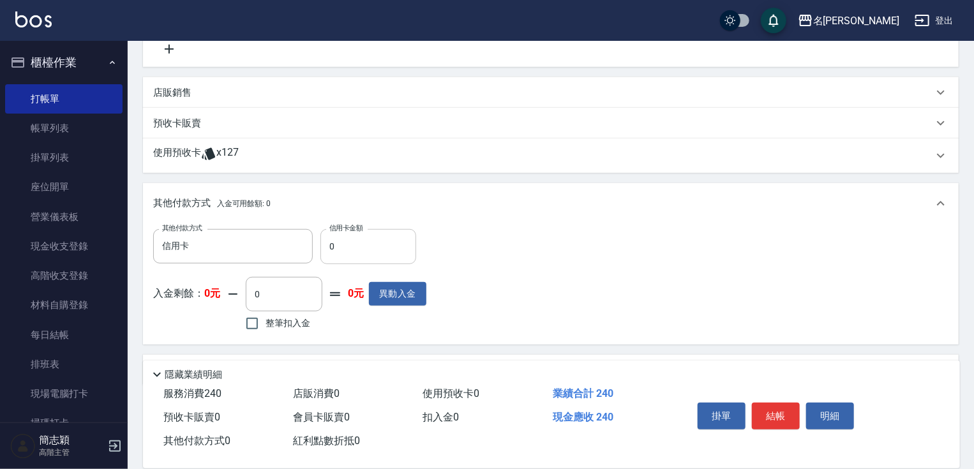
drag, startPoint x: 319, startPoint y: 240, endPoint x: 337, endPoint y: 245, distance: 18.6
click at [337, 245] on div "其他付款方式 信用卡 其他付款方式 信用卡金額 0 信用卡金額" at bounding box center [289, 246] width 273 height 34
drag, startPoint x: 329, startPoint y: 245, endPoint x: 382, endPoint y: 246, distance: 53.0
click at [353, 249] on input "0" at bounding box center [369, 246] width 96 height 34
type input "240"
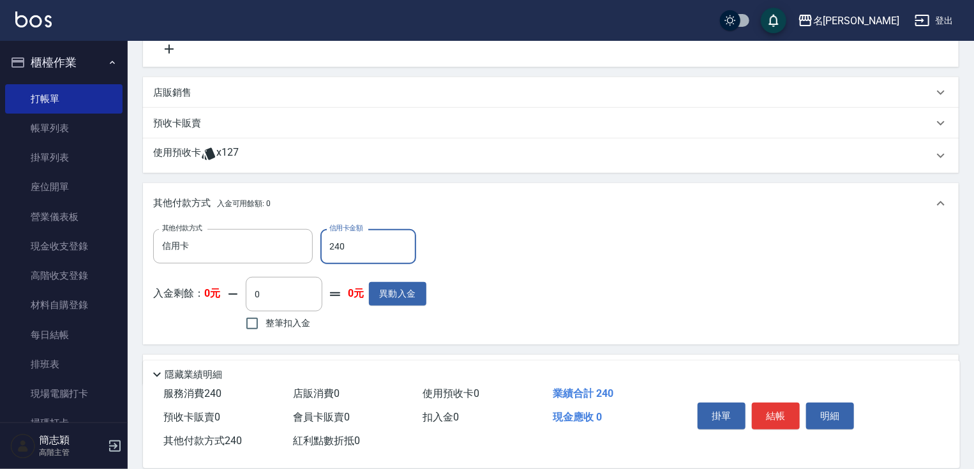
click at [769, 411] on button "結帳" at bounding box center [776, 416] width 48 height 27
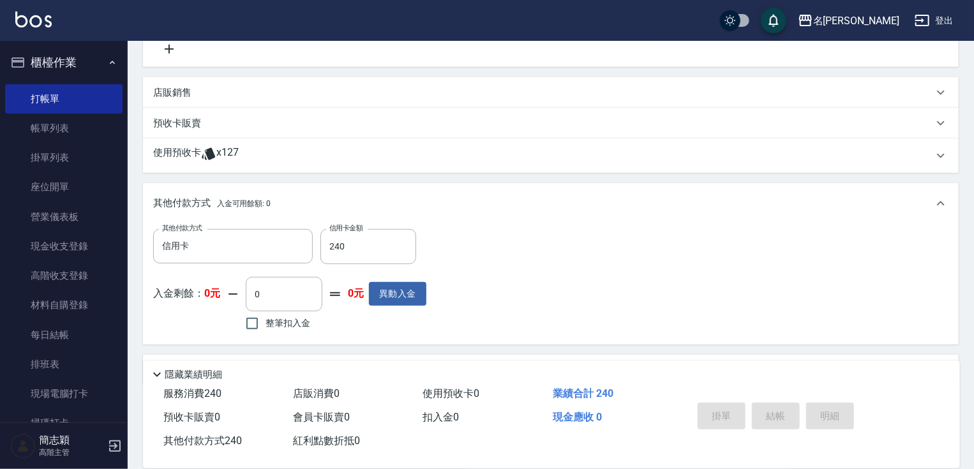
type input "[DATE] 12:01"
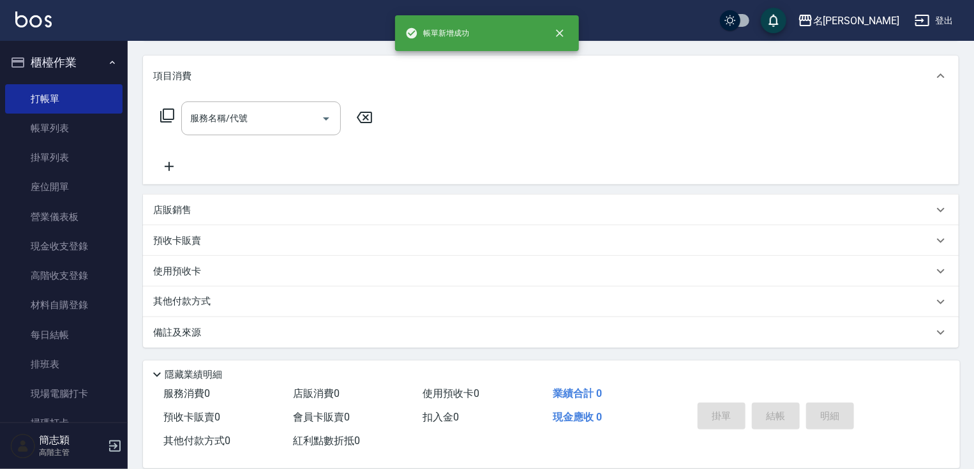
scroll to position [0, 0]
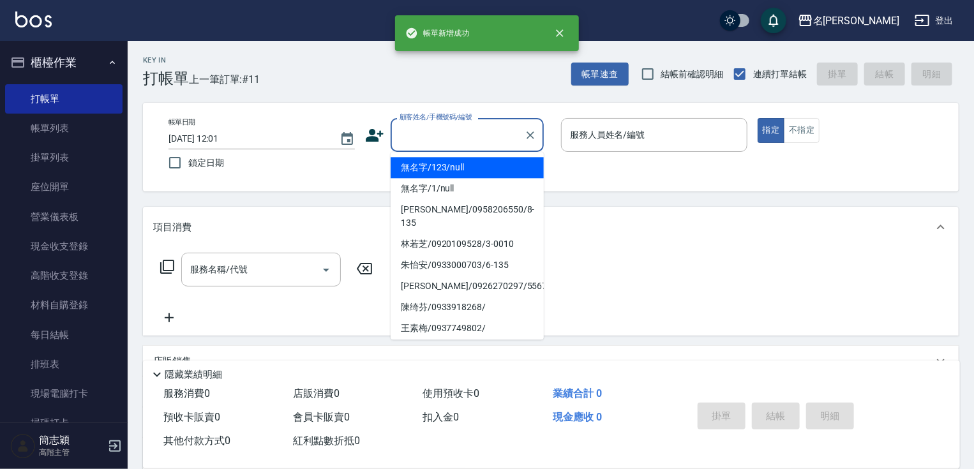
click at [471, 140] on input "顧客姓名/手機號碼/編號" at bounding box center [458, 135] width 123 height 22
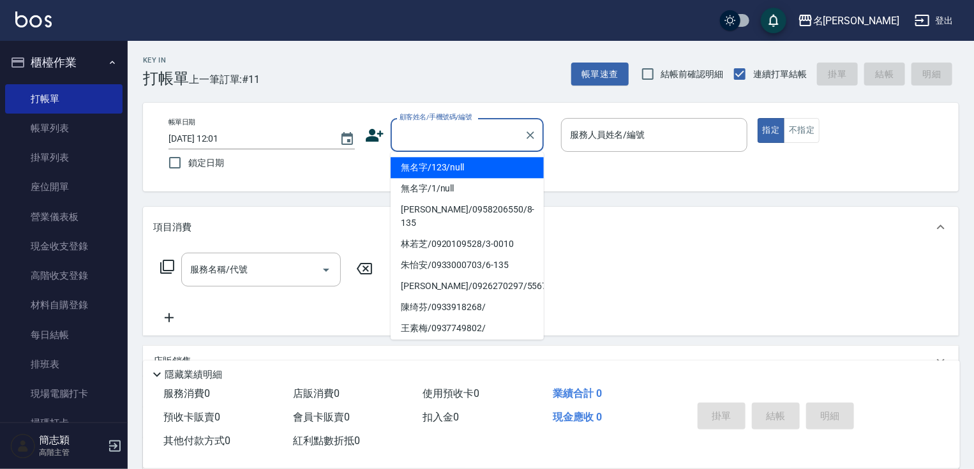
click at [468, 170] on li "無名字/123/null" at bounding box center [467, 167] width 153 height 21
type input "無名字/123/null"
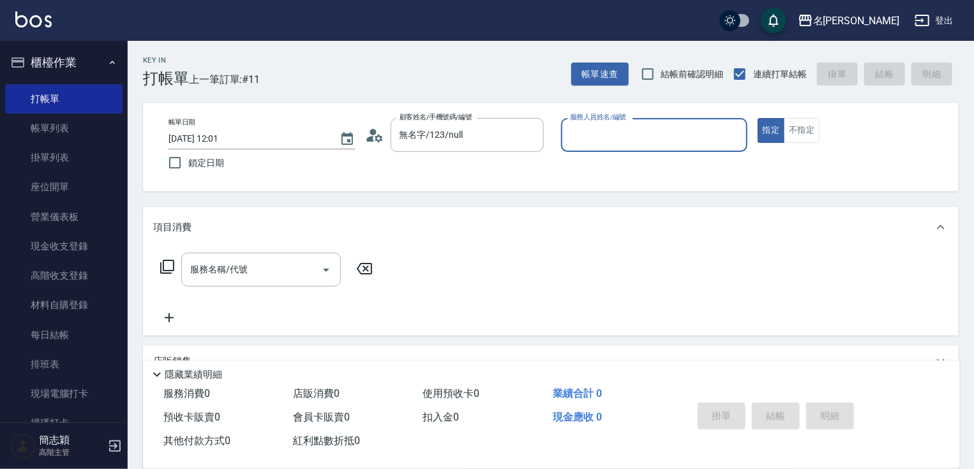
click at [660, 133] on input "服務人員姓名/編號" at bounding box center [654, 135] width 175 height 22
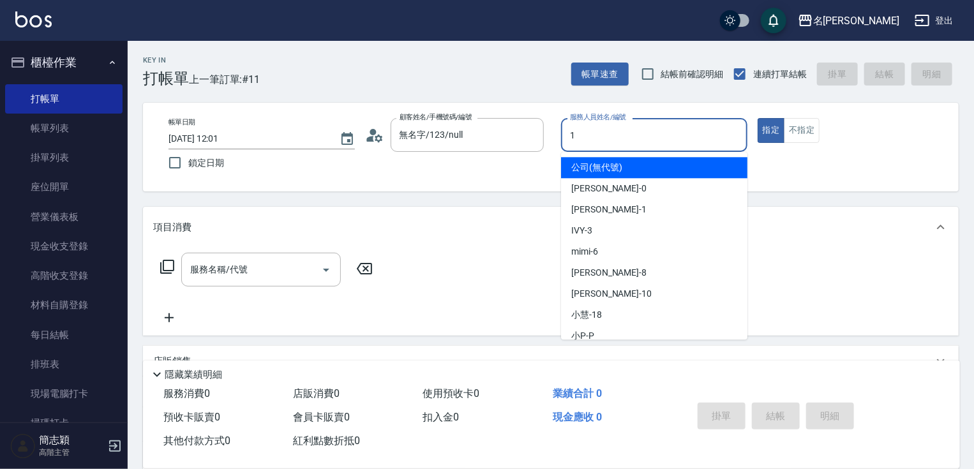
type input "[PERSON_NAME]-1"
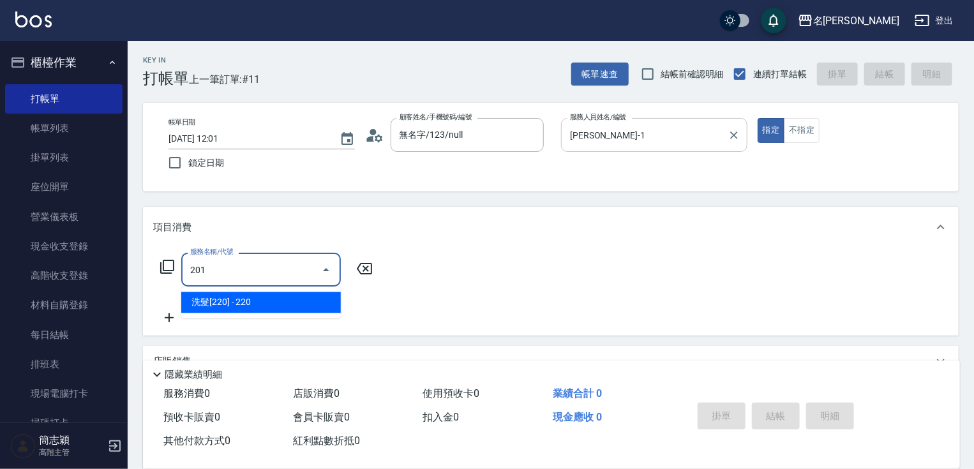
type input "洗髮[220](201)"
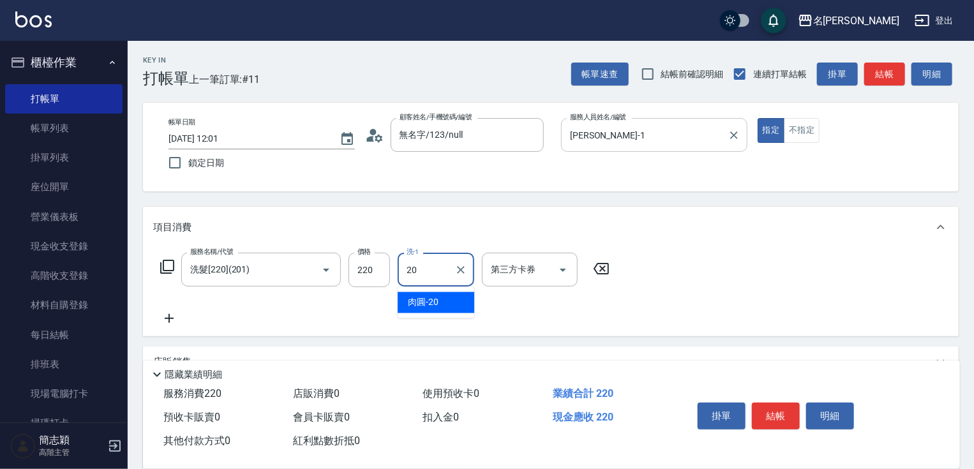
type input "肉圓-20"
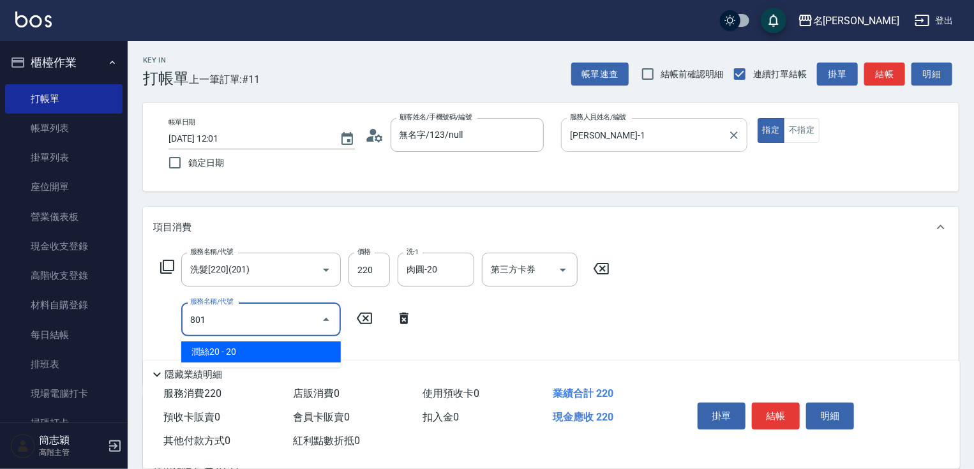
type input "潤絲20(801)"
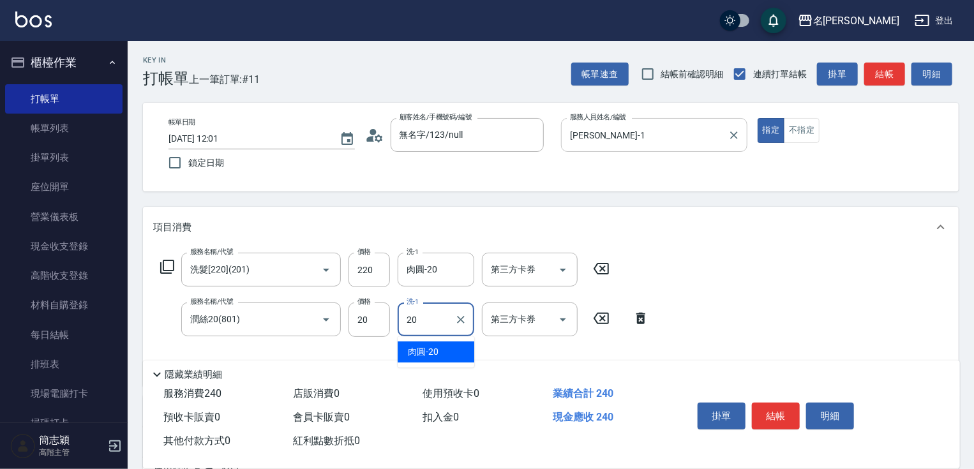
type input "肉圓-20"
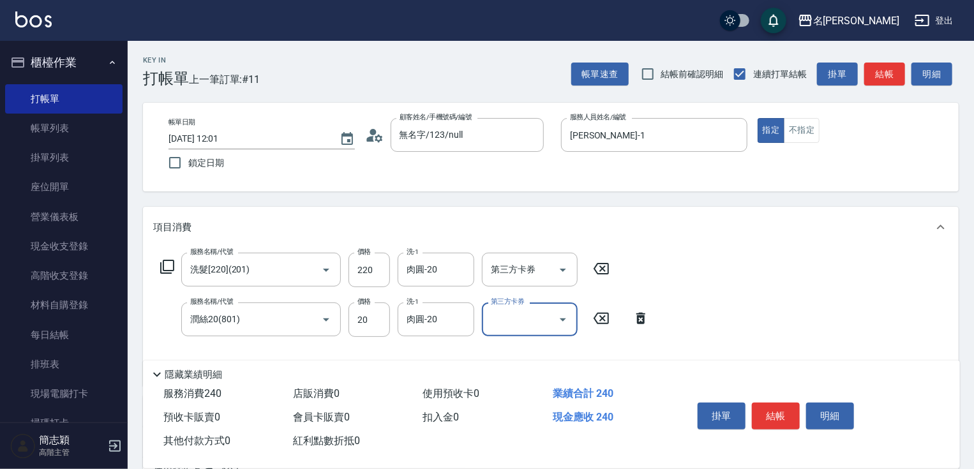
scroll to position [205, 0]
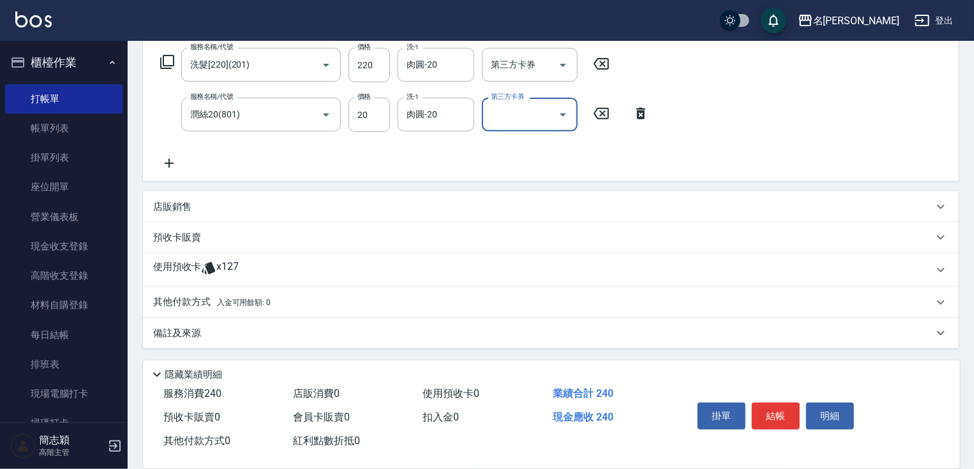
click at [202, 294] on div "其他付款方式 入金可用餘額: 0" at bounding box center [551, 302] width 816 height 31
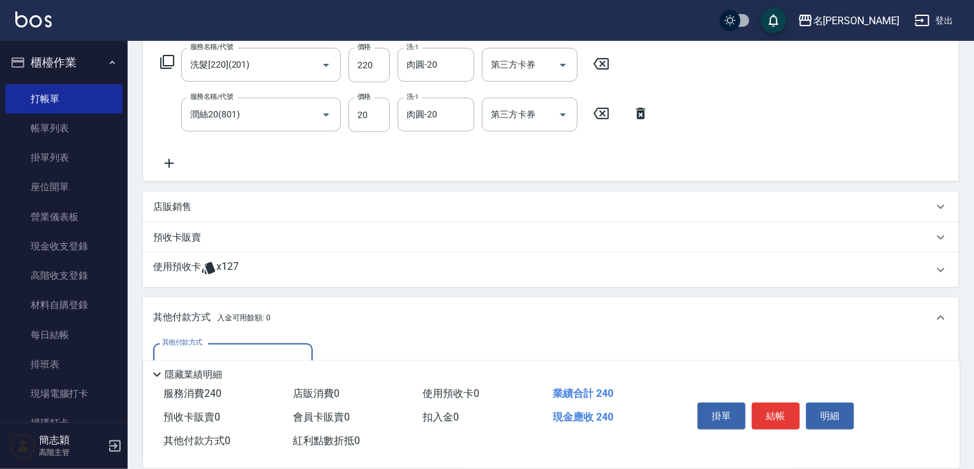
scroll to position [0, 0]
click at [214, 348] on div "其他付款方式" at bounding box center [233, 361] width 160 height 34
click at [192, 409] on span "信用卡" at bounding box center [233, 414] width 160 height 21
type input "信用卡"
drag, startPoint x: 329, startPoint y: 351, endPoint x: 386, endPoint y: 357, distance: 57.2
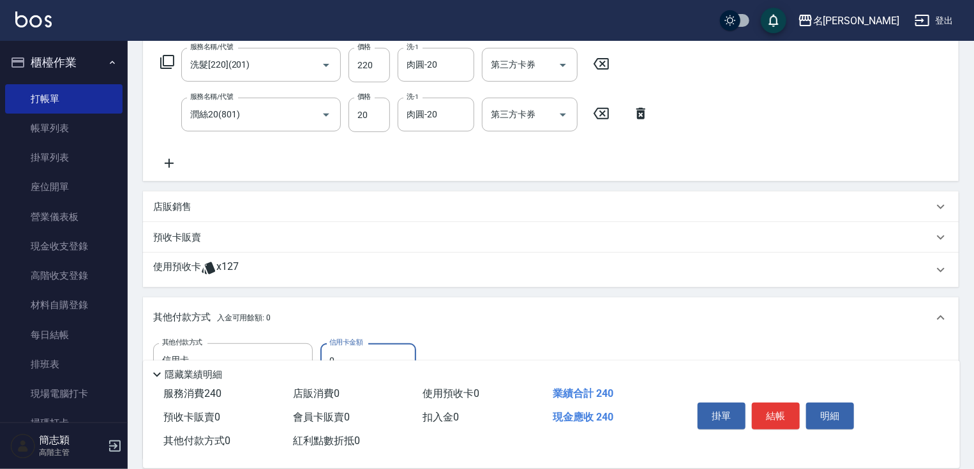
click at [378, 356] on div "Key In 打帳單 上一筆訂單:#11 帳單速查 結帳前確認明細 連續打單結帳 掛單 結帳 明細 帳單日期 [DATE] 12:01 鎖定日期 顧客姓名/手…" at bounding box center [551, 228] width 847 height 785
type input "240"
click at [785, 416] on button "結帳" at bounding box center [776, 416] width 48 height 27
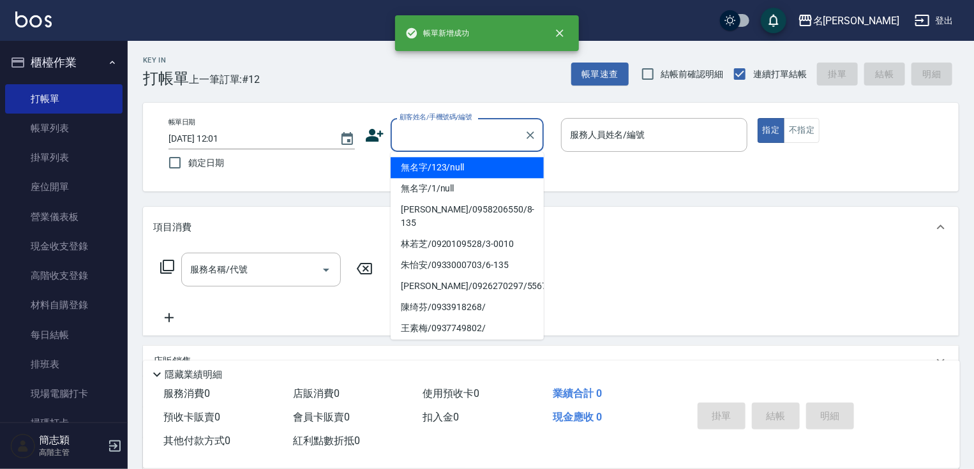
click at [423, 129] on input "顧客姓名/手機號碼/編號" at bounding box center [458, 135] width 123 height 22
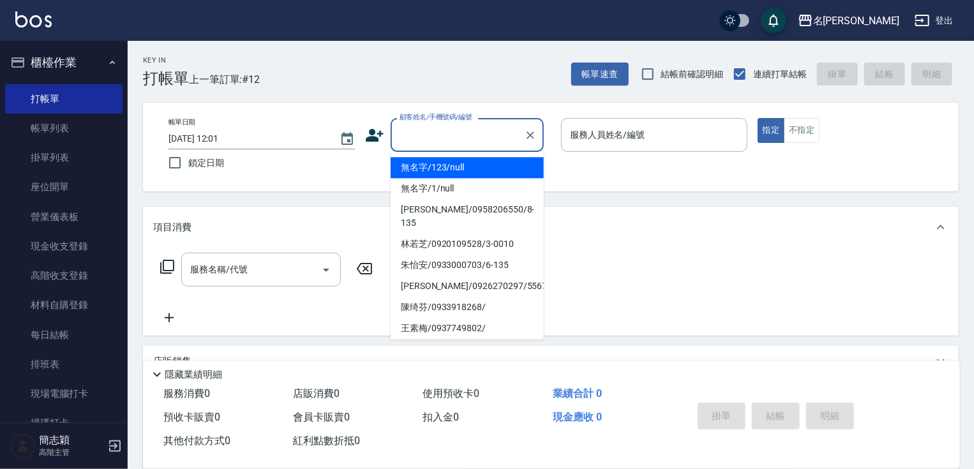
click at [431, 171] on li "無名字/123/null" at bounding box center [467, 167] width 153 height 21
type input "無名字/123/null"
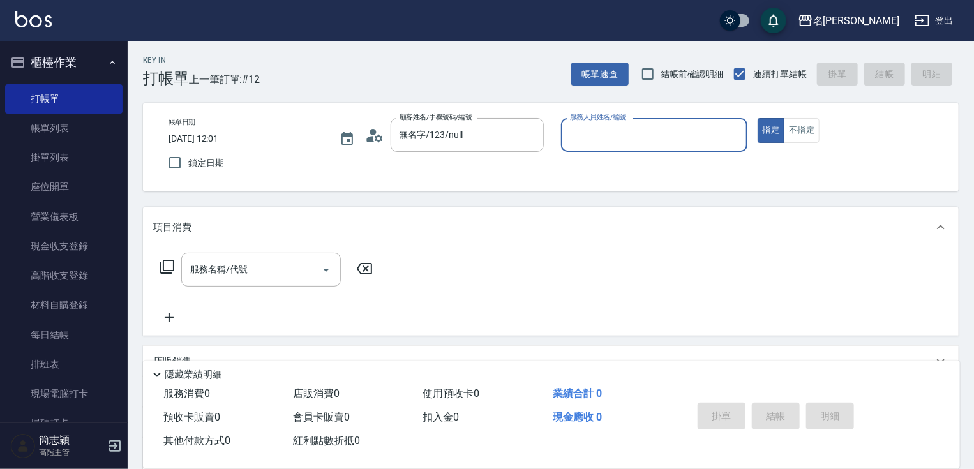
click at [659, 142] on input "服務人員姓名/編號" at bounding box center [654, 135] width 175 height 22
type input "[PERSON_NAME]-1"
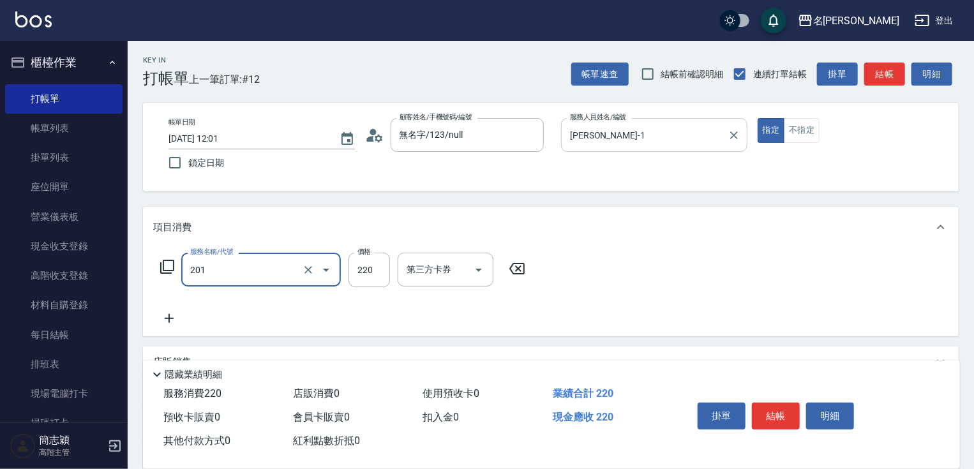
type input "洗髮[220](201)"
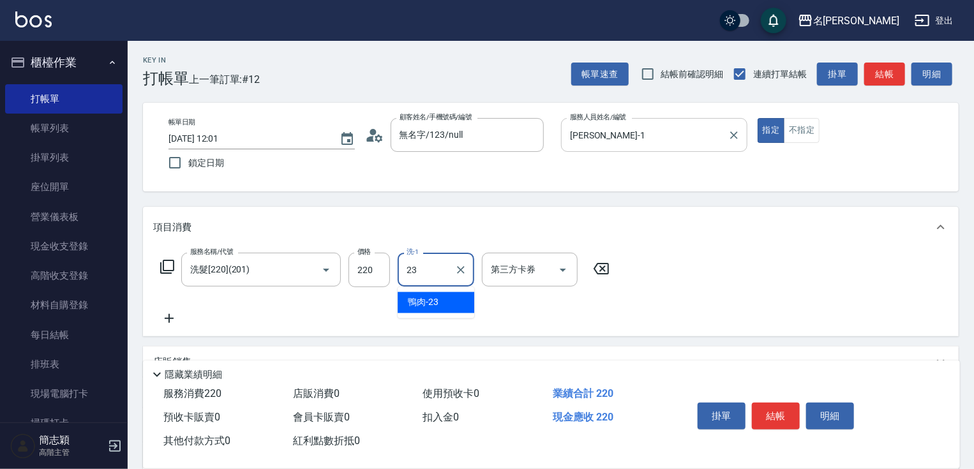
type input "鴨肉-23"
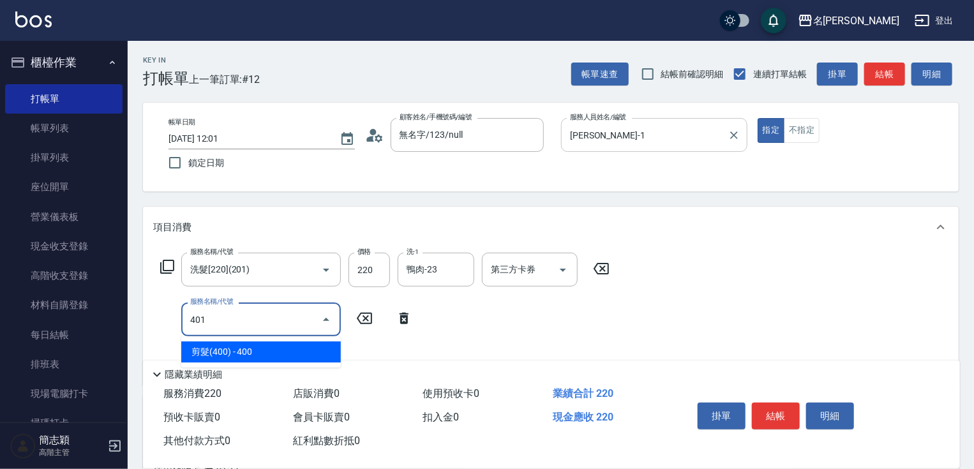
type input "剪髮(400)(401)"
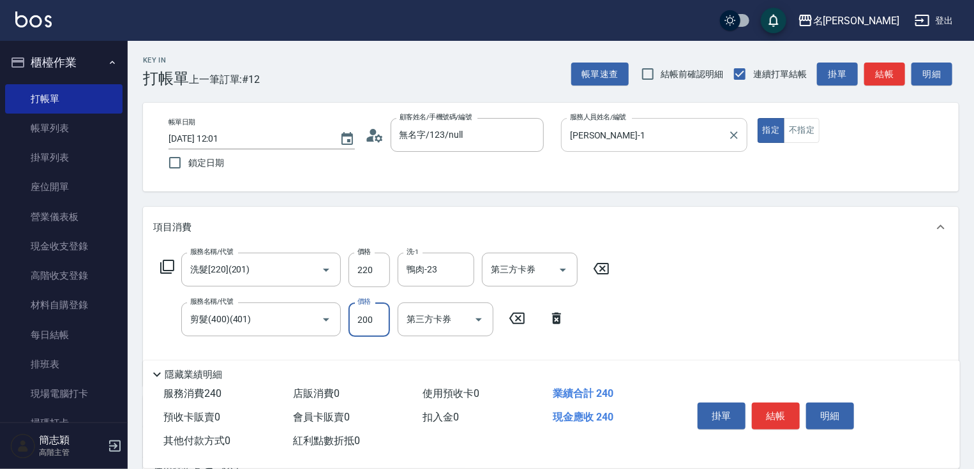
type input "200"
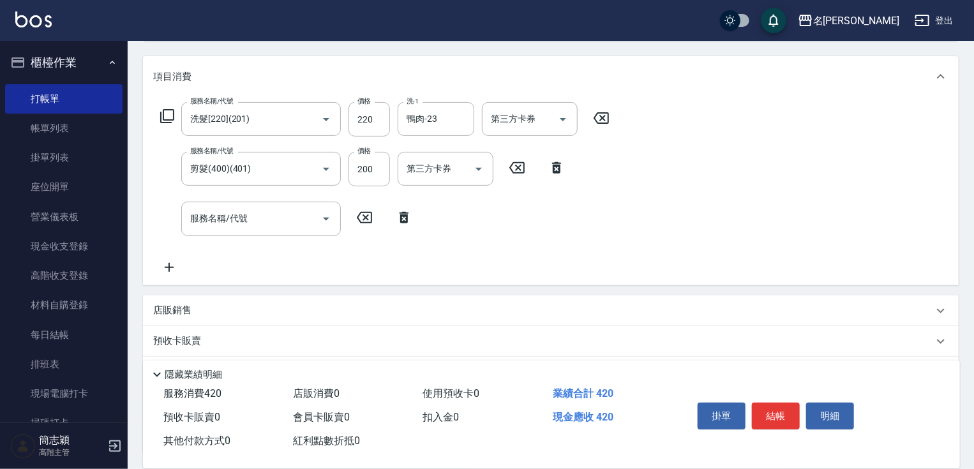
click at [409, 217] on icon at bounding box center [404, 217] width 32 height 15
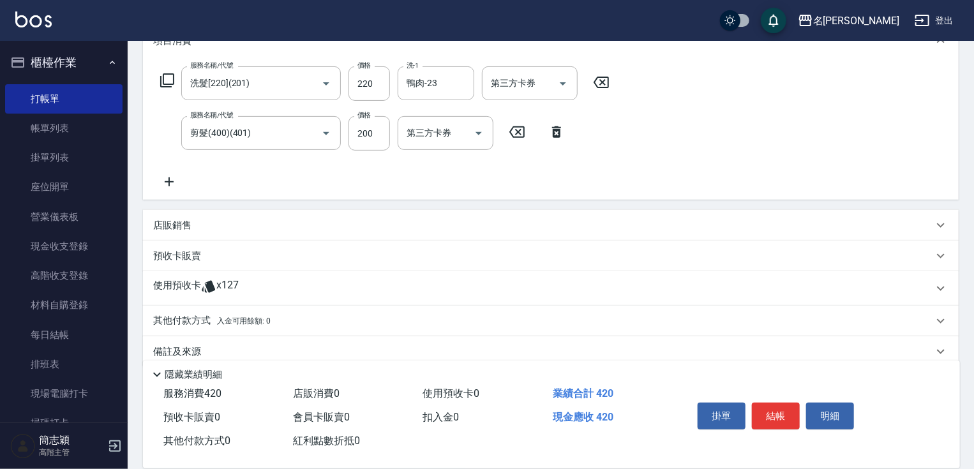
scroll to position [205, 0]
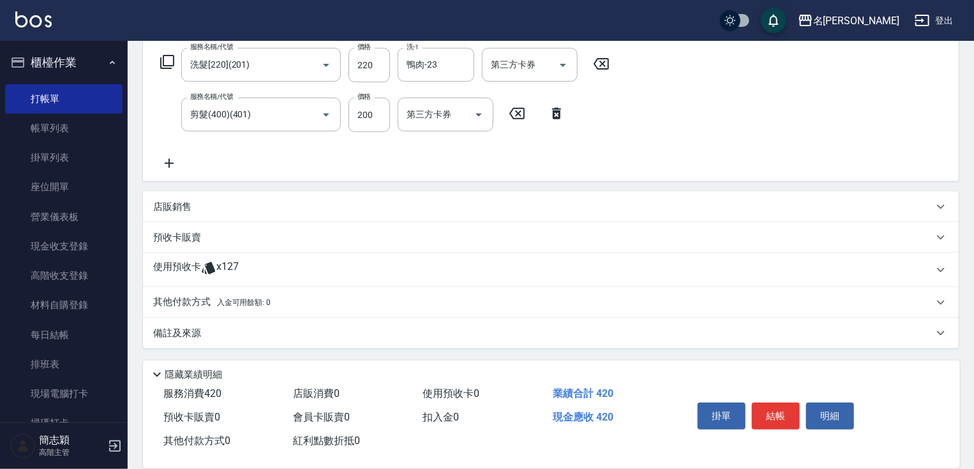
click at [202, 302] on p "其他付款方式 入金可用餘額: 0" at bounding box center [211, 303] width 117 height 14
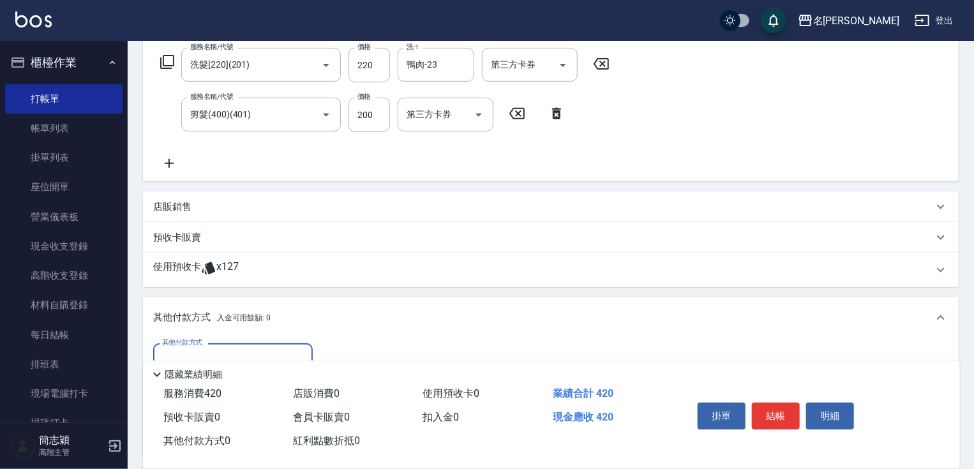
scroll to position [0, 0]
click at [199, 347] on div "其他付款方式" at bounding box center [233, 361] width 160 height 34
click at [199, 409] on span "信用卡" at bounding box center [233, 414] width 160 height 21
type input "信用卡"
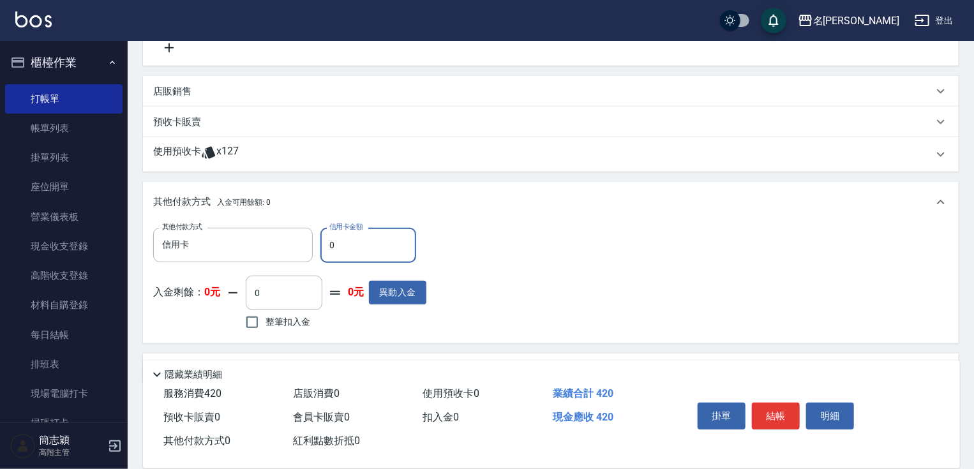
scroll to position [335, 0]
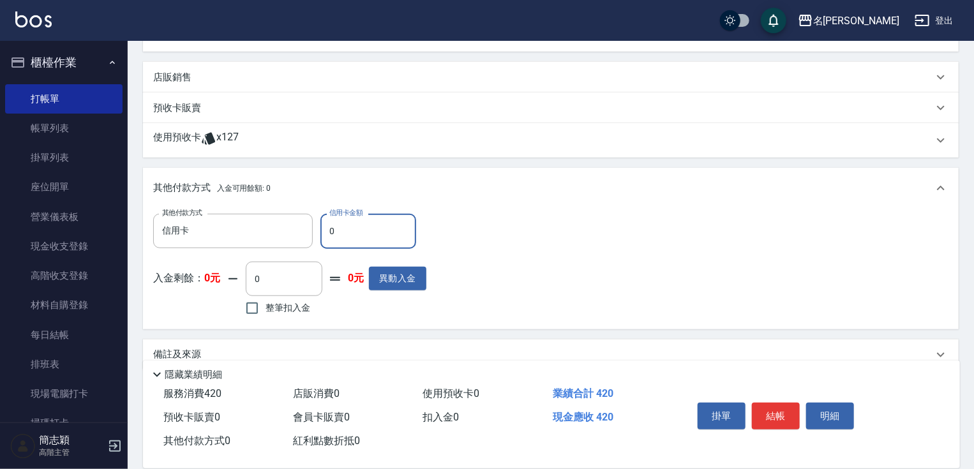
drag, startPoint x: 323, startPoint y: 232, endPoint x: 354, endPoint y: 232, distance: 31.3
click at [345, 234] on input "0" at bounding box center [369, 231] width 96 height 34
type input "44"
drag, startPoint x: 971, startPoint y: 331, endPoint x: 943, endPoint y: 306, distance: 38.0
click at [943, 306] on div "Key In 打帳單 上一筆訂單:#12 帳單速查 結帳前確認明細 連續打單結帳 掛單 結帳 明細 帳單日期 [DATE] 12:01 鎖定日期 顧客姓名/手…" at bounding box center [551, 98] width 847 height 785
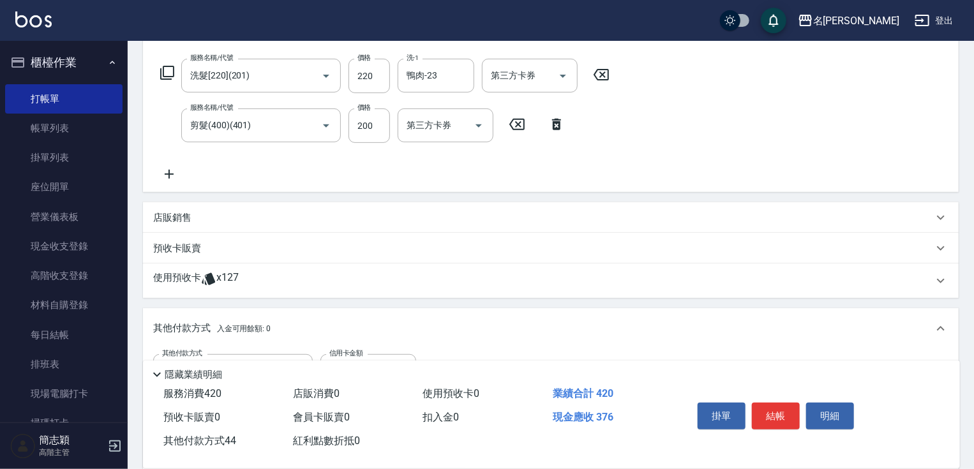
scroll to position [181, 0]
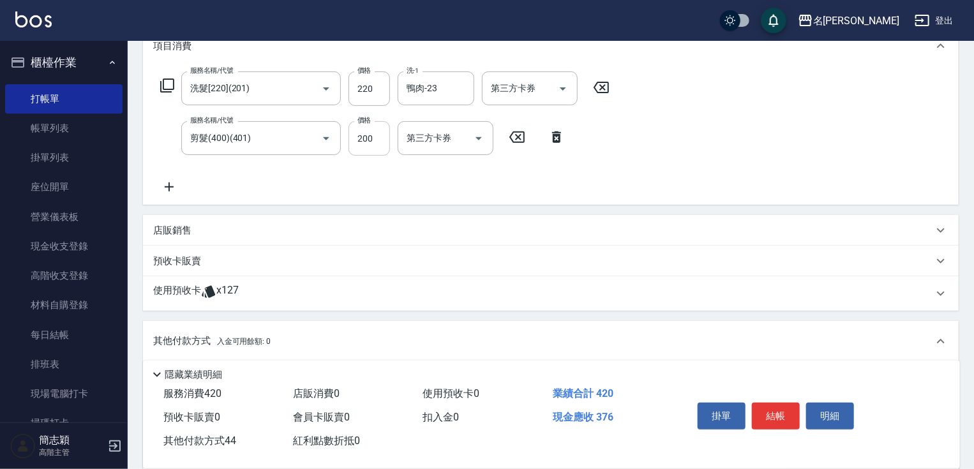
click at [370, 143] on input "200" at bounding box center [370, 138] width 42 height 34
type input "220"
type input "0"
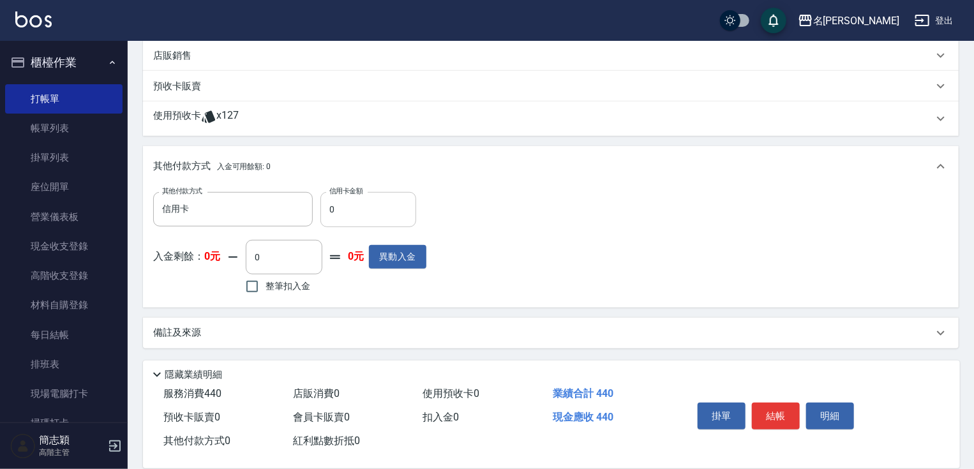
type input "220"
click at [351, 199] on input "0" at bounding box center [369, 209] width 96 height 34
drag, startPoint x: 329, startPoint y: 211, endPoint x: 365, endPoint y: 216, distance: 36.1
click at [332, 212] on input "0" at bounding box center [369, 209] width 96 height 34
type input "440"
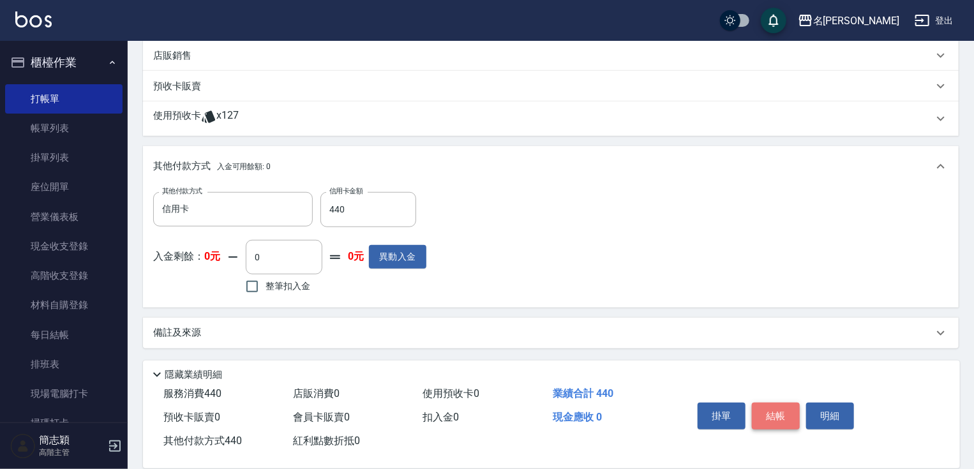
click at [769, 414] on button "結帳" at bounding box center [776, 416] width 48 height 27
type input "[DATE] 12:02"
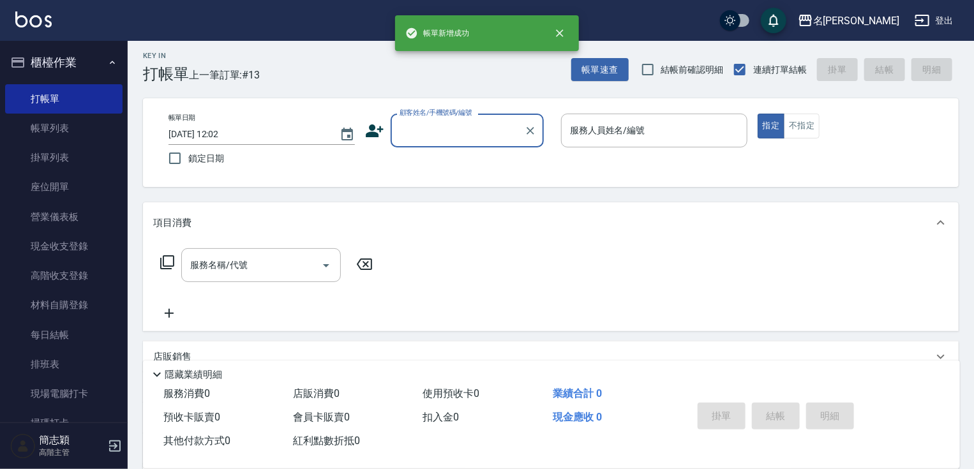
scroll to position [0, 0]
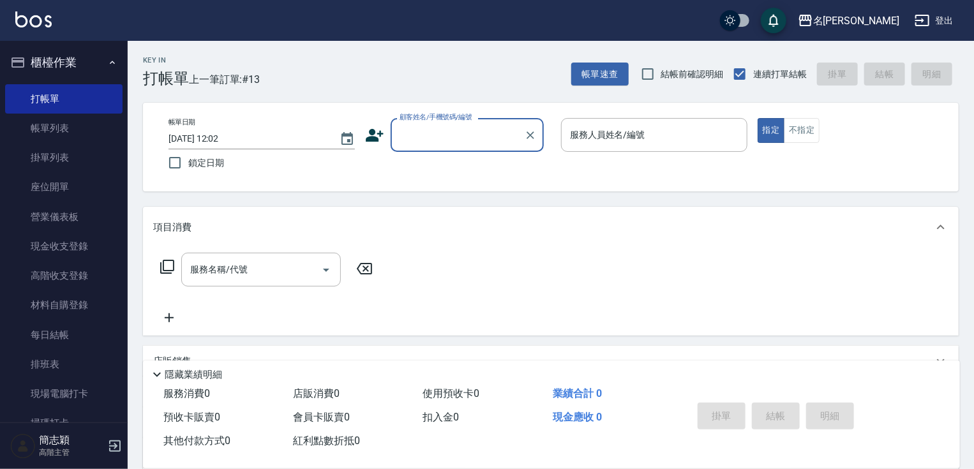
click at [473, 140] on input "顧客姓名/手機號碼/編號" at bounding box center [458, 135] width 123 height 22
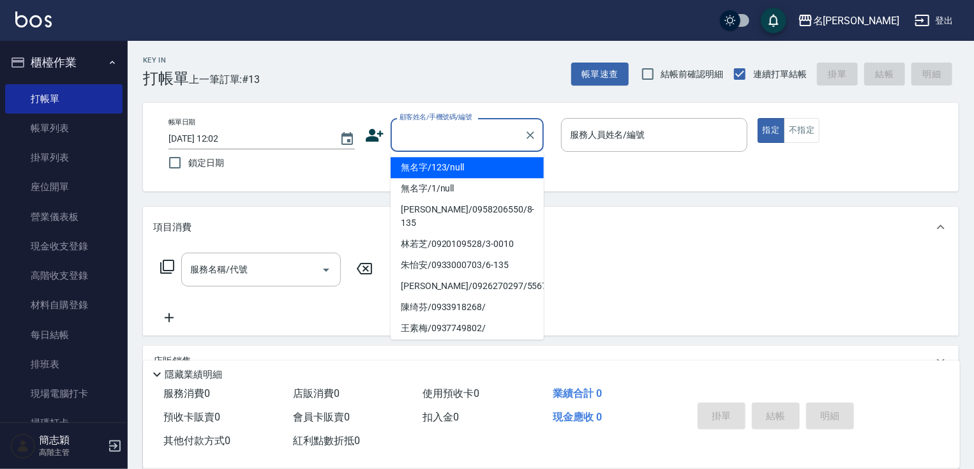
click at [464, 171] on li "無名字/123/null" at bounding box center [467, 167] width 153 height 21
type input "無名字/123/null"
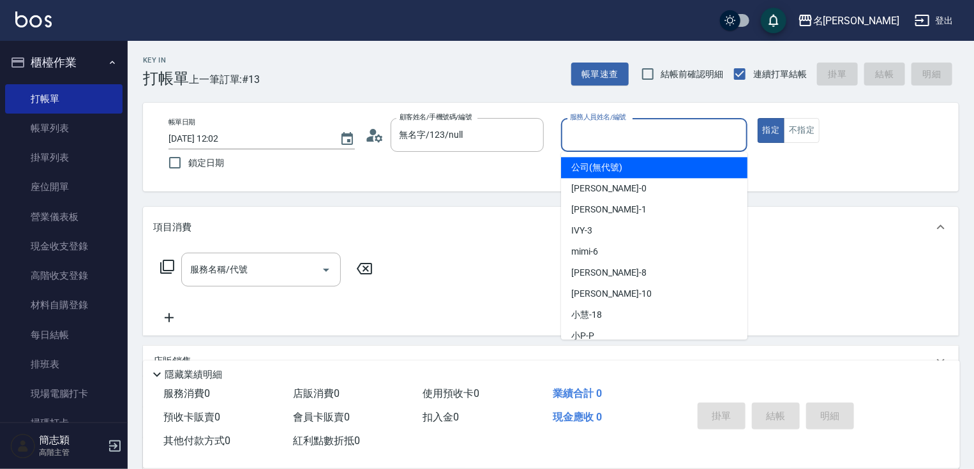
click at [662, 140] on input "服務人員姓名/編號" at bounding box center [654, 135] width 175 height 22
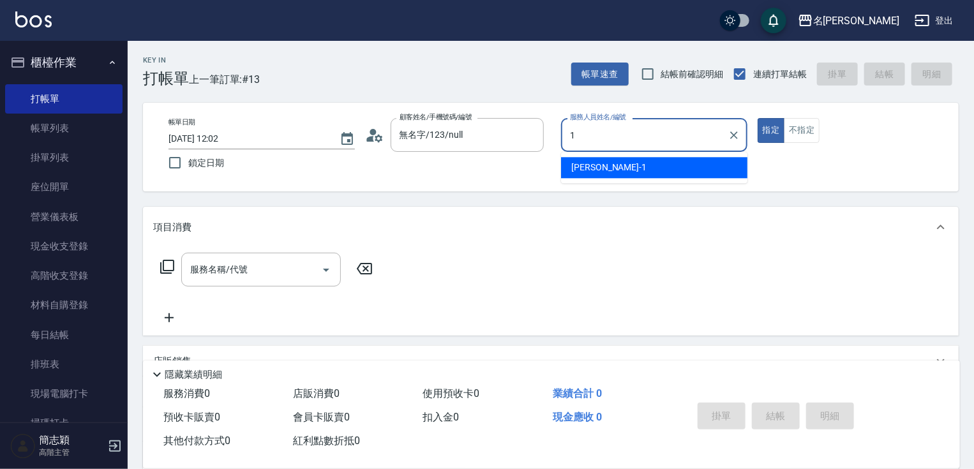
type input "[PERSON_NAME]-1"
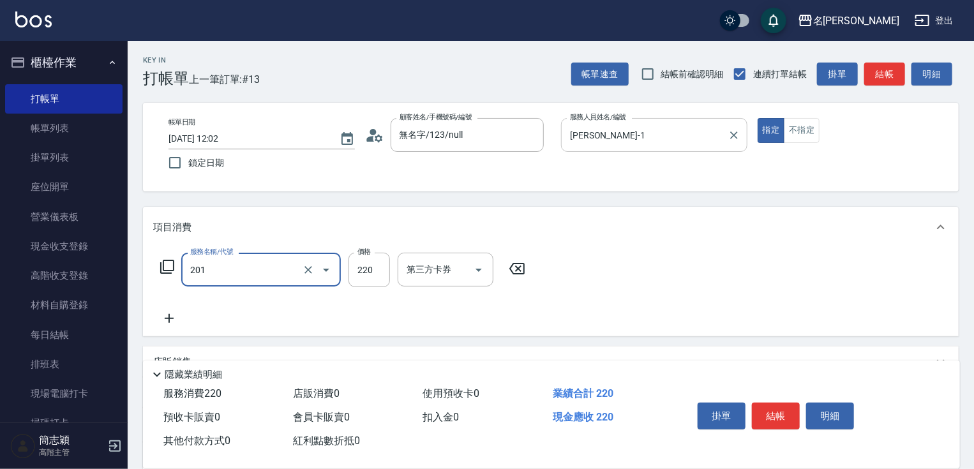
type input "洗髮[220](201)"
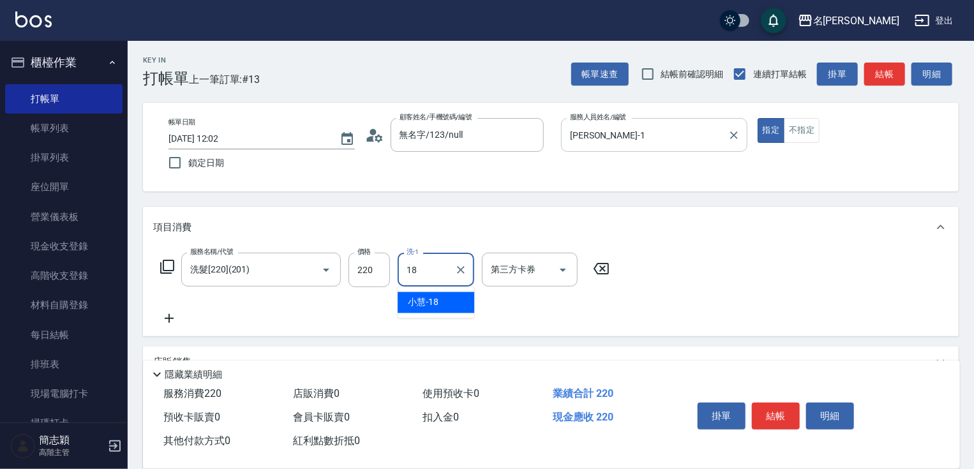
type input "[PERSON_NAME]-18"
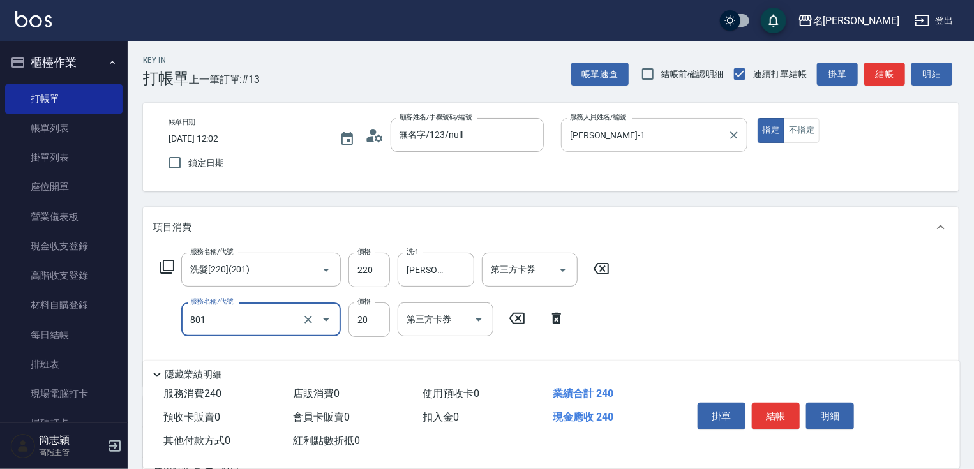
type input "潤絲20(801)"
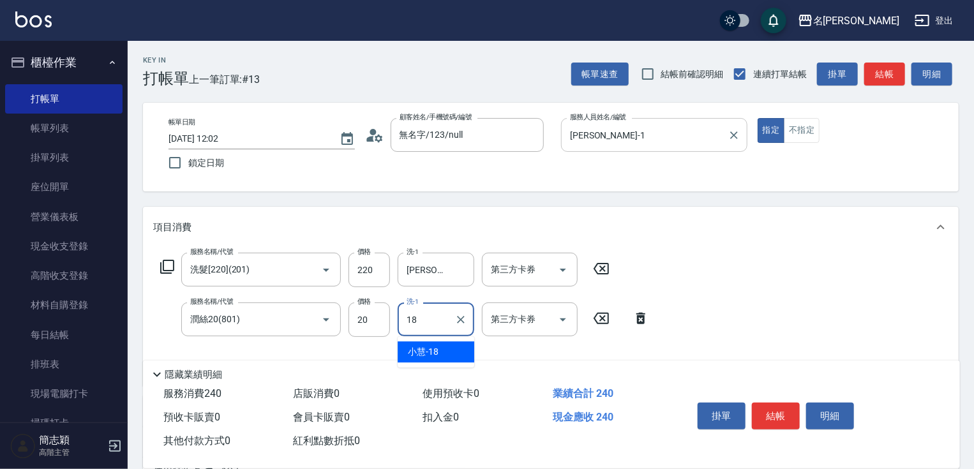
type input "[PERSON_NAME]-18"
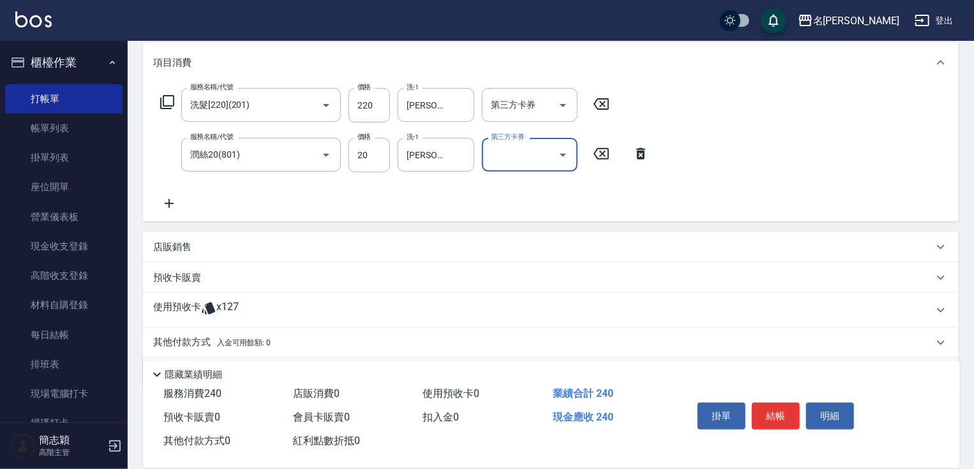
scroll to position [205, 0]
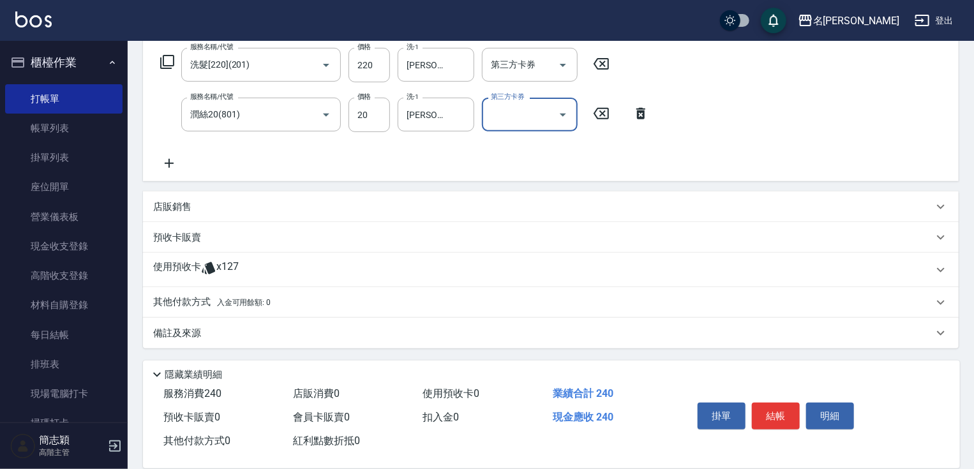
click at [238, 307] on p "其他付款方式 入金可用餘額: 0" at bounding box center [211, 303] width 117 height 14
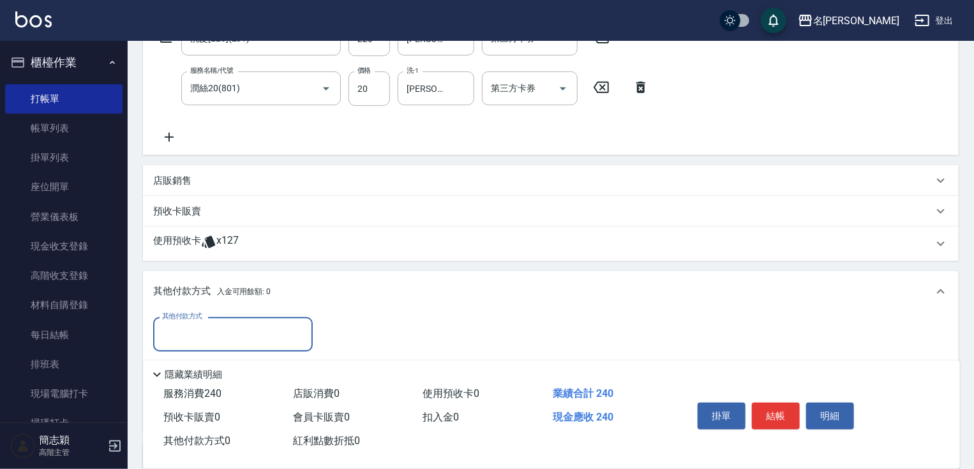
scroll to position [331, 0]
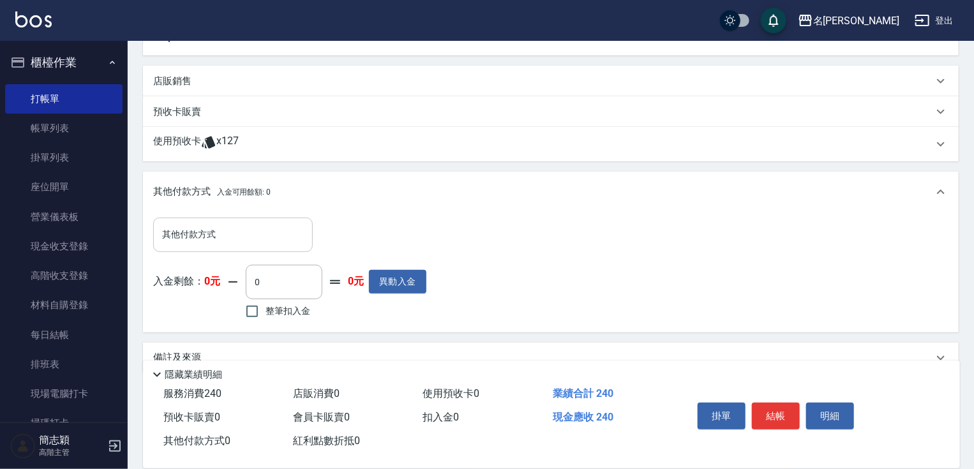
drag, startPoint x: 254, startPoint y: 215, endPoint x: 253, endPoint y: 221, distance: 6.4
click at [253, 215] on div "其他付款方式 其他付款方式 入金剩餘： 0元 0 ​ 整筆扣入金 0元 異動入金" at bounding box center [551, 272] width 816 height 119
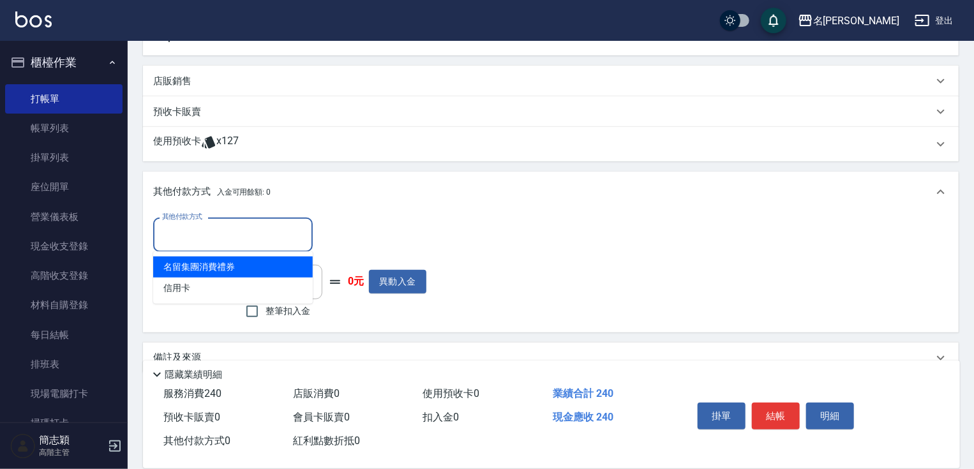
click at [246, 228] on input "其他付款方式" at bounding box center [233, 234] width 148 height 22
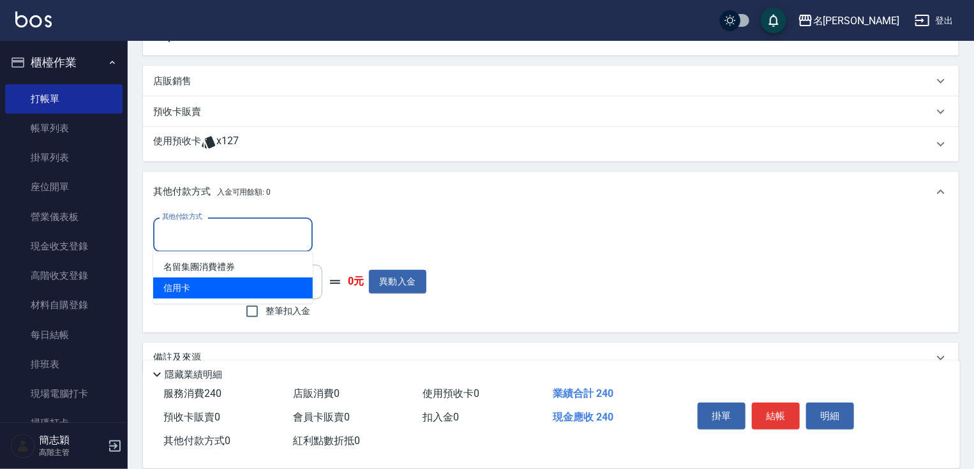
click at [197, 278] on span "信用卡" at bounding box center [233, 288] width 160 height 21
type input "信用卡"
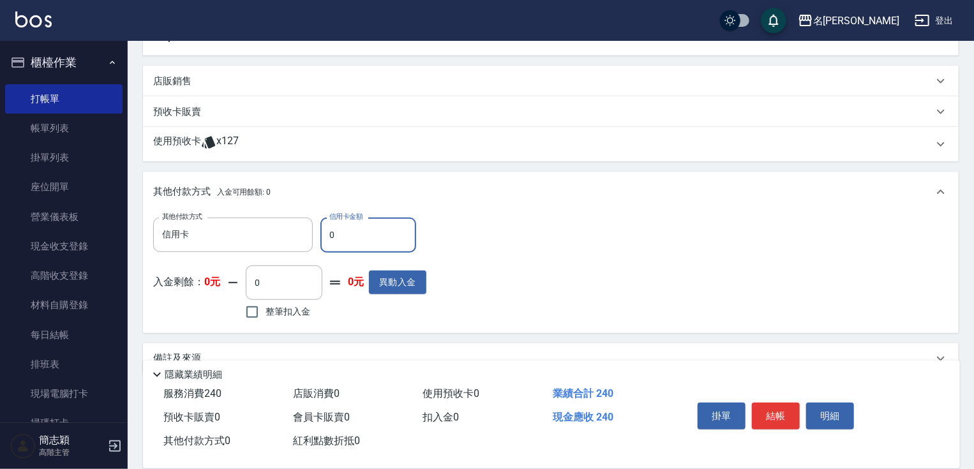
drag, startPoint x: 325, startPoint y: 230, endPoint x: 360, endPoint y: 233, distance: 35.3
click at [347, 232] on input "0" at bounding box center [369, 235] width 96 height 34
type input "240"
click at [791, 406] on button "結帳" at bounding box center [776, 416] width 48 height 27
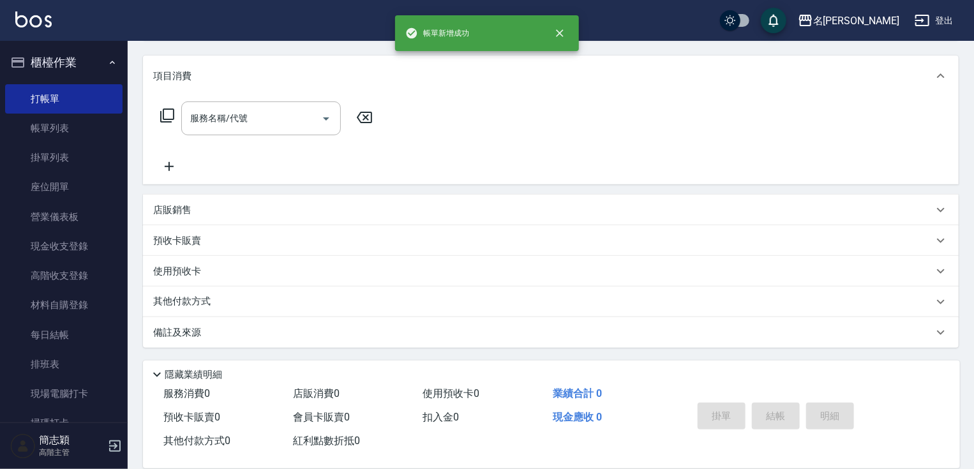
scroll to position [0, 0]
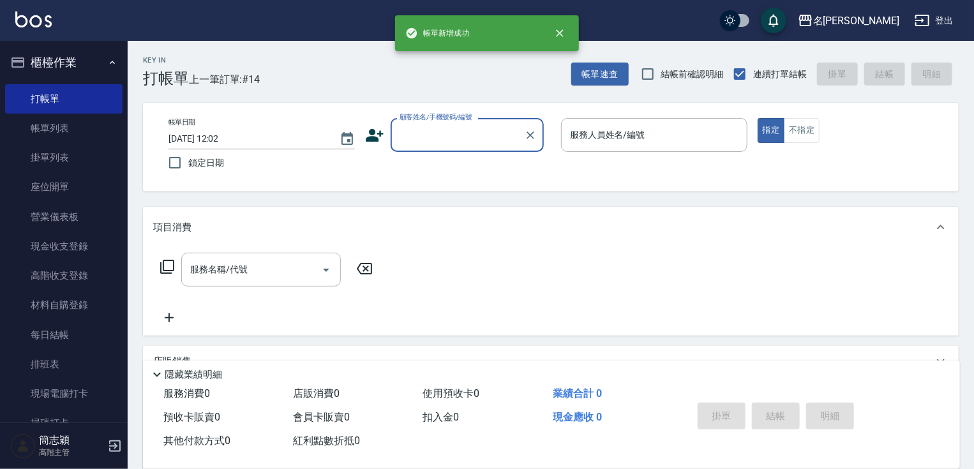
click at [455, 133] on input "顧客姓名/手機號碼/編號" at bounding box center [458, 135] width 123 height 22
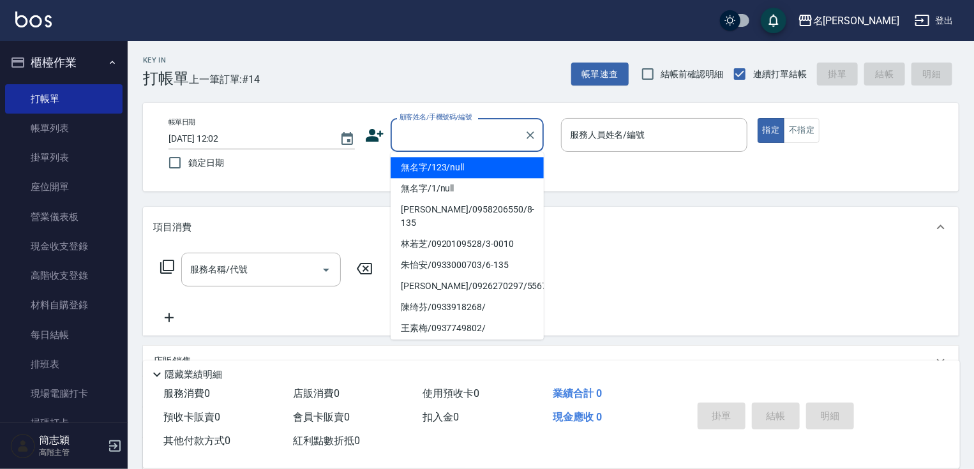
click at [452, 169] on li "無名字/123/null" at bounding box center [467, 167] width 153 height 21
type input "無名字/123/null"
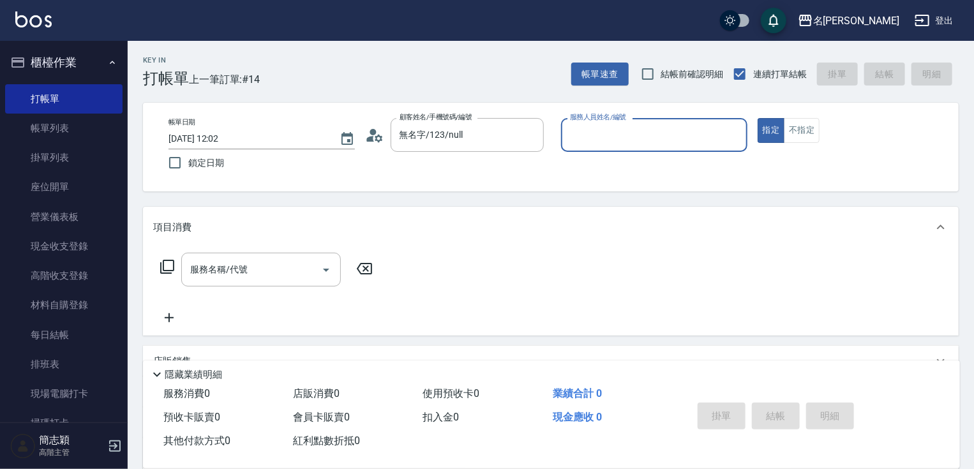
click at [625, 139] on input "服務人員姓名/編號" at bounding box center [654, 135] width 175 height 22
type input "[PERSON_NAME]-1"
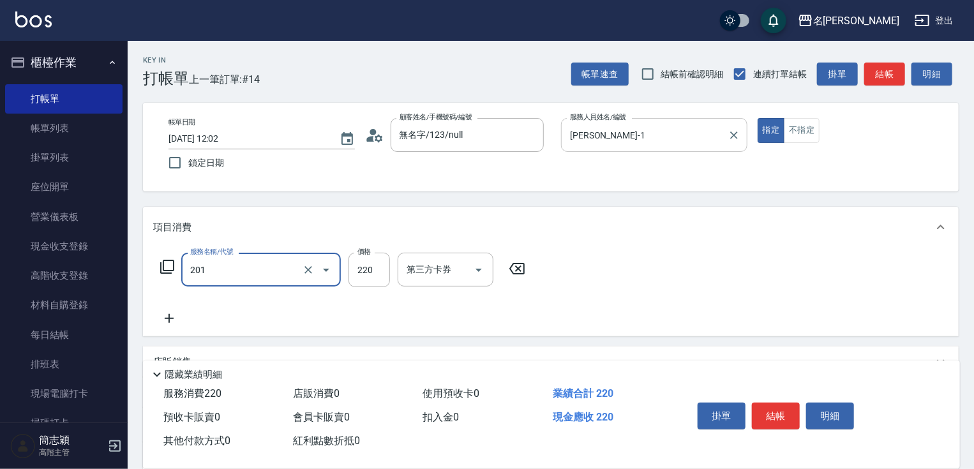
type input "洗髮[220](201)"
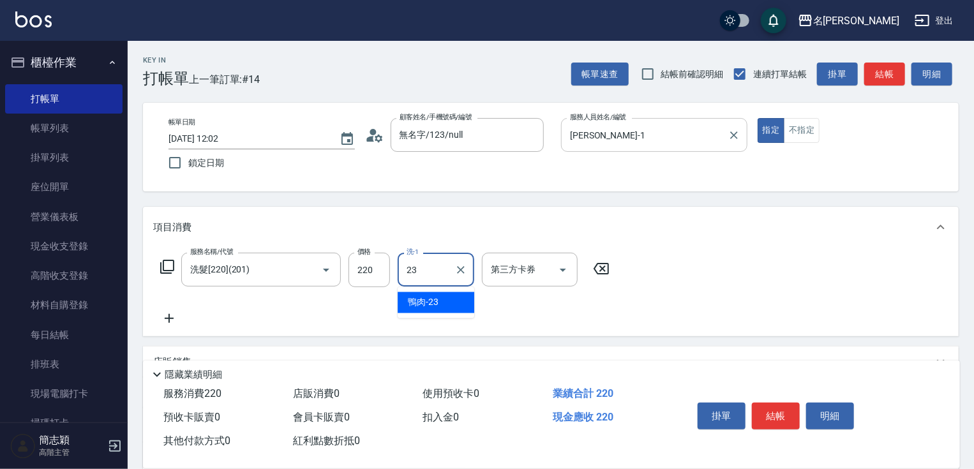
type input "鴨肉-23"
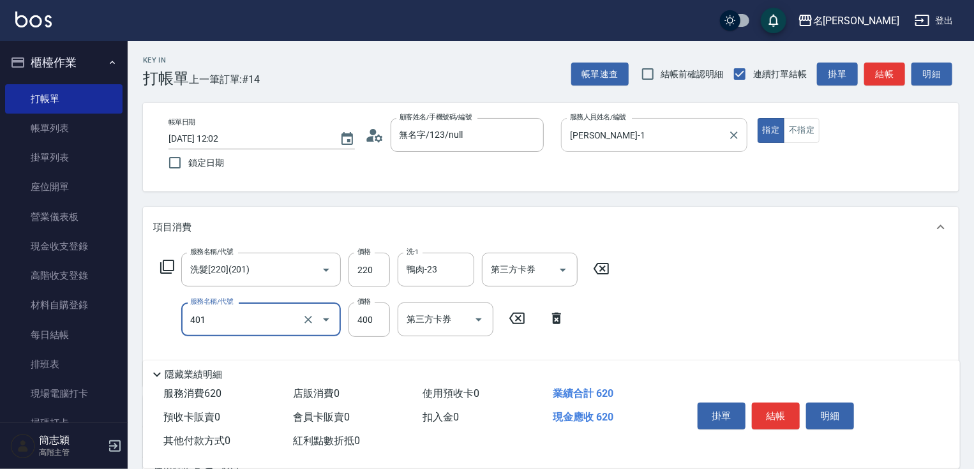
type input "剪髮(400)(401)"
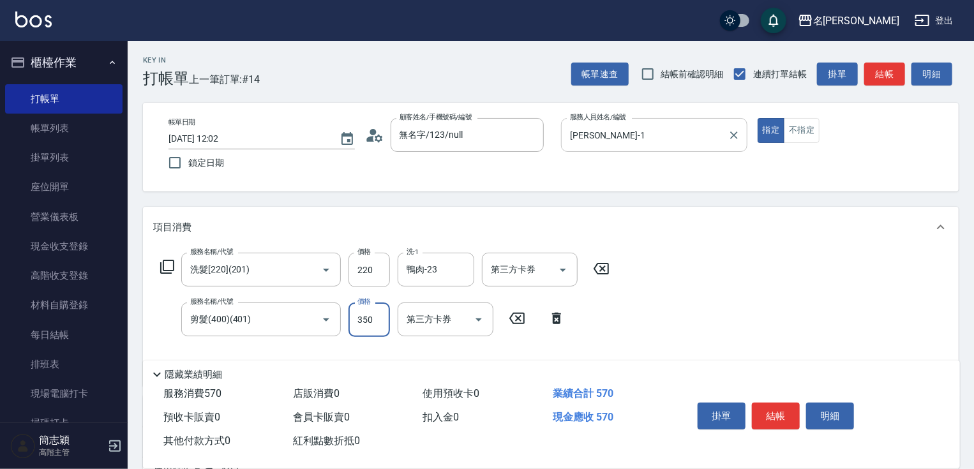
type input "350"
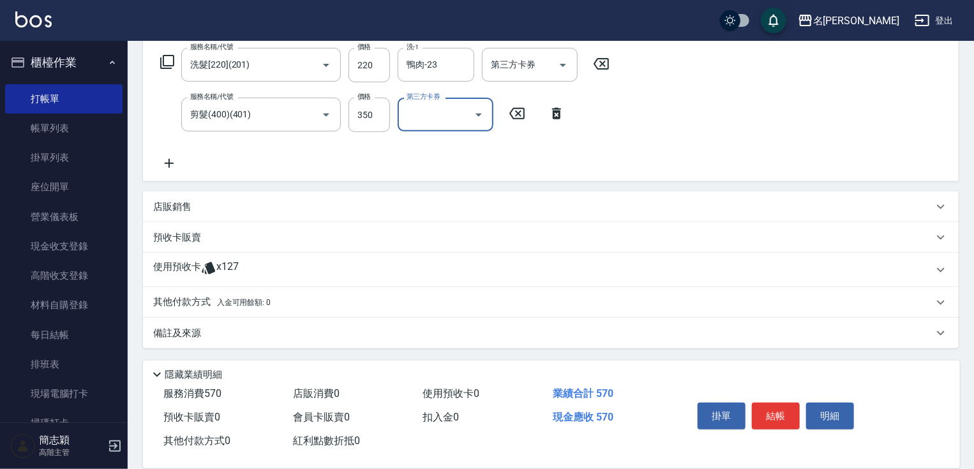
drag, startPoint x: 208, startPoint y: 307, endPoint x: 227, endPoint y: 306, distance: 18.5
click at [208, 306] on p "其他付款方式 入金可用餘額: 0" at bounding box center [211, 303] width 117 height 14
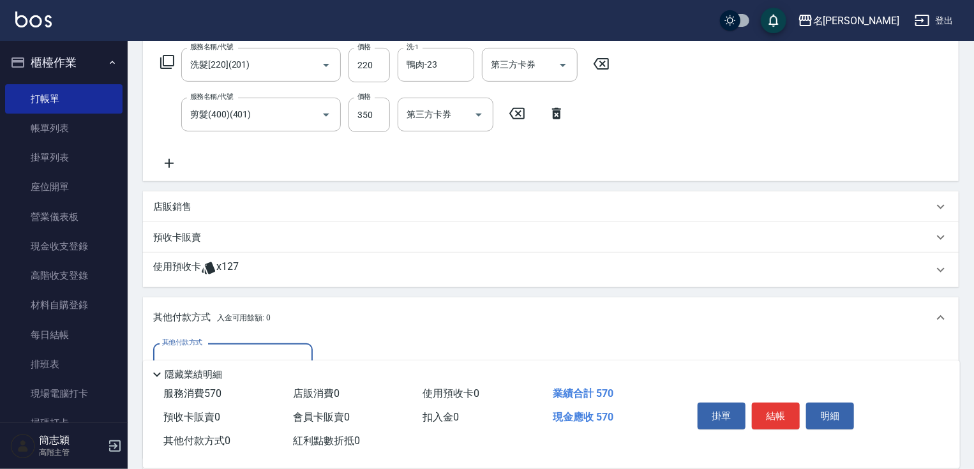
scroll to position [356, 0]
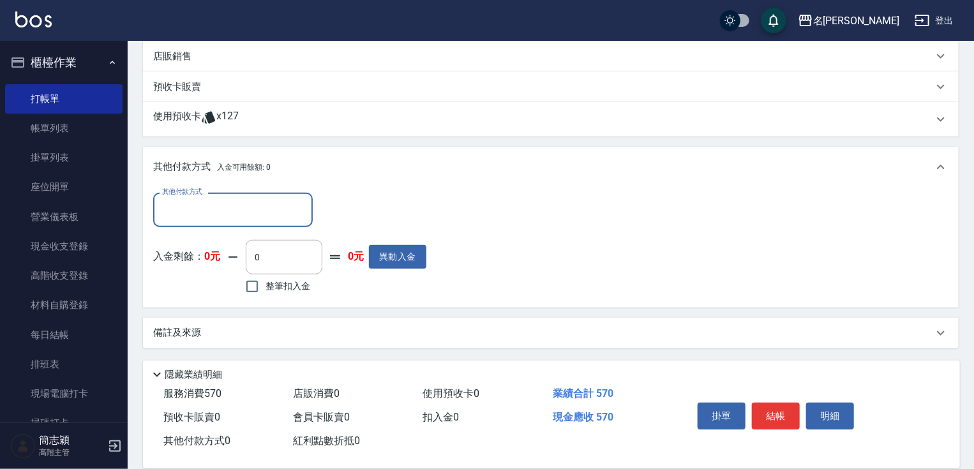
click at [212, 204] on input "其他付款方式" at bounding box center [233, 210] width 148 height 22
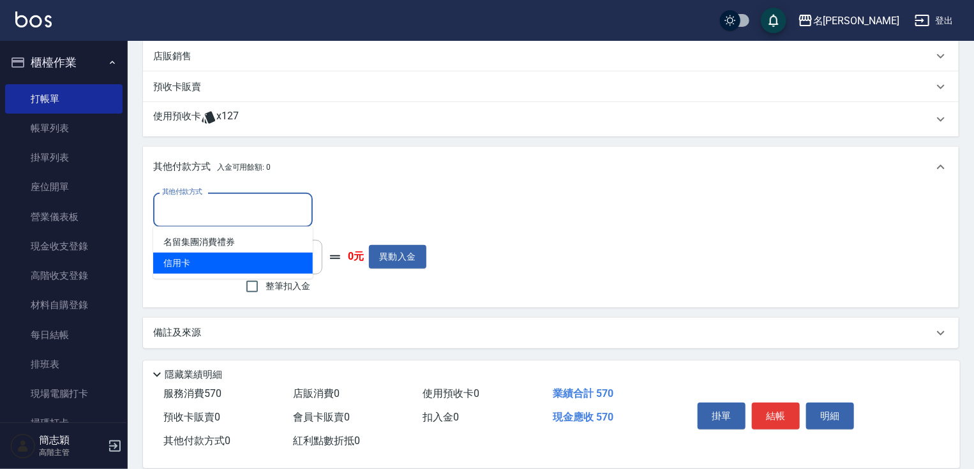
click at [192, 259] on span "信用卡" at bounding box center [233, 263] width 160 height 21
type input "信用卡"
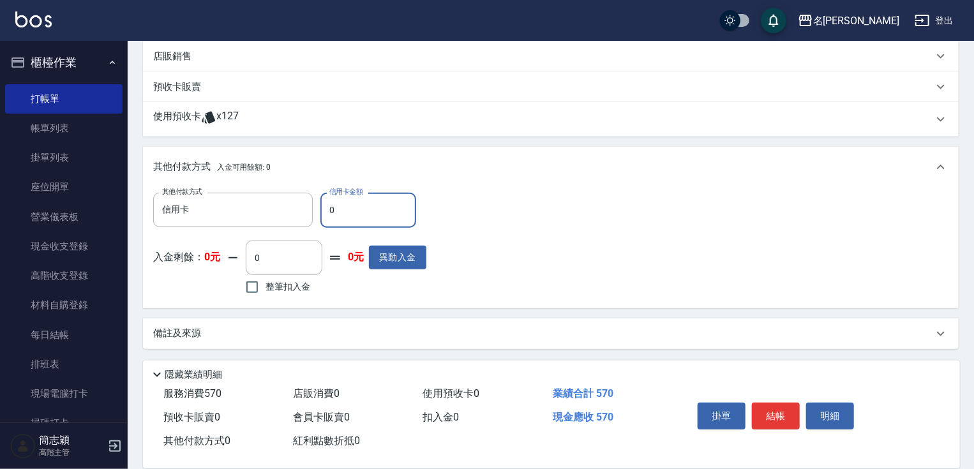
drag, startPoint x: 328, startPoint y: 208, endPoint x: 370, endPoint y: 211, distance: 42.3
click at [346, 210] on input "0" at bounding box center [369, 210] width 96 height 34
type input "570"
click at [769, 421] on button "結帳" at bounding box center [776, 416] width 48 height 27
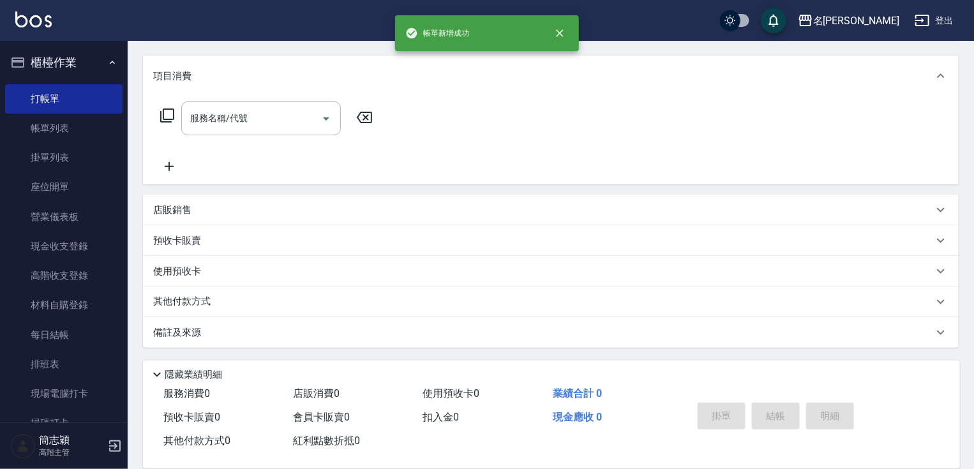
scroll to position [0, 0]
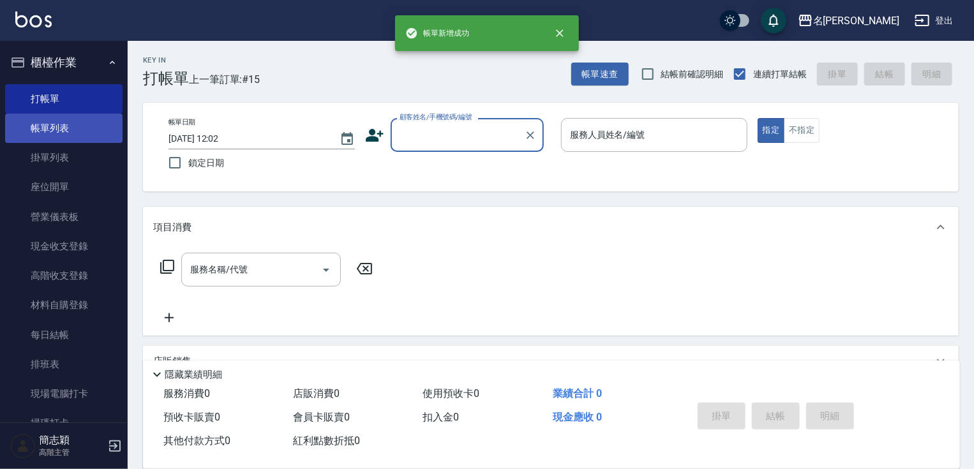
click at [62, 123] on link "帳單列表" at bounding box center [63, 128] width 117 height 29
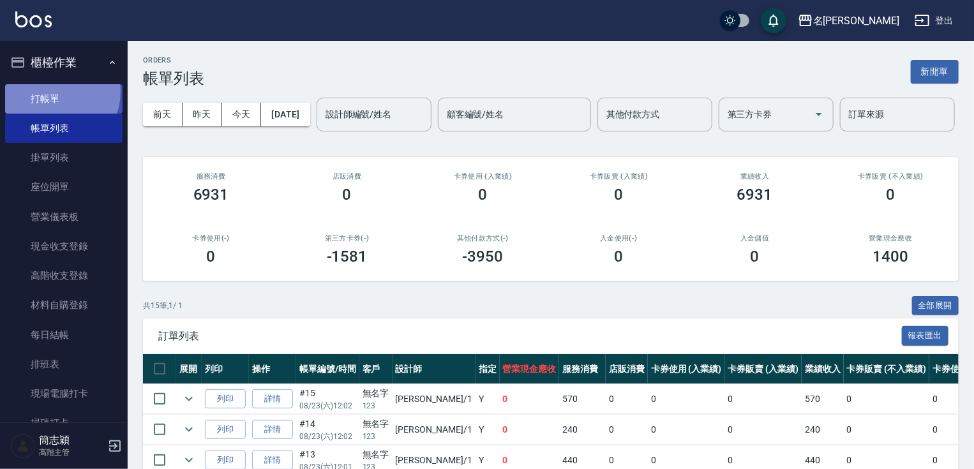
click at [51, 91] on link "打帳單" at bounding box center [63, 98] width 117 height 29
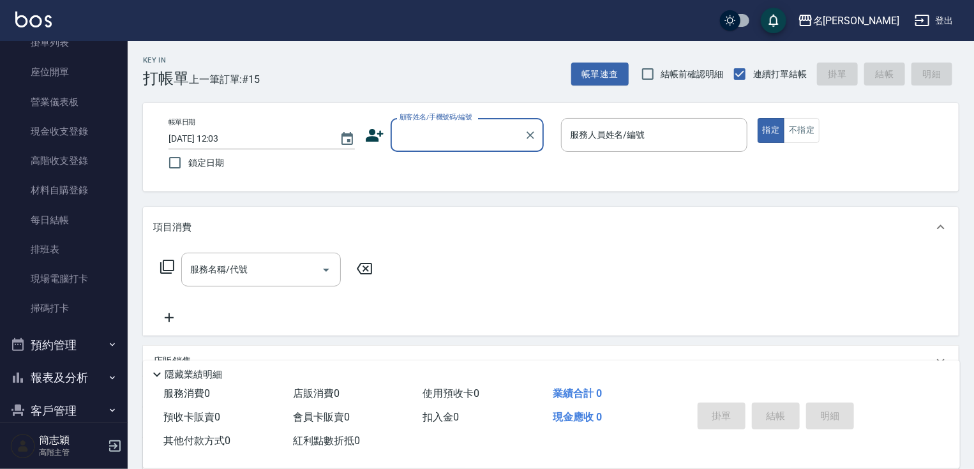
scroll to position [266, 0]
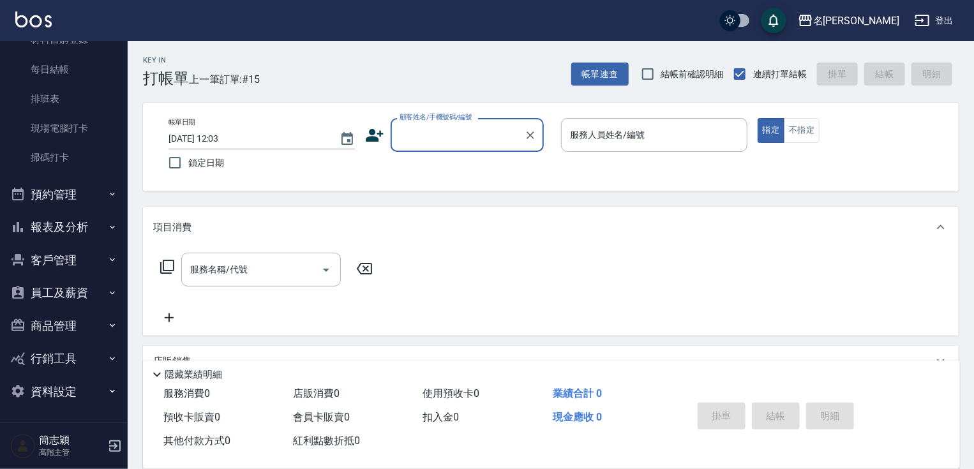
click at [87, 232] on button "報表及分析" at bounding box center [63, 227] width 117 height 33
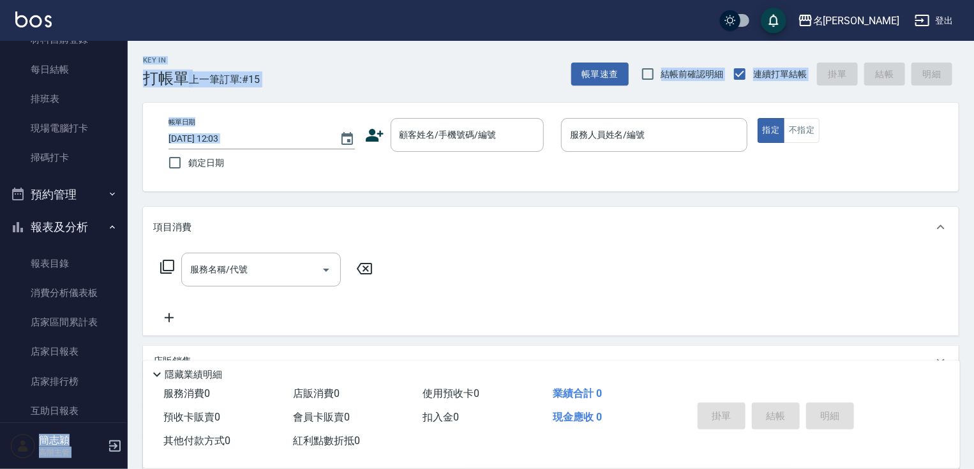
drag, startPoint x: 128, startPoint y: 153, endPoint x: 126, endPoint y: 186, distance: 33.3
click at [126, 201] on div "名留竹林 登出 櫃檯作業 打帳單 帳單列表 掛單列表 座位開單 營業儀表板 現金收支登錄 高階收支登錄 材料自購登錄 每日結帳 排班表 現場電腦打卡 掃碼打卡…" at bounding box center [487, 310] width 974 height 621
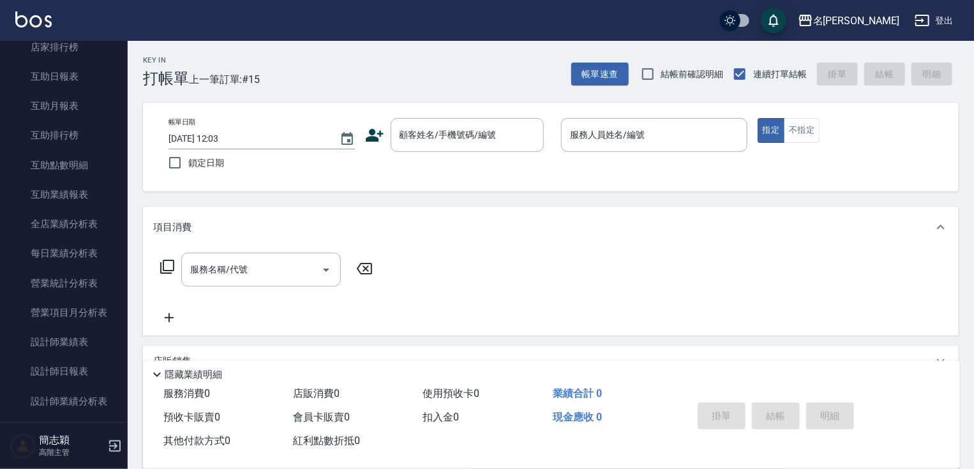
drag, startPoint x: 120, startPoint y: 197, endPoint x: 120, endPoint y: 217, distance: 20.4
click at [120, 217] on nav "櫃檯作業 打帳單 帳單列表 掛單列表 座位開單 營業儀表板 現金收支登錄 高階收支登錄 材料自購登錄 每日結帳 排班表 現場電腦打卡 掃碼打卡 預約管理 預約…" at bounding box center [64, 232] width 128 height 382
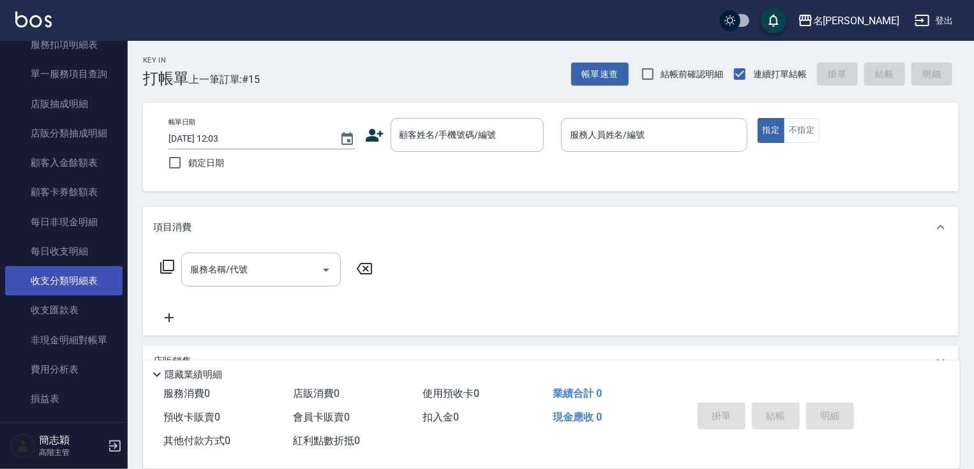
click at [85, 277] on link "收支分類明細表" at bounding box center [63, 280] width 117 height 29
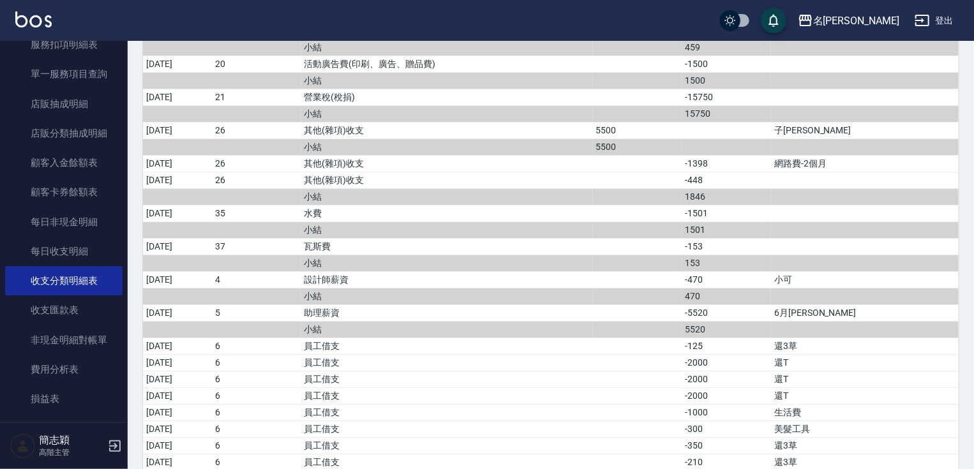
scroll to position [1854, 0]
